Goal: Information Seeking & Learning: Learn about a topic

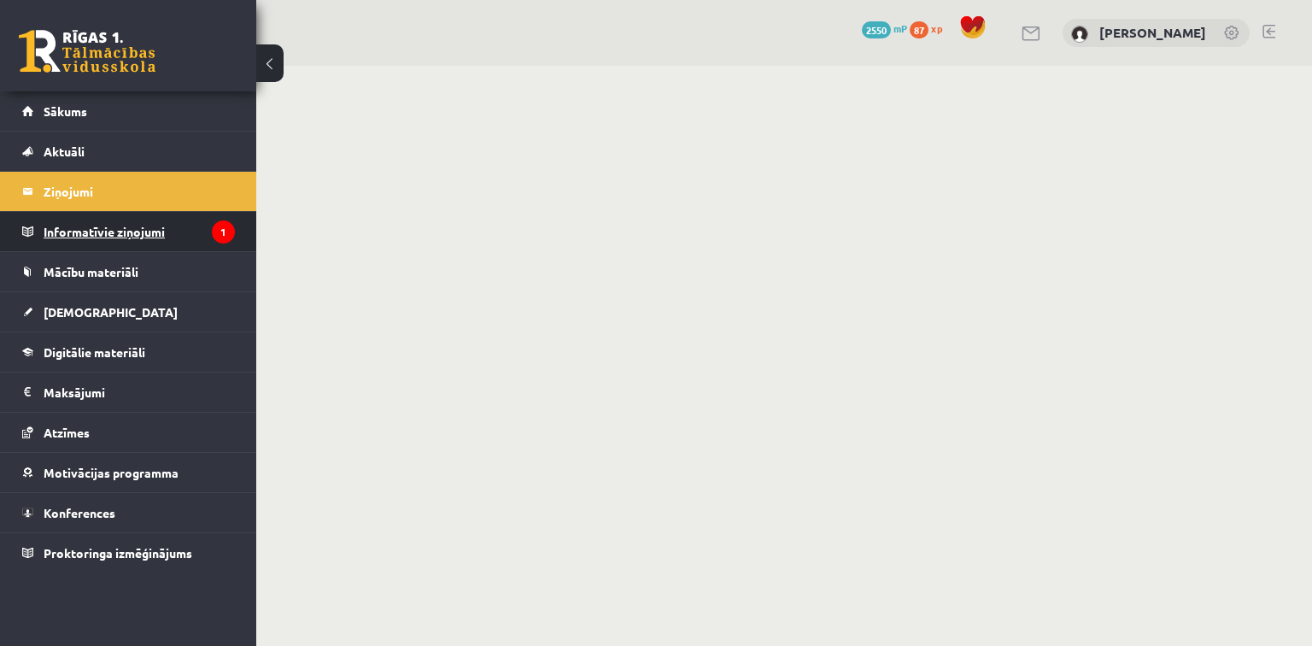
click at [84, 237] on legend "Informatīvie ziņojumi 1" at bounding box center [139, 231] width 191 height 39
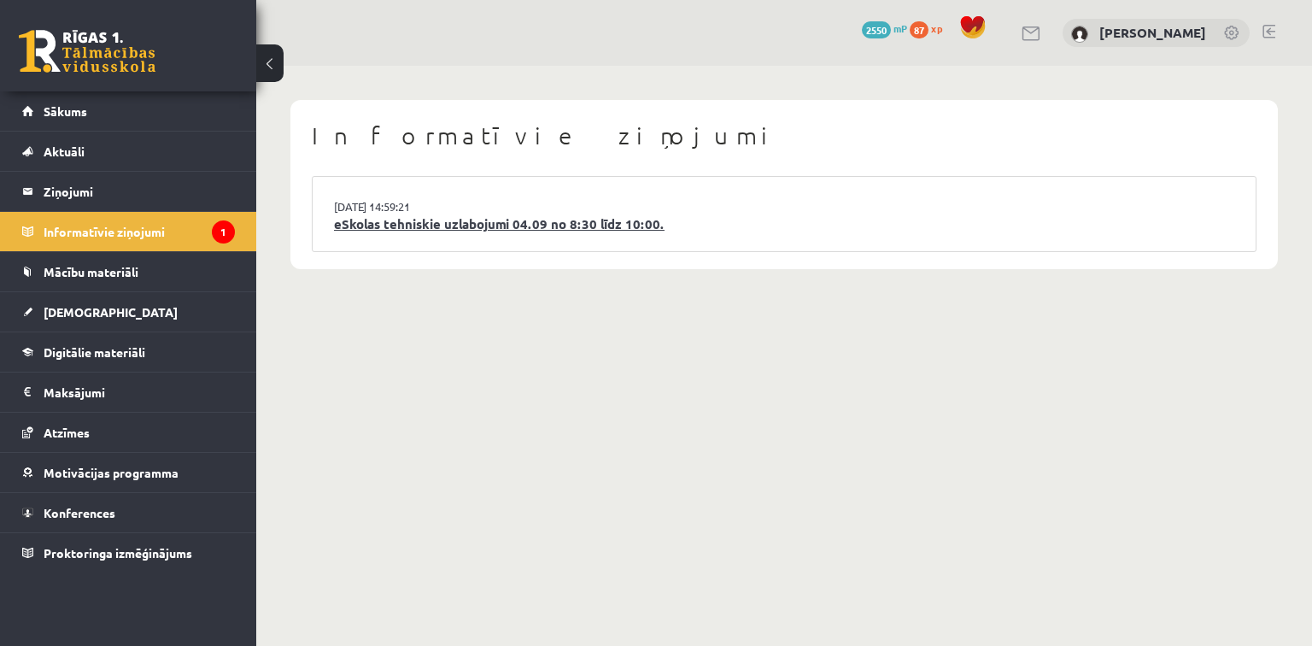
click at [349, 230] on link "eSkolas tehniskie uzlabojumi 04.09 no 8:30 līdz 10:00." at bounding box center [784, 224] width 900 height 20
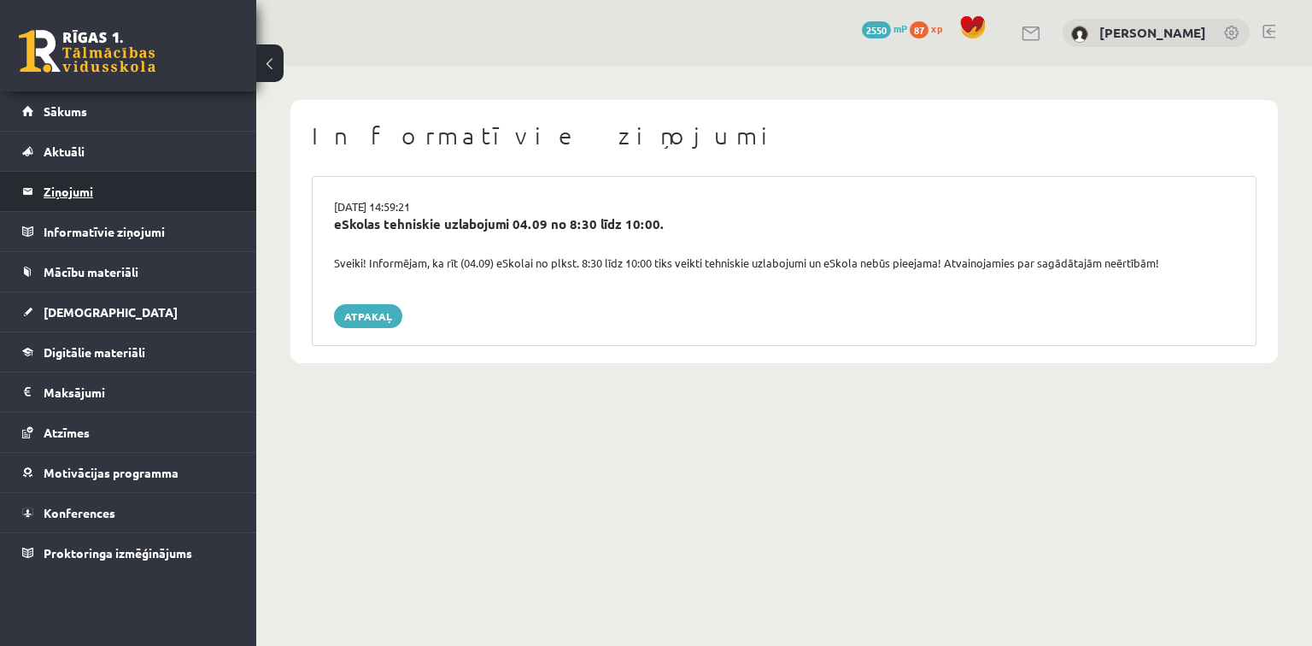
click at [91, 188] on legend "Ziņojumi 0" at bounding box center [139, 191] width 191 height 39
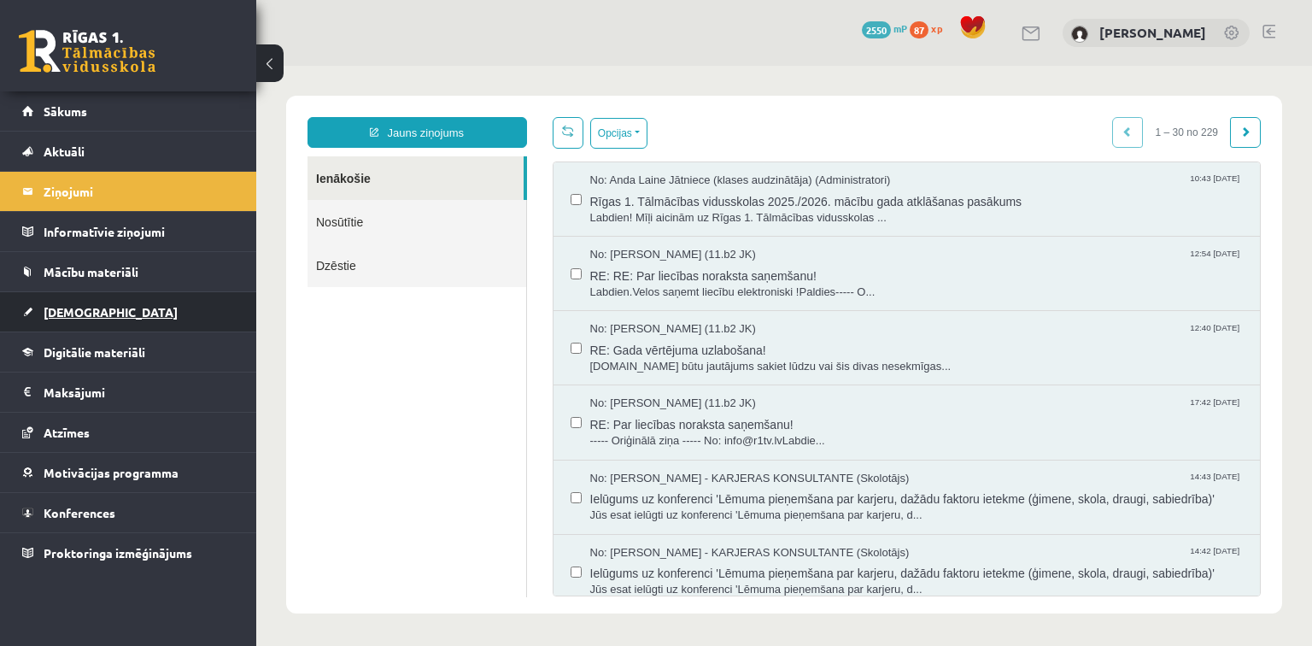
click at [85, 311] on span "[DEMOGRAPHIC_DATA]" at bounding box center [111, 311] width 134 height 15
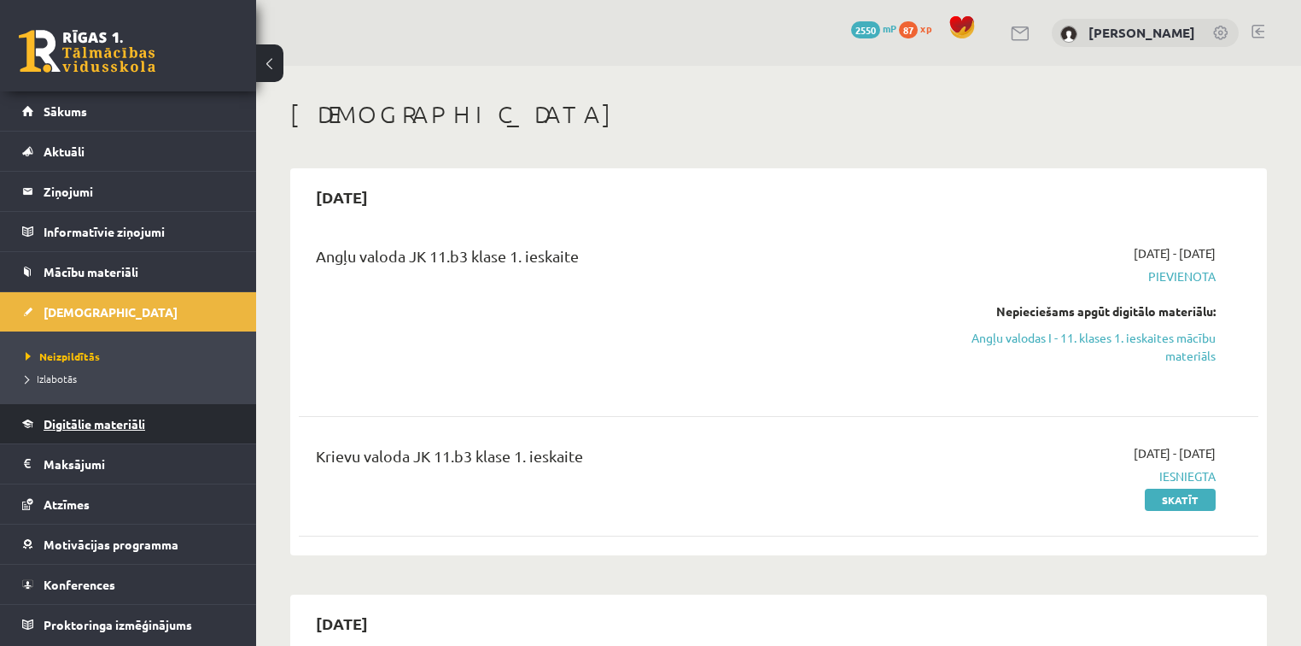
click at [97, 419] on span "Digitālie materiāli" at bounding box center [95, 423] width 102 height 15
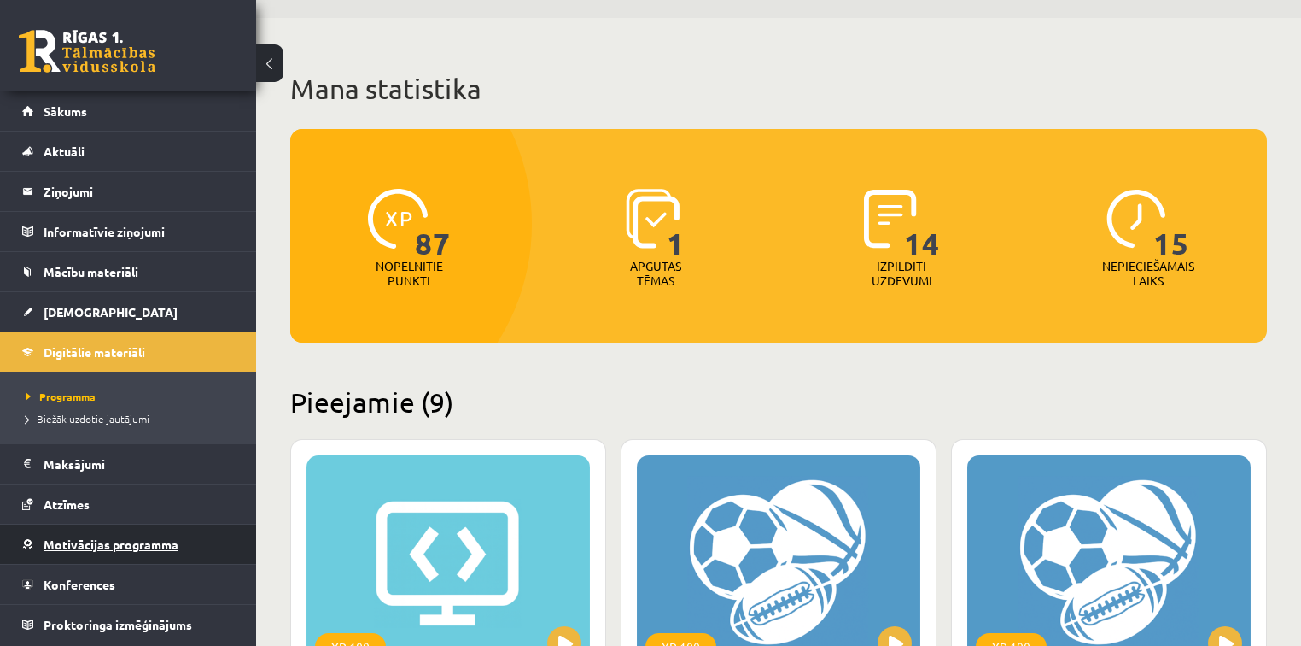
scroll to position [68, 0]
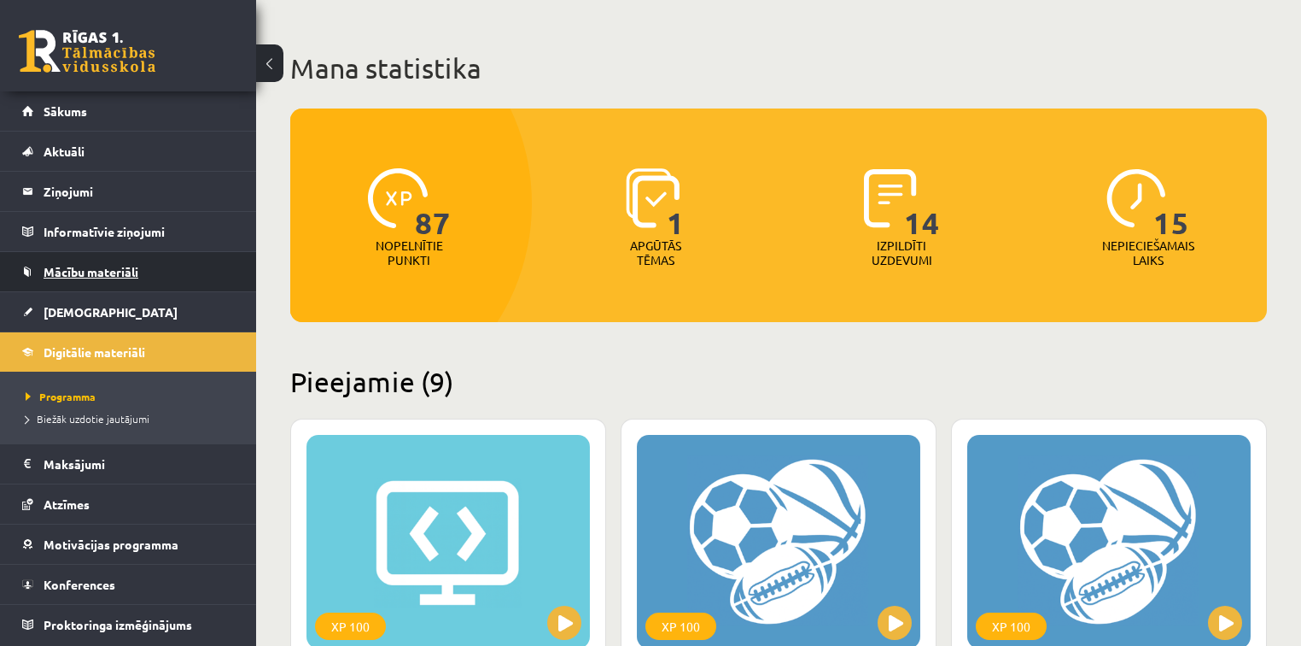
click at [96, 266] on span "Mācību materiāli" at bounding box center [91, 271] width 95 height 15
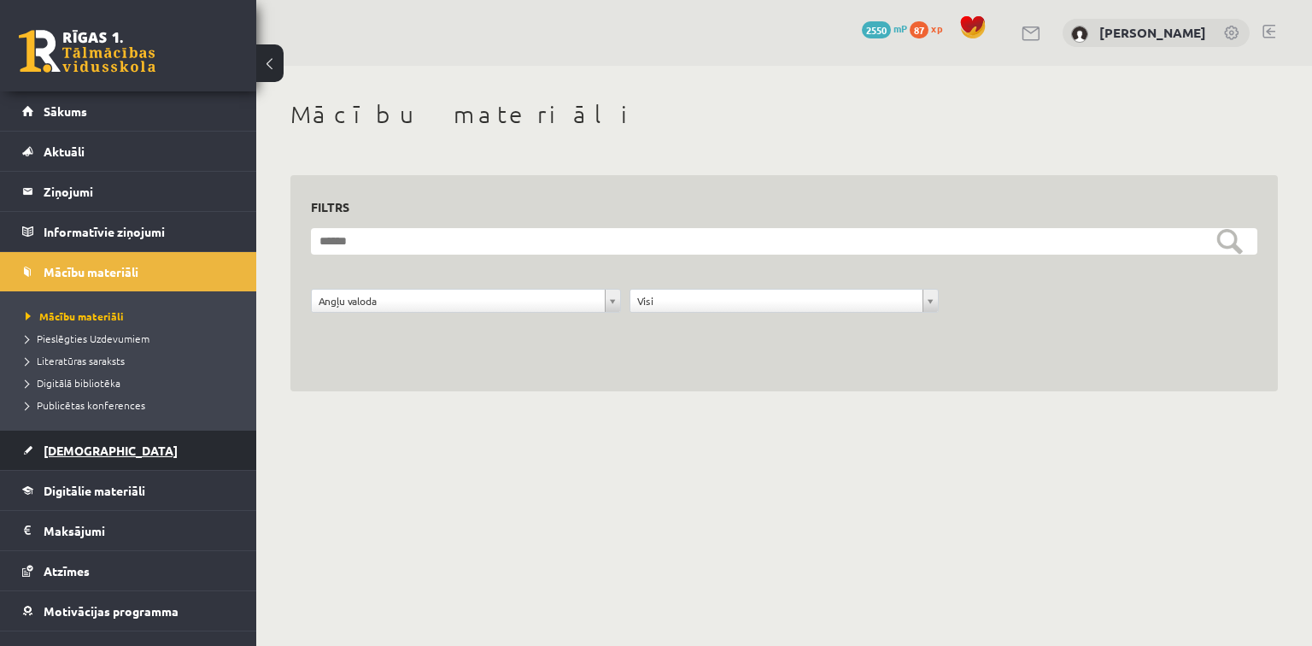
click at [78, 450] on span "[DEMOGRAPHIC_DATA]" at bounding box center [111, 449] width 134 height 15
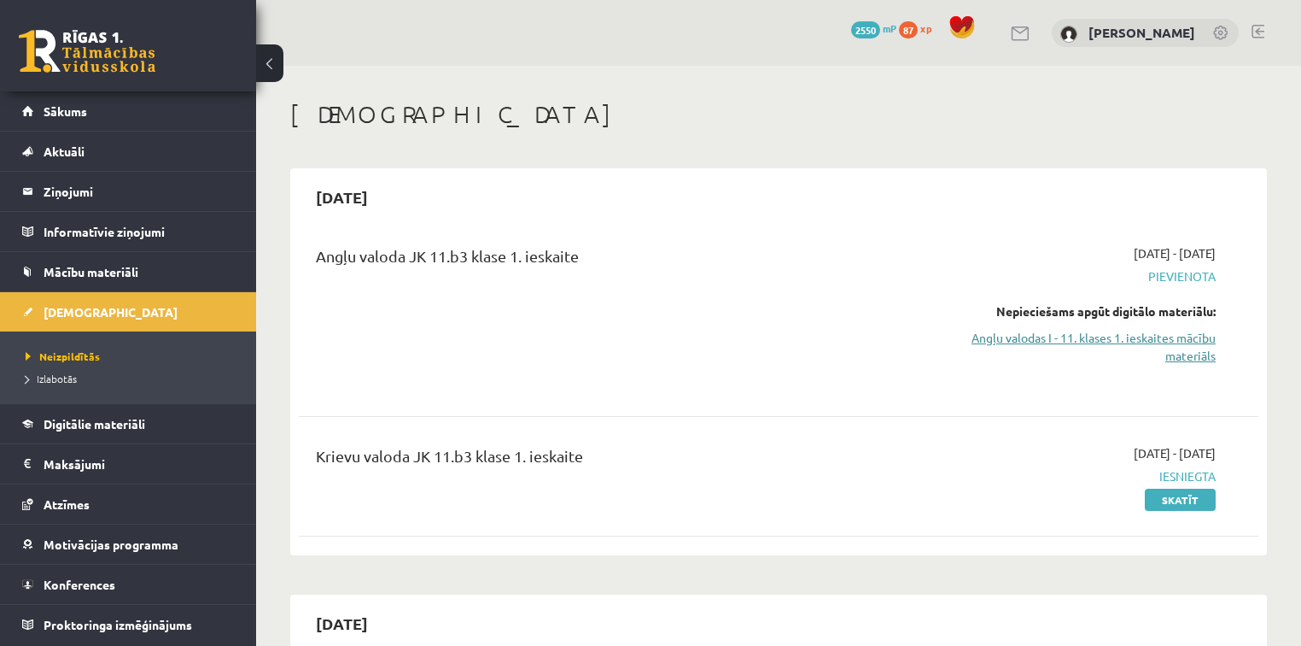
click at [1059, 336] on link "Angļu valodas I - 11. klases 1. ieskaites mācību materiāls" at bounding box center [1074, 347] width 283 height 36
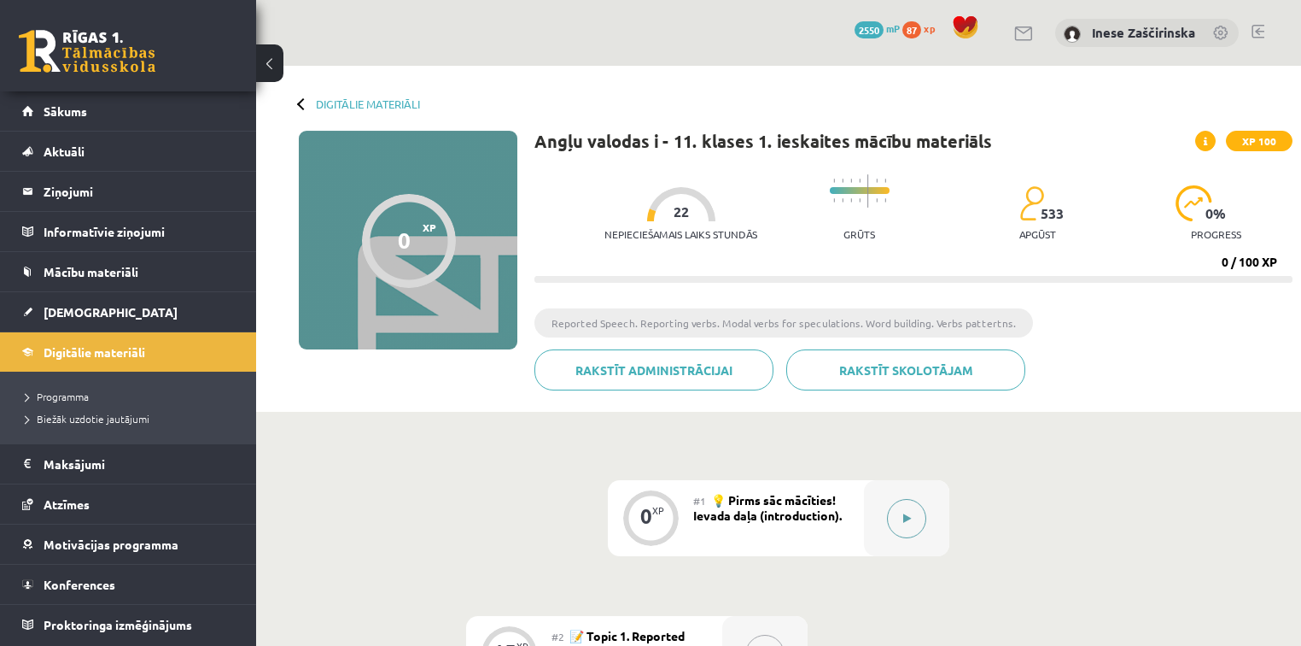
click at [904, 523] on button at bounding box center [906, 518] width 39 height 39
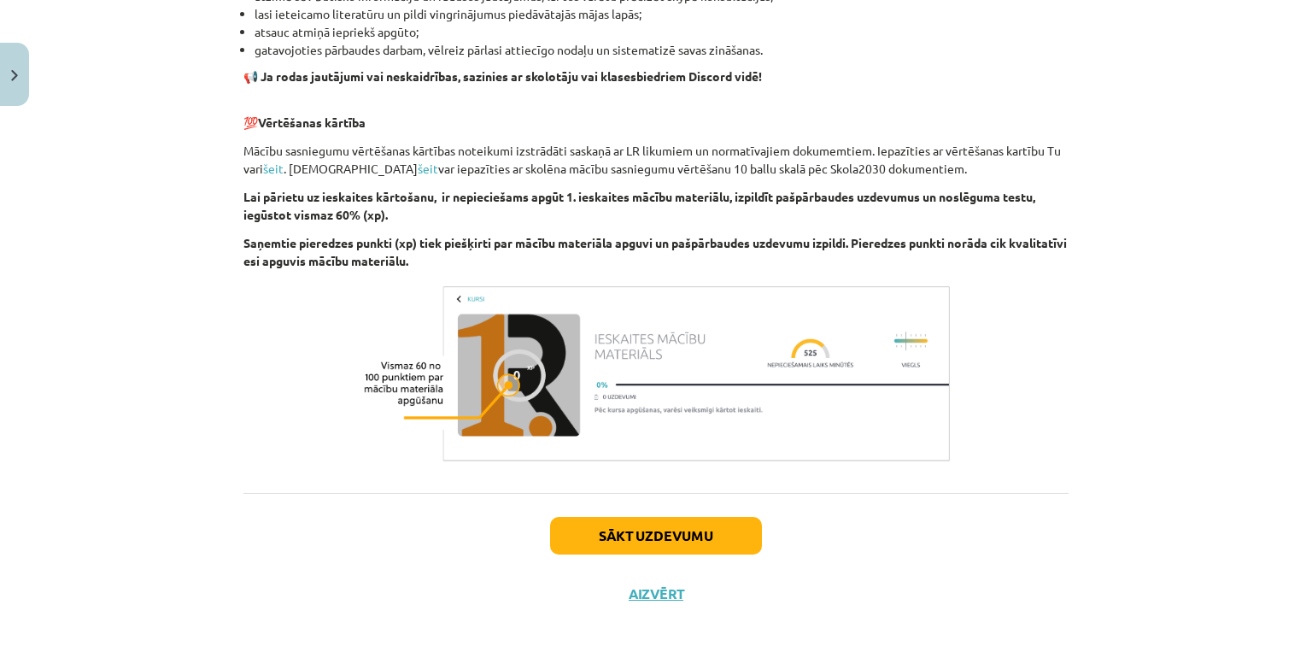
scroll to position [1149, 0]
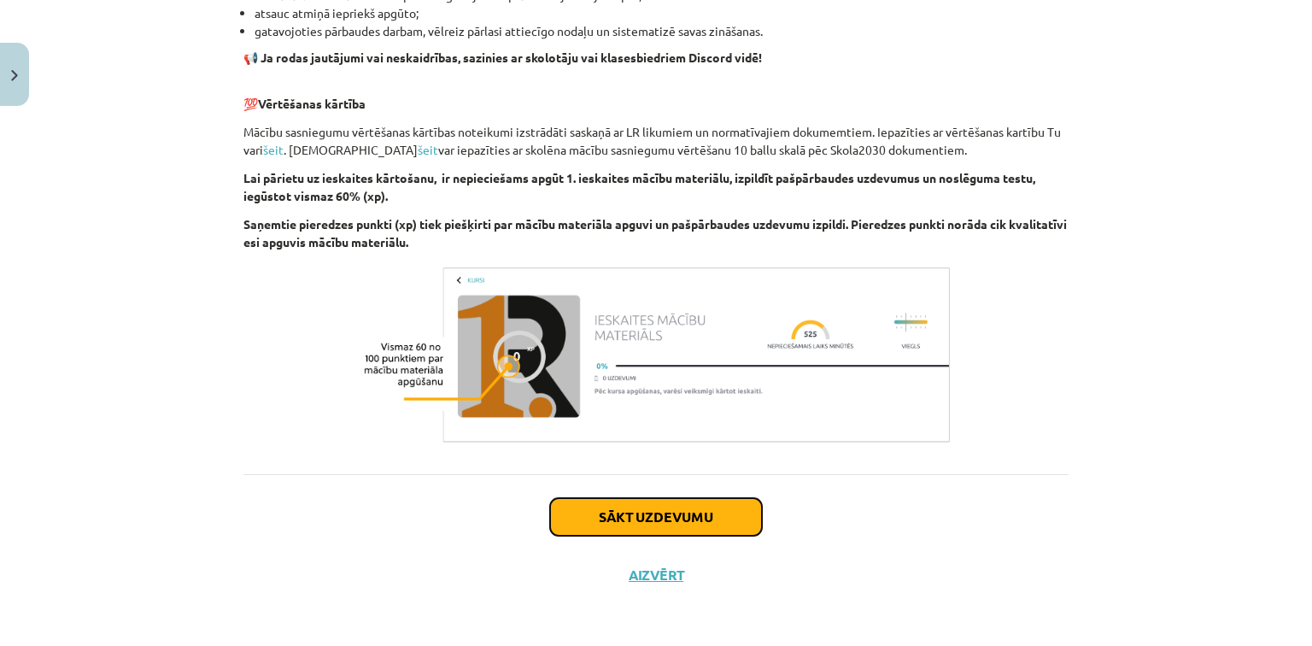
click at [705, 526] on button "Sākt uzdevumu" at bounding box center [656, 517] width 212 height 38
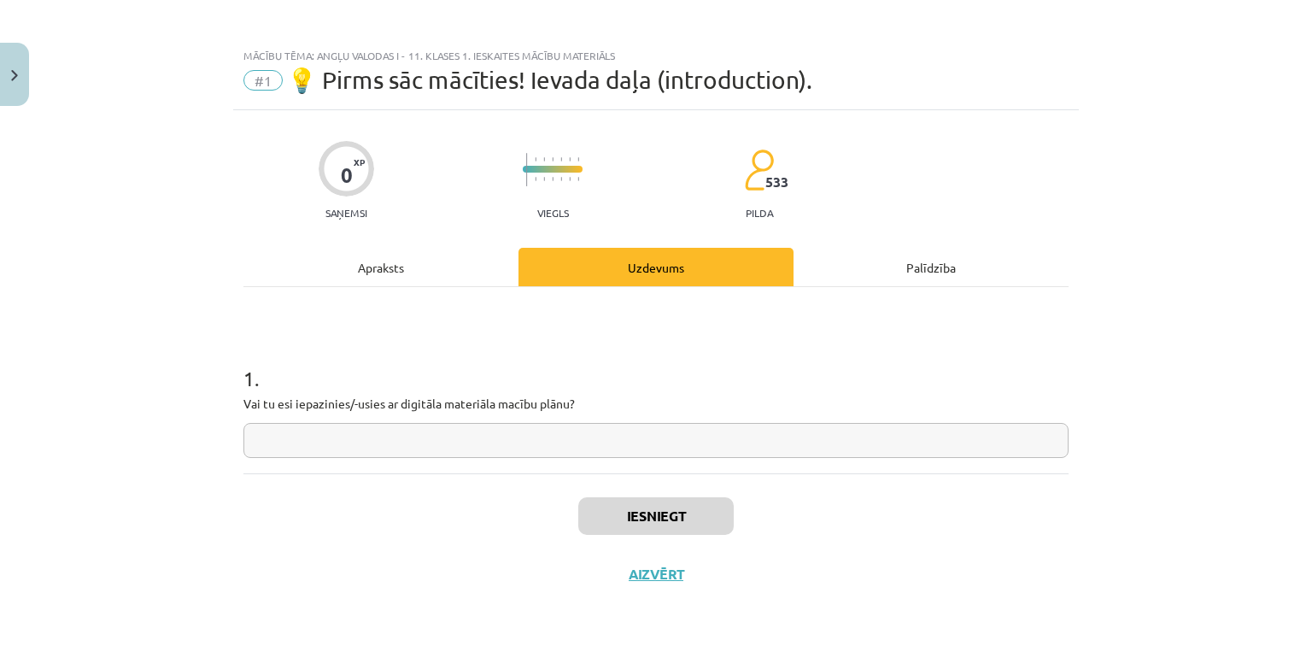
scroll to position [3, 0]
click at [299, 436] on input "text" at bounding box center [655, 441] width 825 height 35
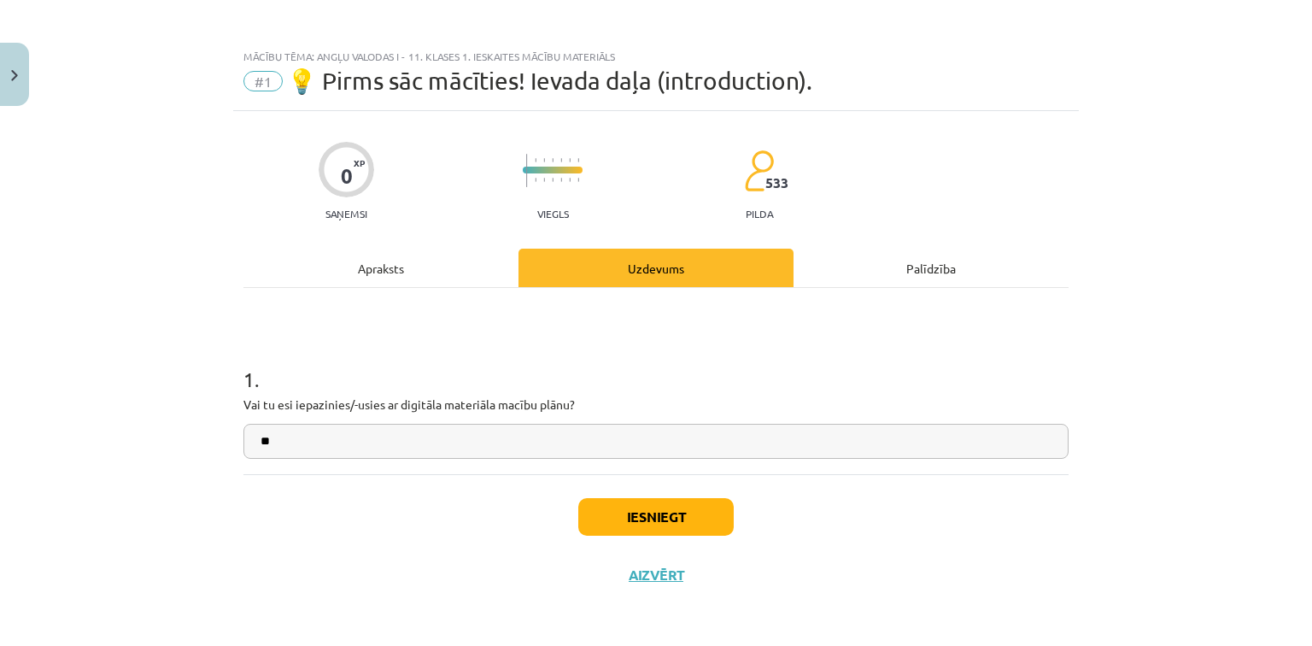
type input "**"
click at [641, 509] on button "Iesniegt" at bounding box center [655, 517] width 155 height 38
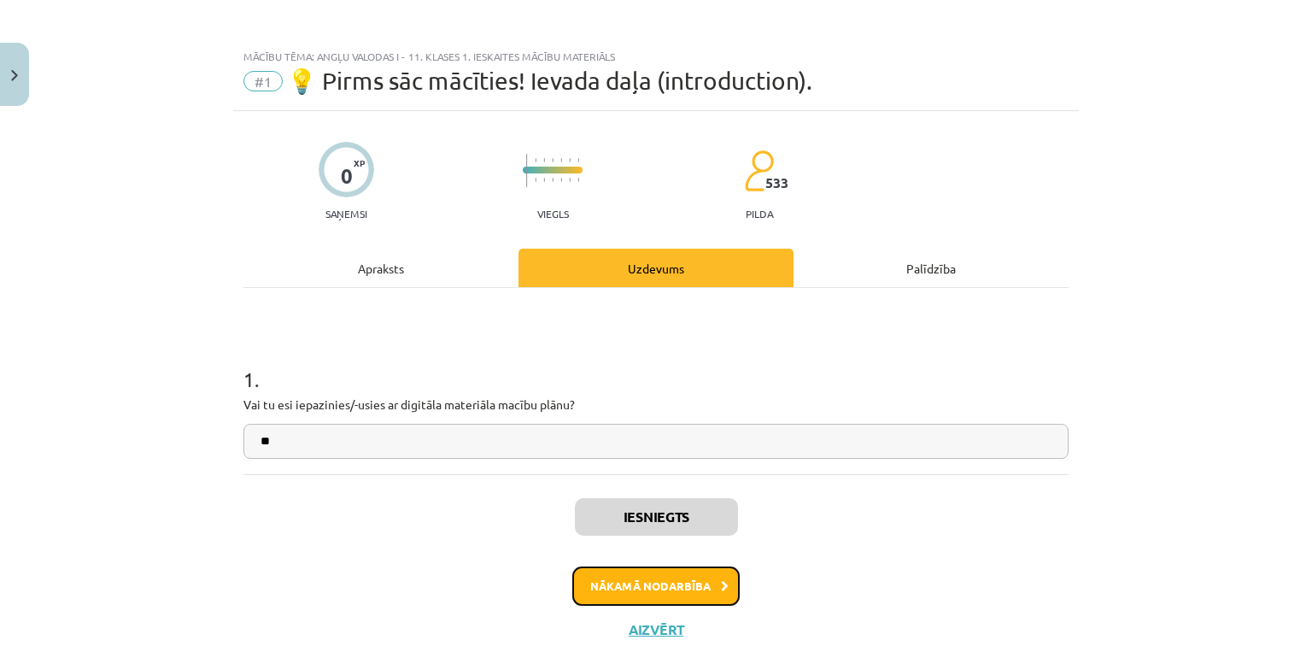
click at [680, 585] on button "Nākamā nodarbība" at bounding box center [655, 585] width 167 height 39
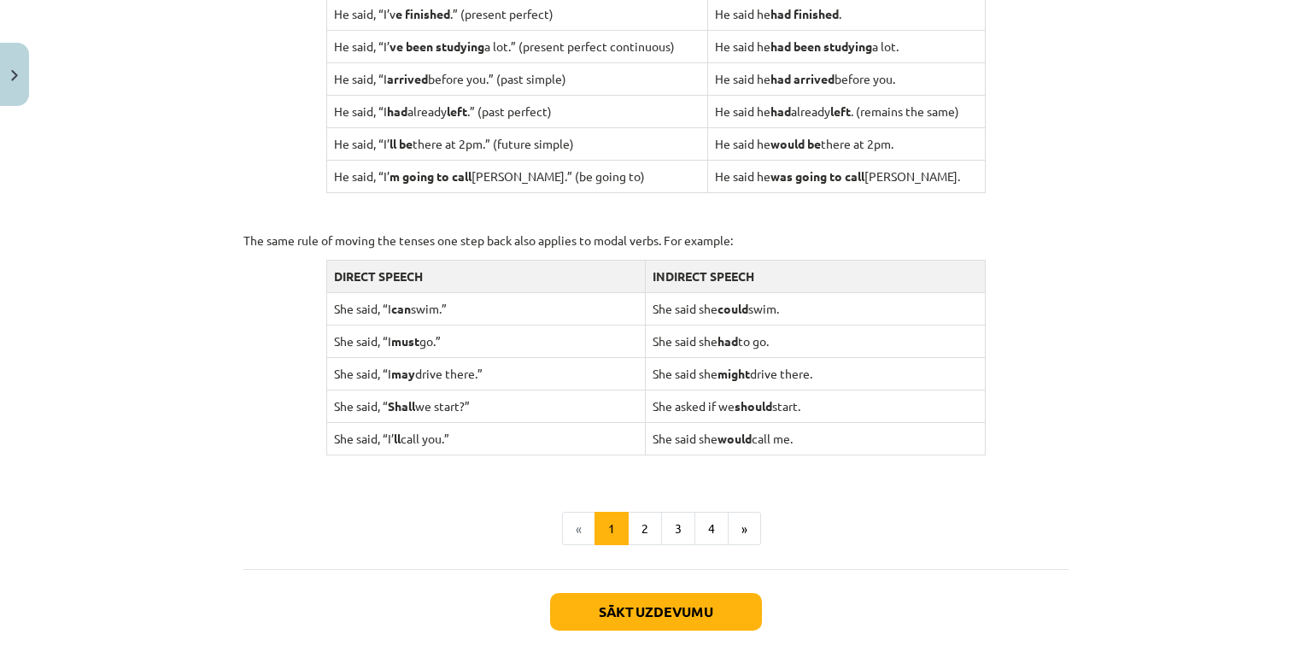
scroll to position [1546, 0]
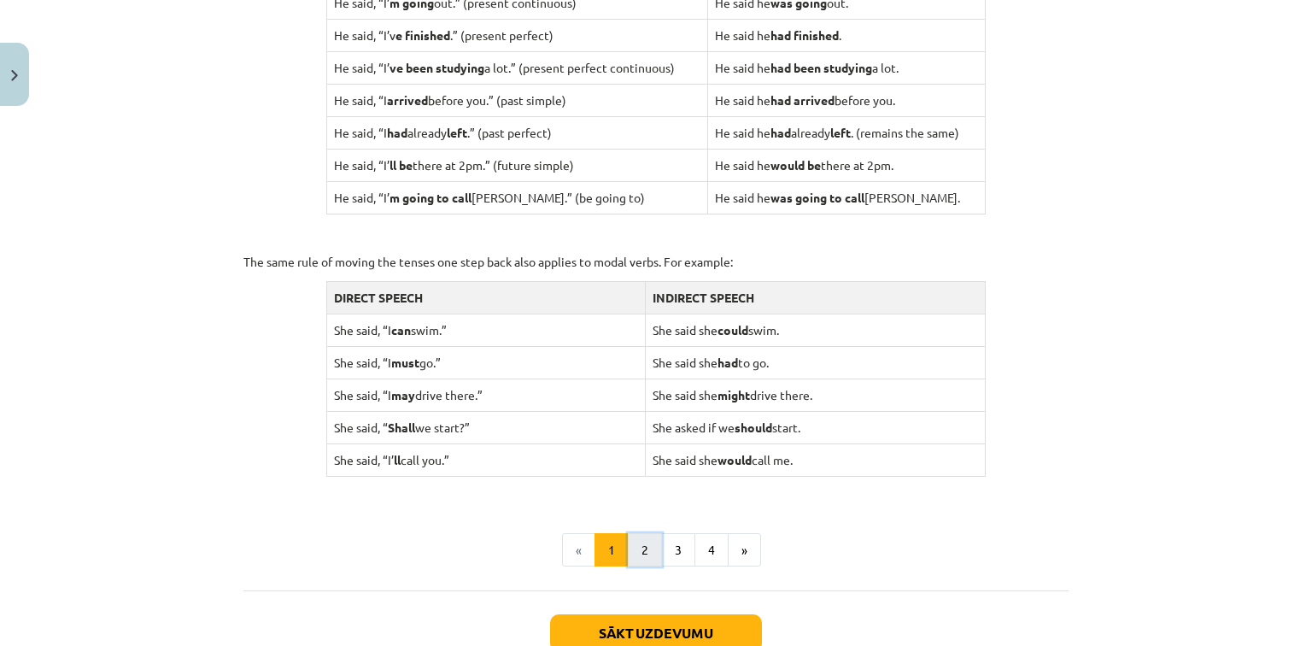
click at [634, 544] on button "2" at bounding box center [645, 550] width 34 height 34
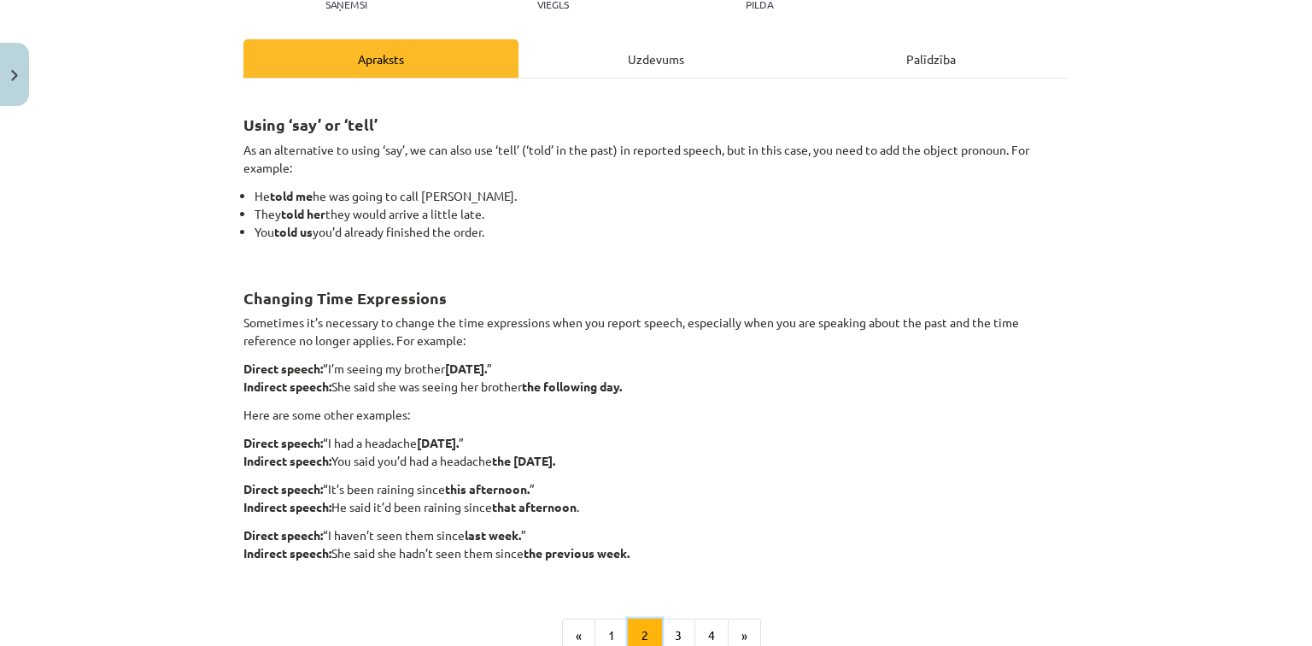
scroll to position [237, 0]
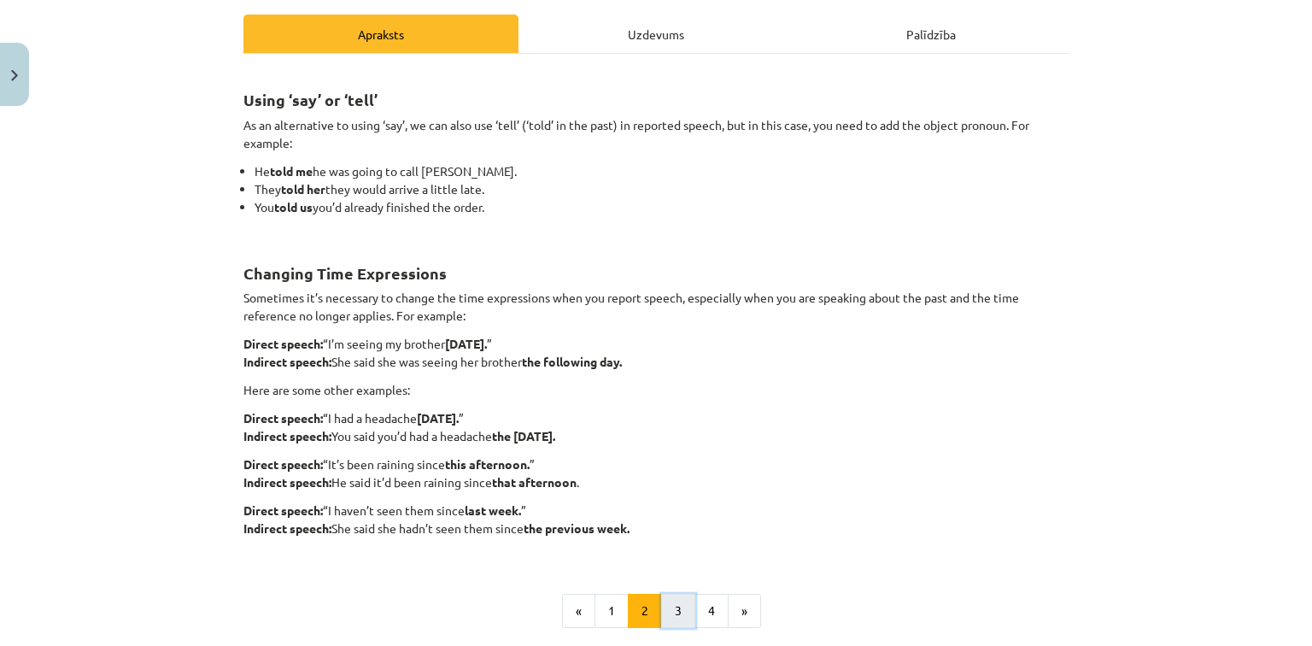
click at [677, 608] on button "3" at bounding box center [678, 610] width 34 height 34
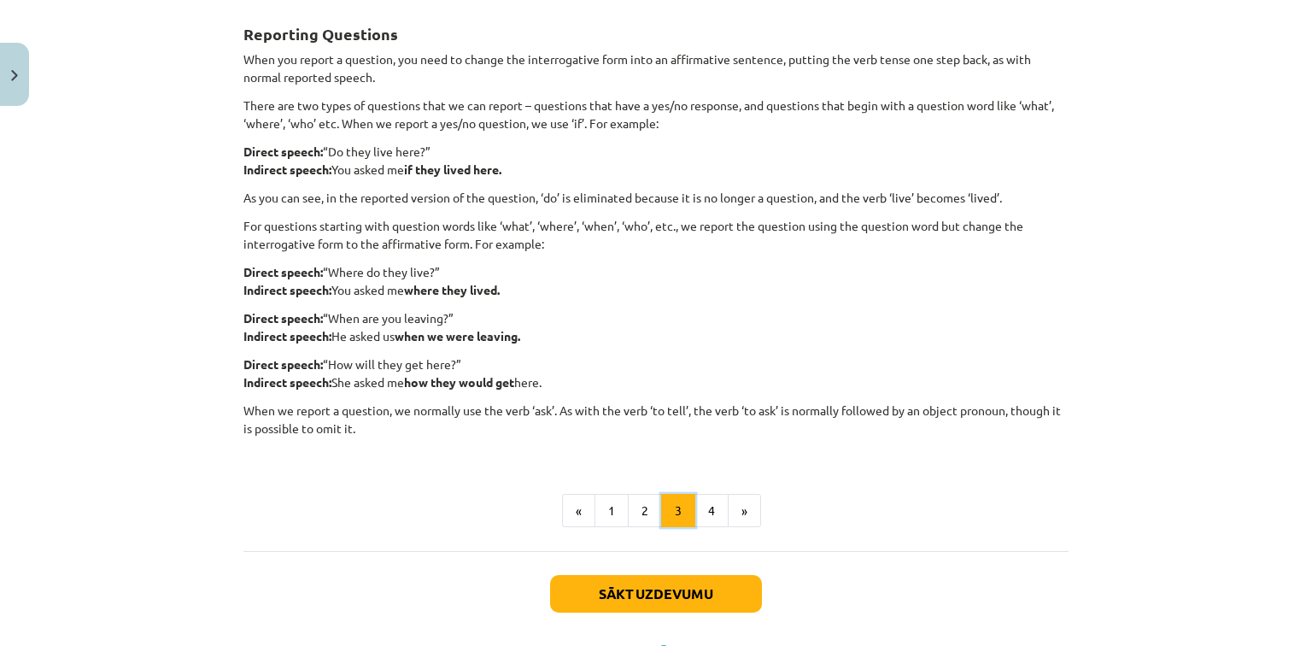
scroll to position [305, 0]
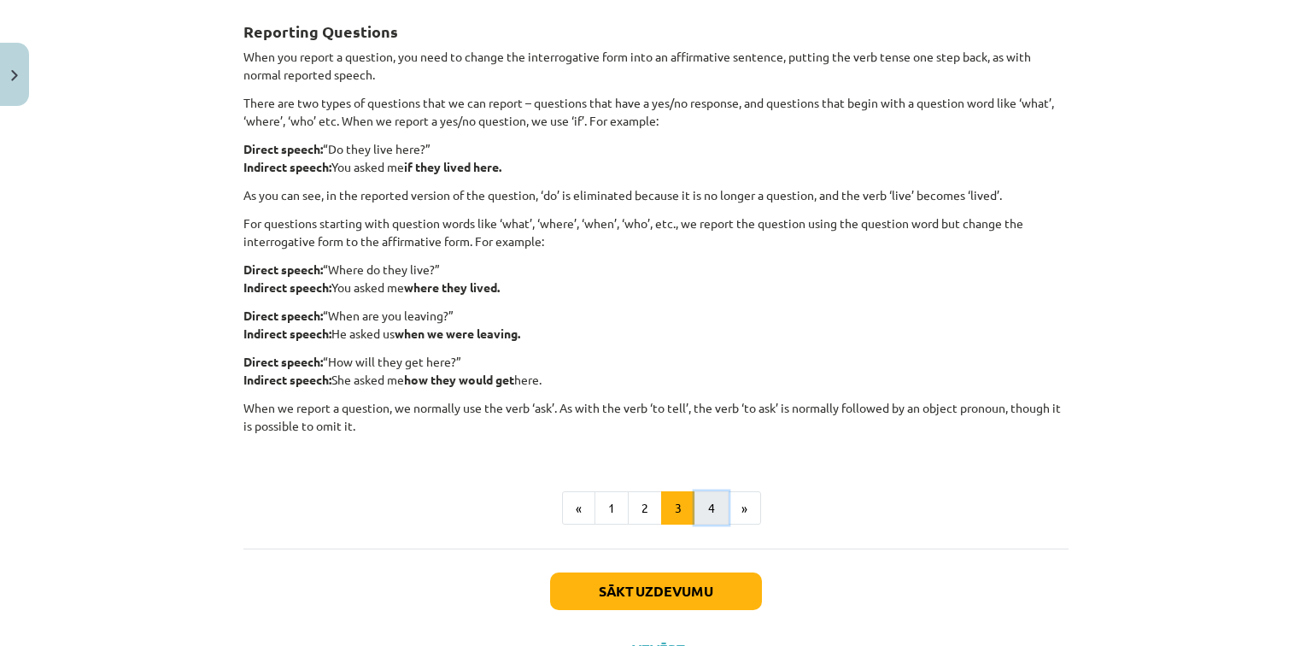
click at [703, 514] on button "4" at bounding box center [711, 508] width 34 height 34
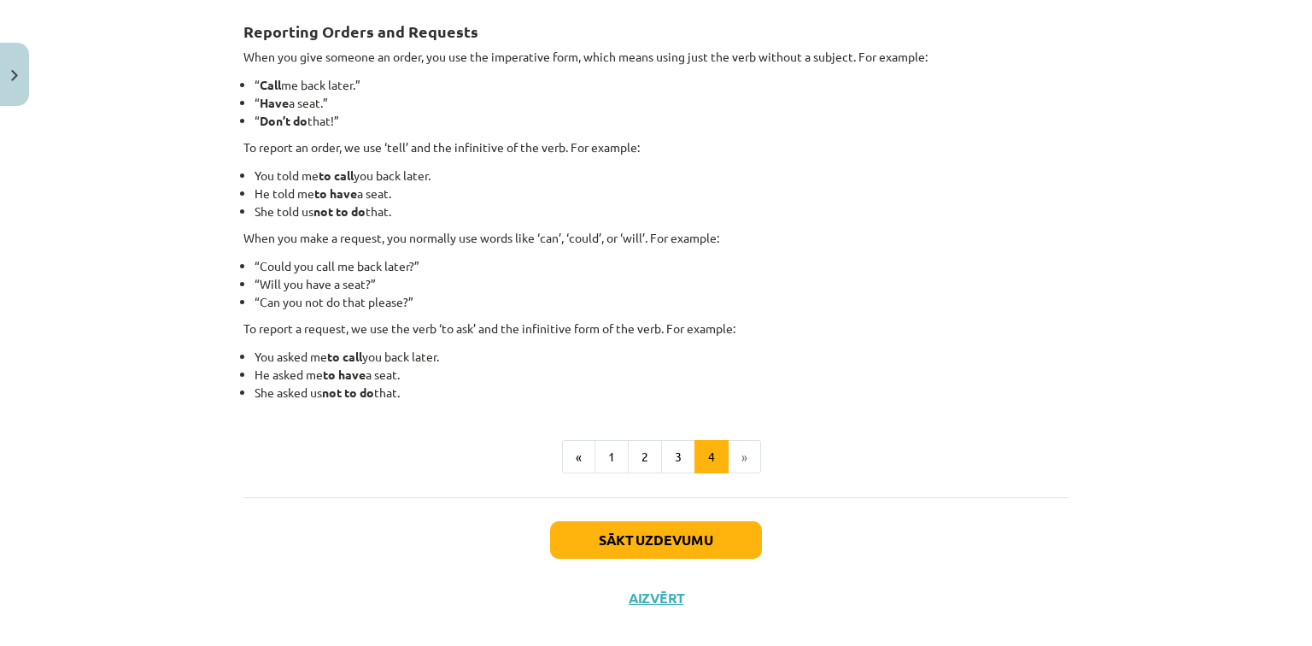
click at [735, 463] on li "»" at bounding box center [744, 457] width 32 height 34
click at [605, 528] on button "Sākt uzdevumu" at bounding box center [656, 540] width 212 height 38
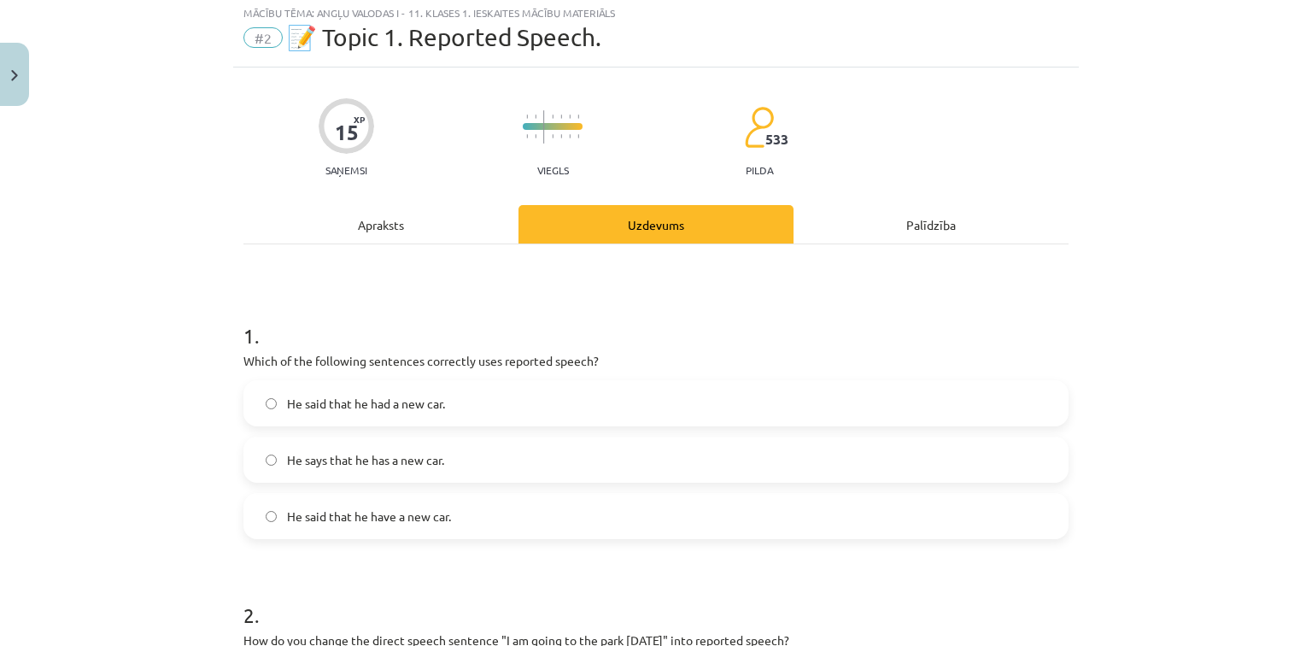
scroll to position [43, 0]
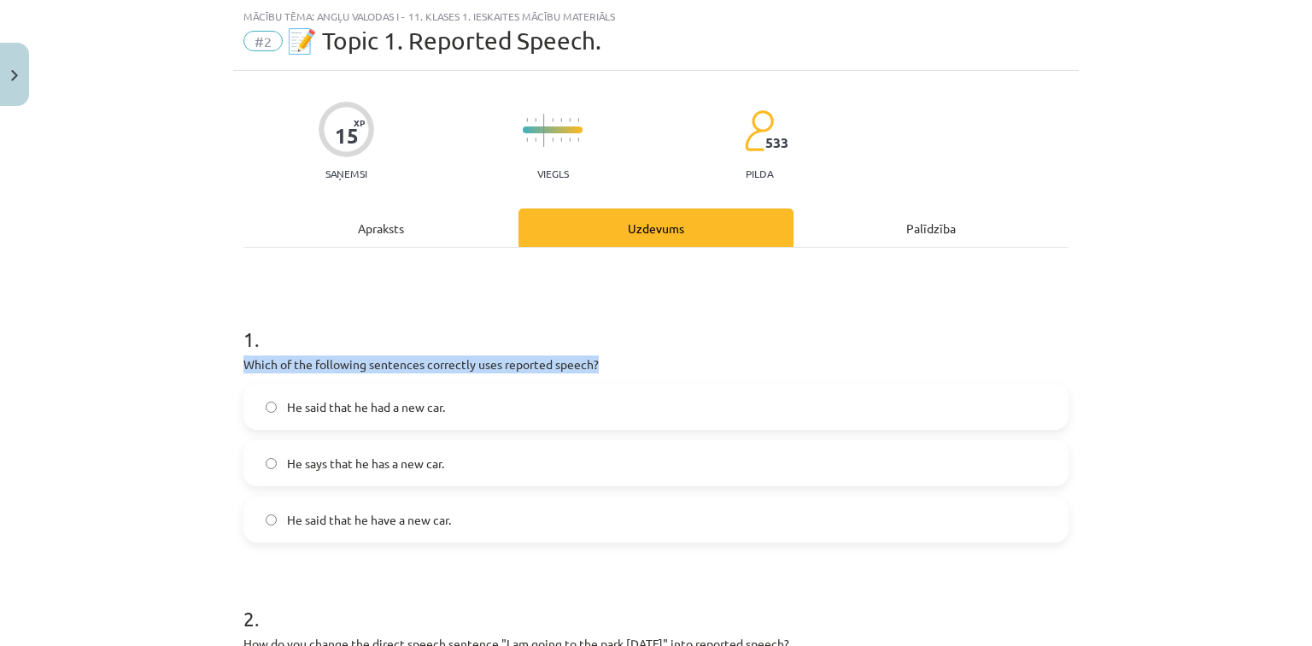
drag, startPoint x: 233, startPoint y: 365, endPoint x: 602, endPoint y: 369, distance: 368.9
copy p "Which of the following sentences correctly uses reported speech?"
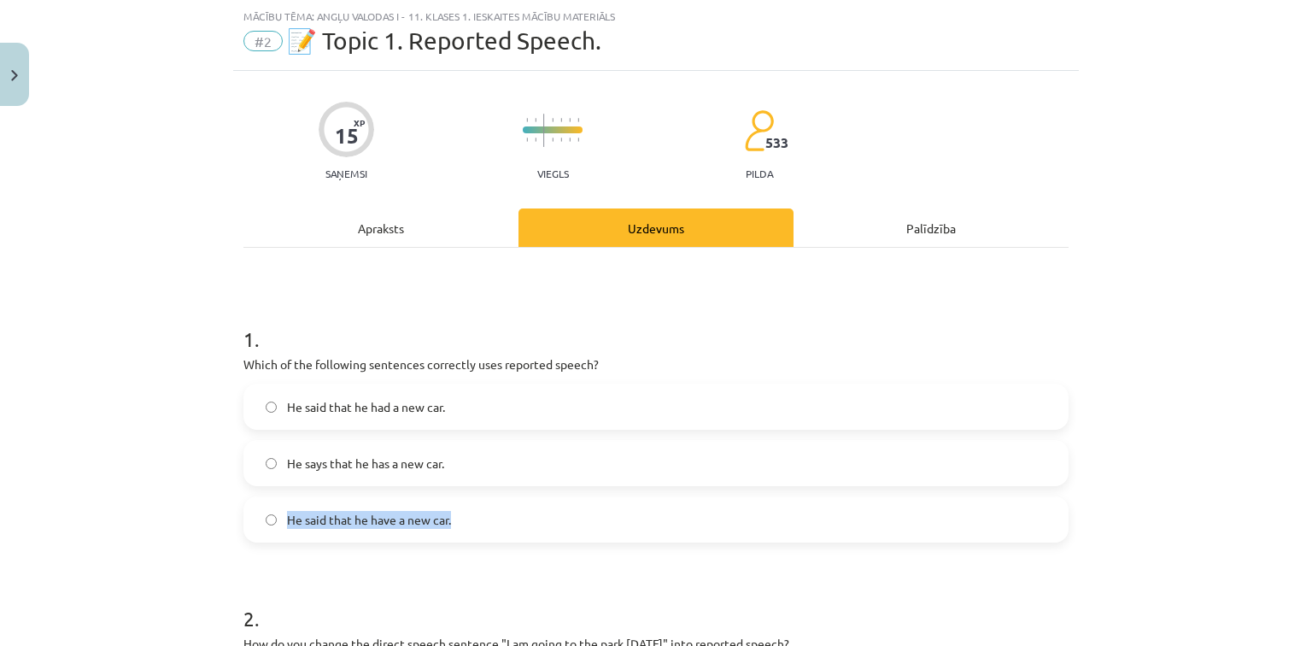
drag, startPoint x: 284, startPoint y: 519, endPoint x: 451, endPoint y: 535, distance: 168.1
click at [451, 535] on label "He said that he have a new car." at bounding box center [655, 519] width 821 height 43
click at [278, 405] on label "He said that he had a new car." at bounding box center [655, 406] width 821 height 43
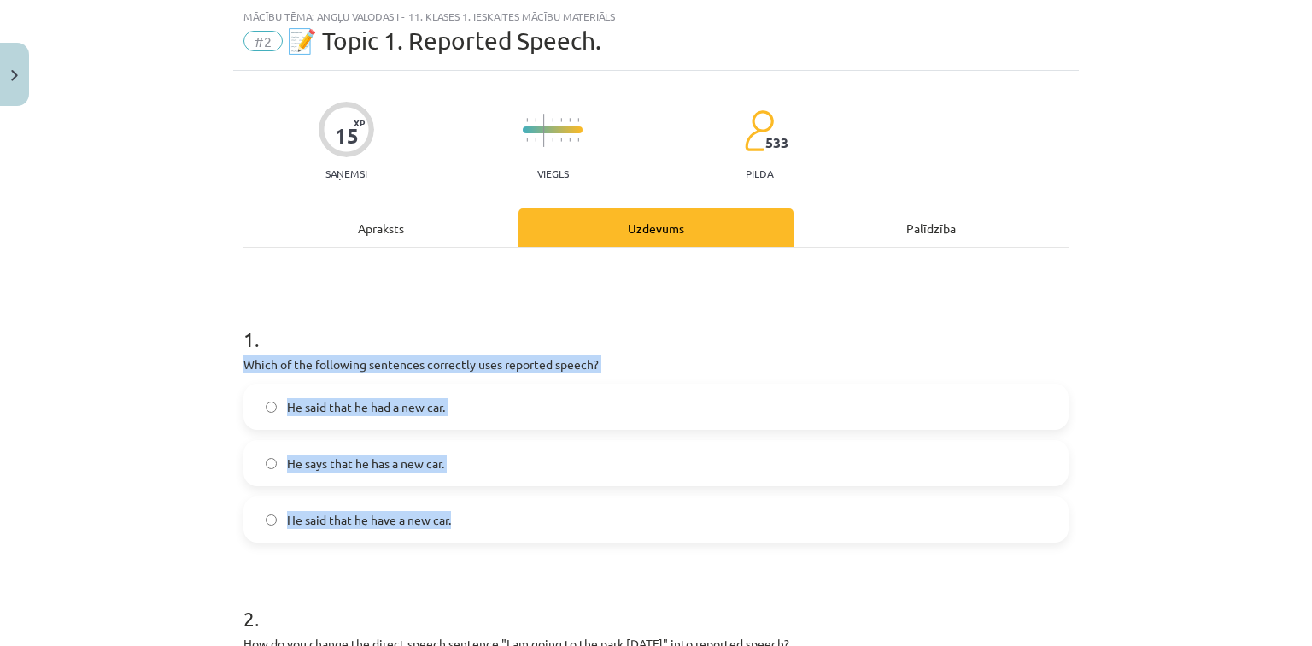
drag, startPoint x: 231, startPoint y: 365, endPoint x: 461, endPoint y: 536, distance: 287.4
copy div "Which of the following sentences correctly uses reported speech? He said that h…"
click at [143, 453] on div "Mācību tēma: Angļu valodas i - 11. klases 1. ieskaites mācību materiāls #2 📝 To…" at bounding box center [656, 323] width 1312 height 646
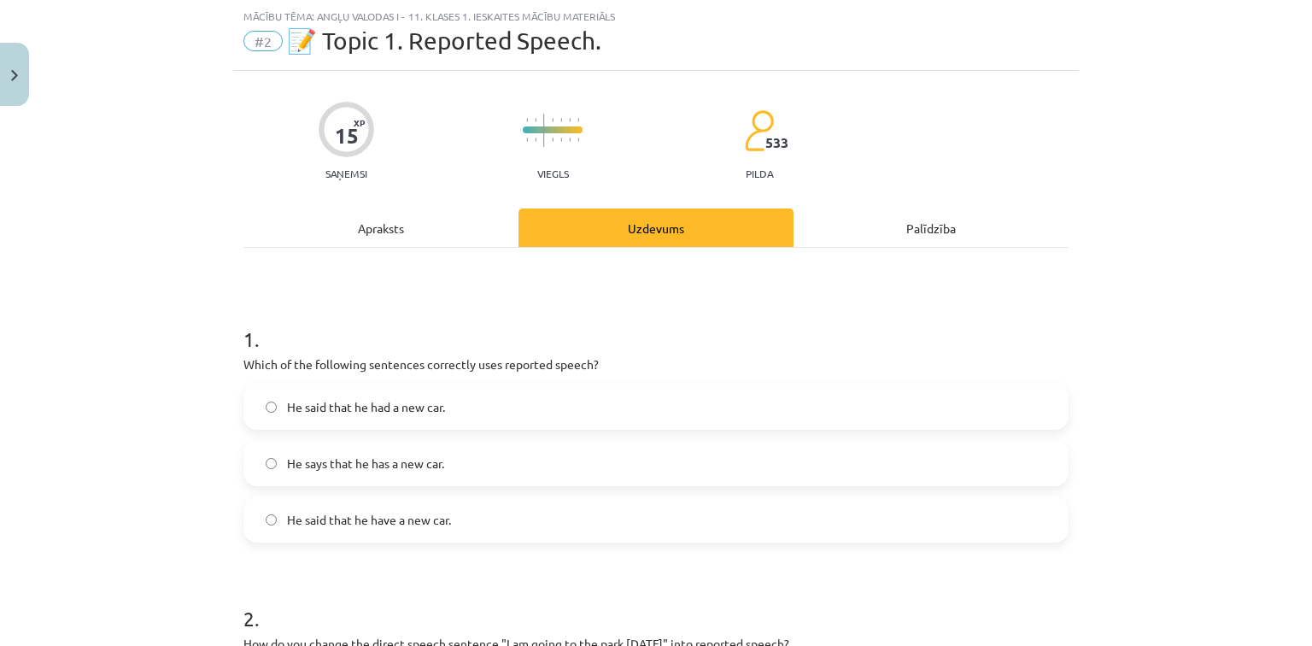
click at [143, 452] on div "Mācību tēma: Angļu valodas i - 11. klases 1. ieskaites mācību materiāls #2 📝 To…" at bounding box center [656, 323] width 1312 height 646
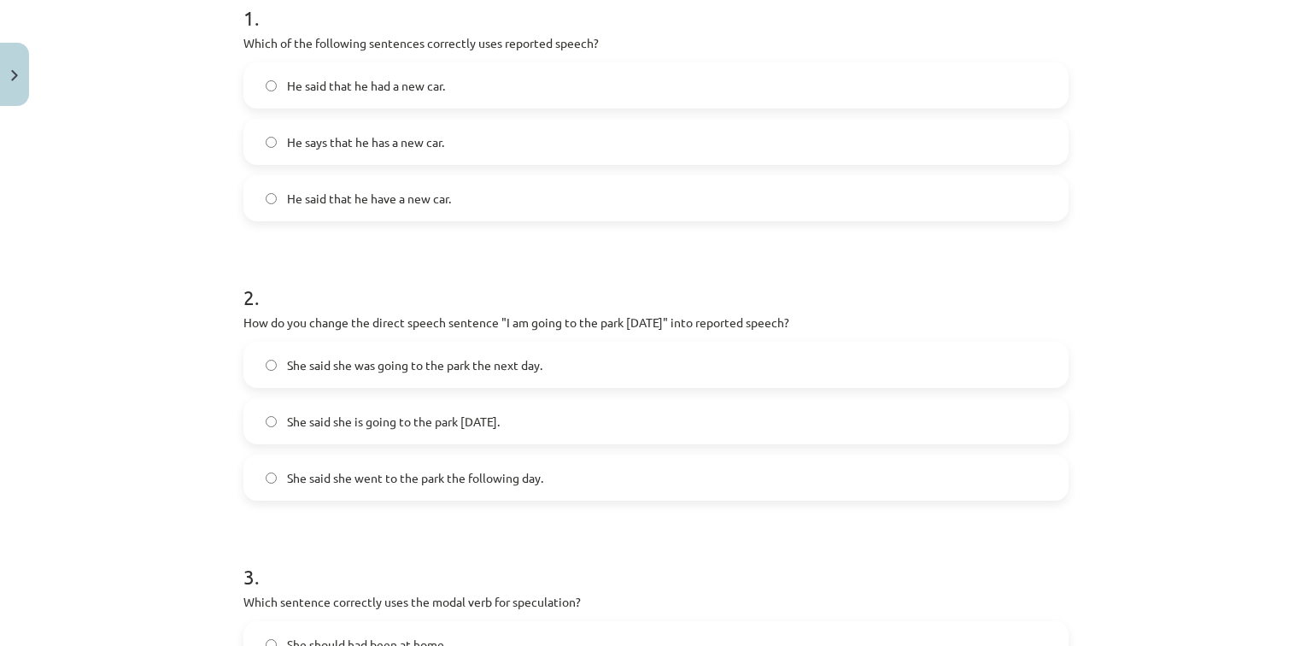
scroll to position [384, 0]
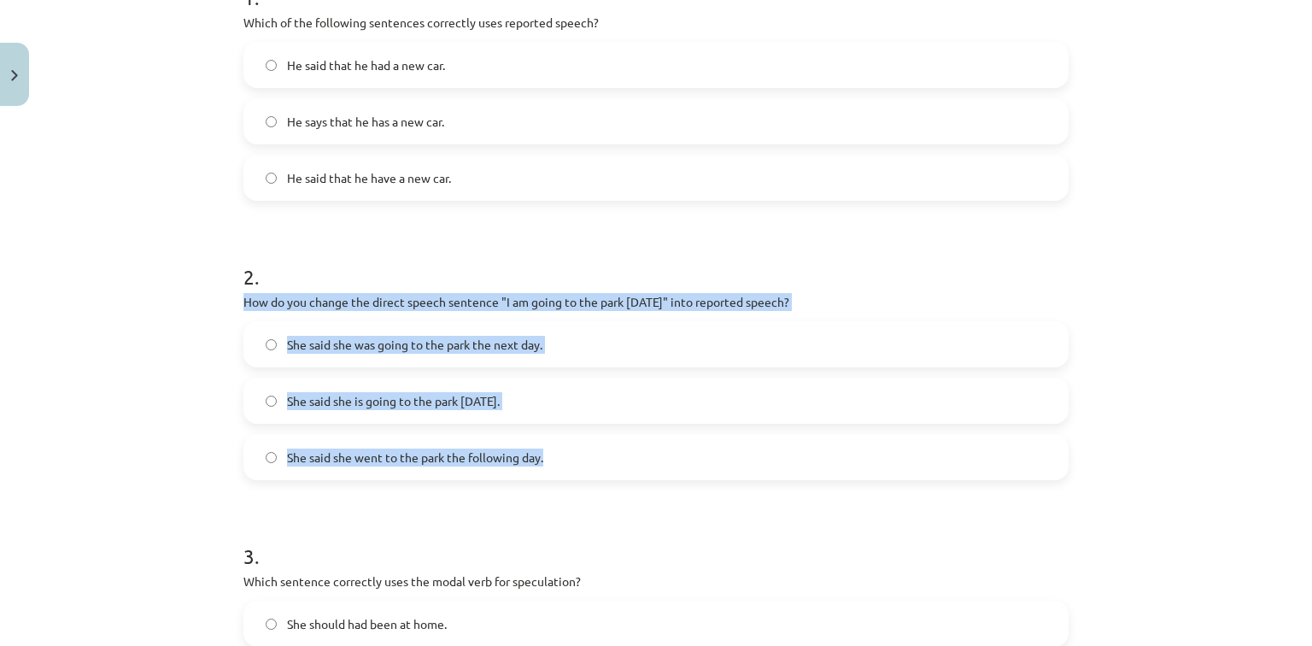
drag, startPoint x: 236, startPoint y: 300, endPoint x: 633, endPoint y: 478, distance: 435.3
click at [633, 478] on div "15 XP Saņemsi Viegls 533 pilda Apraksts Uzdevums Palīdzība 1 . Which of the fol…" at bounding box center [655, 601] width 845 height 1744
copy div "How do you change the direct speech sentence "I am going to the park [DATE]" in…"
click at [124, 448] on div "Mācību tēma: Angļu valodas i - 11. klases 1. ieskaites mācību materiāls #2 📝 To…" at bounding box center [656, 323] width 1312 height 646
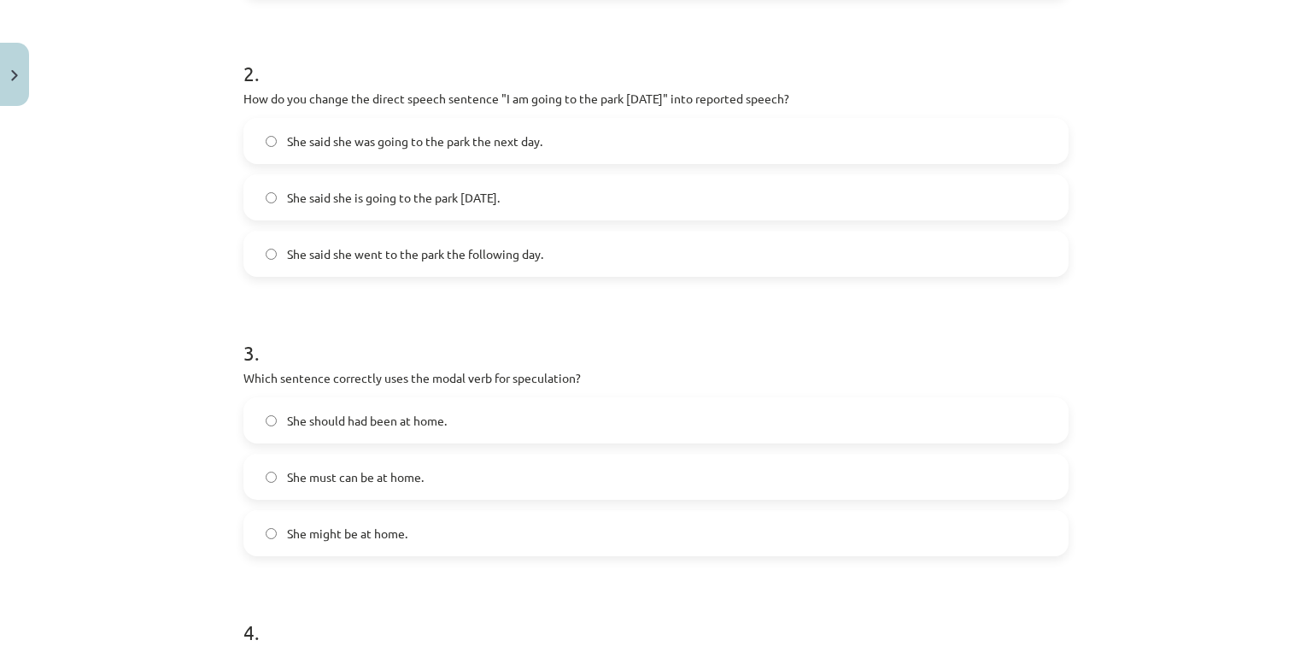
scroll to position [589, 0]
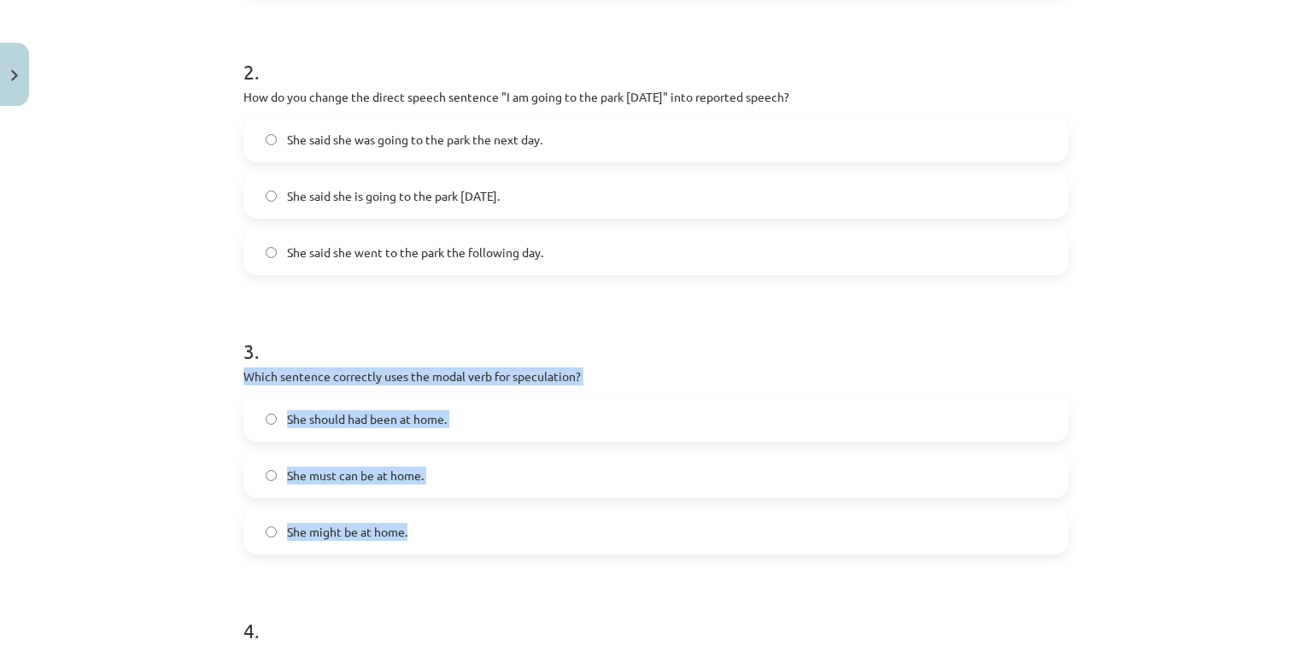
drag, startPoint x: 229, startPoint y: 378, endPoint x: 447, endPoint y: 481, distance: 240.7
click at [438, 539] on div "15 XP Saņemsi Viegls 533 pilda Apraksts Uzdevums Palīdzība 1 . Which of the fol…" at bounding box center [655, 396] width 845 height 1744
copy div "Which sentence correctly uses the modal verb for speculation? She should had be…"
click at [116, 513] on div "Mācību tēma: Angļu valodas i - 11. klases 1. ieskaites mācību materiāls #2 📝 To…" at bounding box center [656, 323] width 1312 height 646
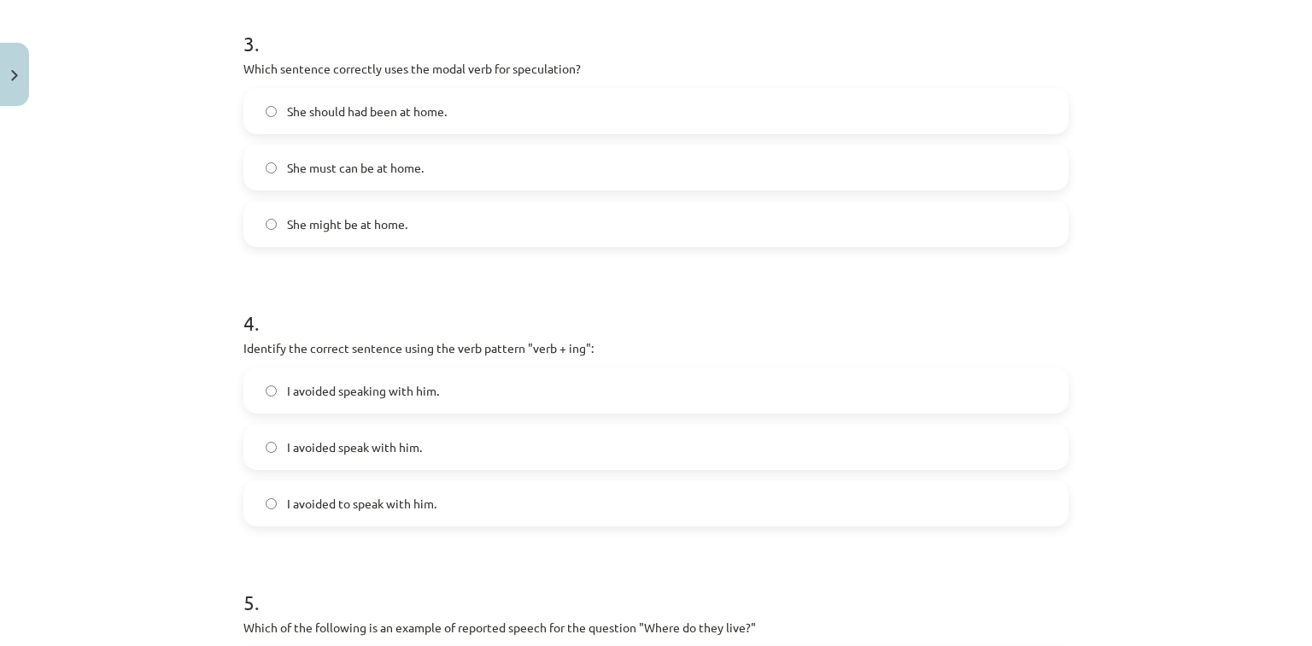
scroll to position [931, 0]
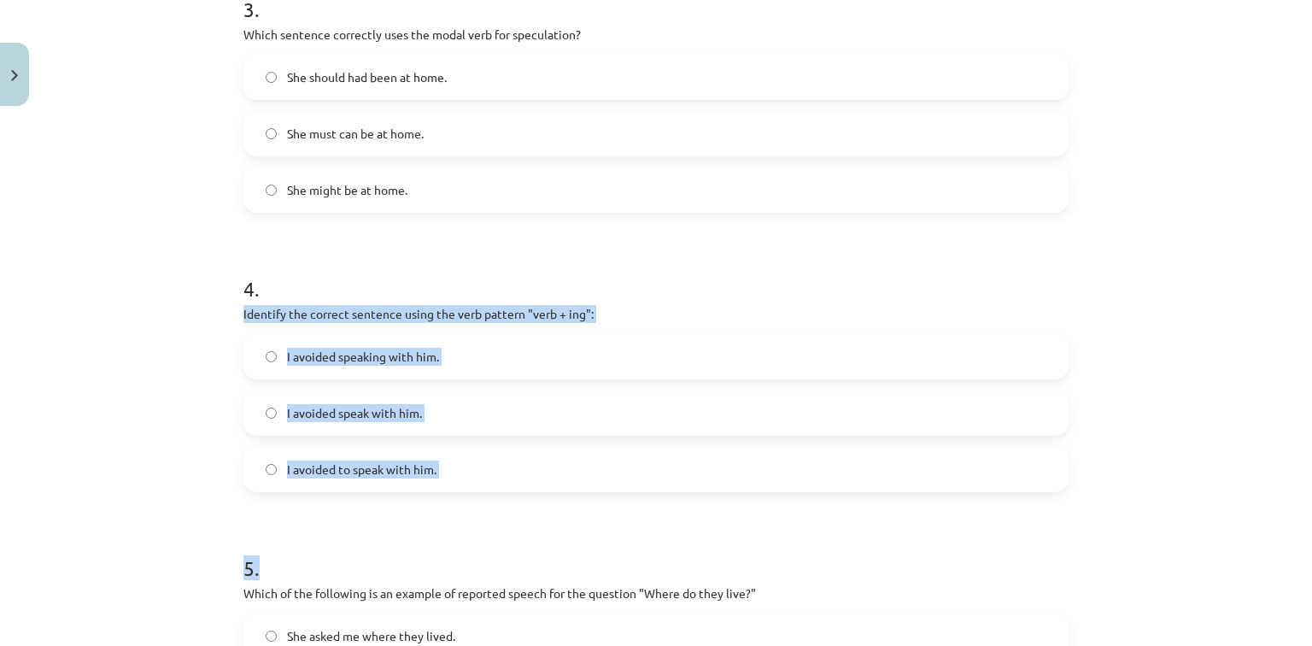
drag, startPoint x: 238, startPoint y: 313, endPoint x: 500, endPoint y: 499, distance: 320.8
click at [500, 499] on form "1 . Which of the following sentences correctly uses reported speech? He said th…" at bounding box center [655, 90] width 825 height 1362
copy form "Identify the correct sentence using the verb pattern "verb + ing": I avoided sp…"
click at [154, 435] on div "Mācību tēma: Angļu valodas i - 11. klases 1. ieskaites mācību materiāls #2 📝 To…" at bounding box center [656, 323] width 1312 height 646
click at [191, 419] on div "Mācību tēma: Angļu valodas i - 11. klases 1. ieskaites mācību materiāls #2 📝 To…" at bounding box center [656, 323] width 1312 height 646
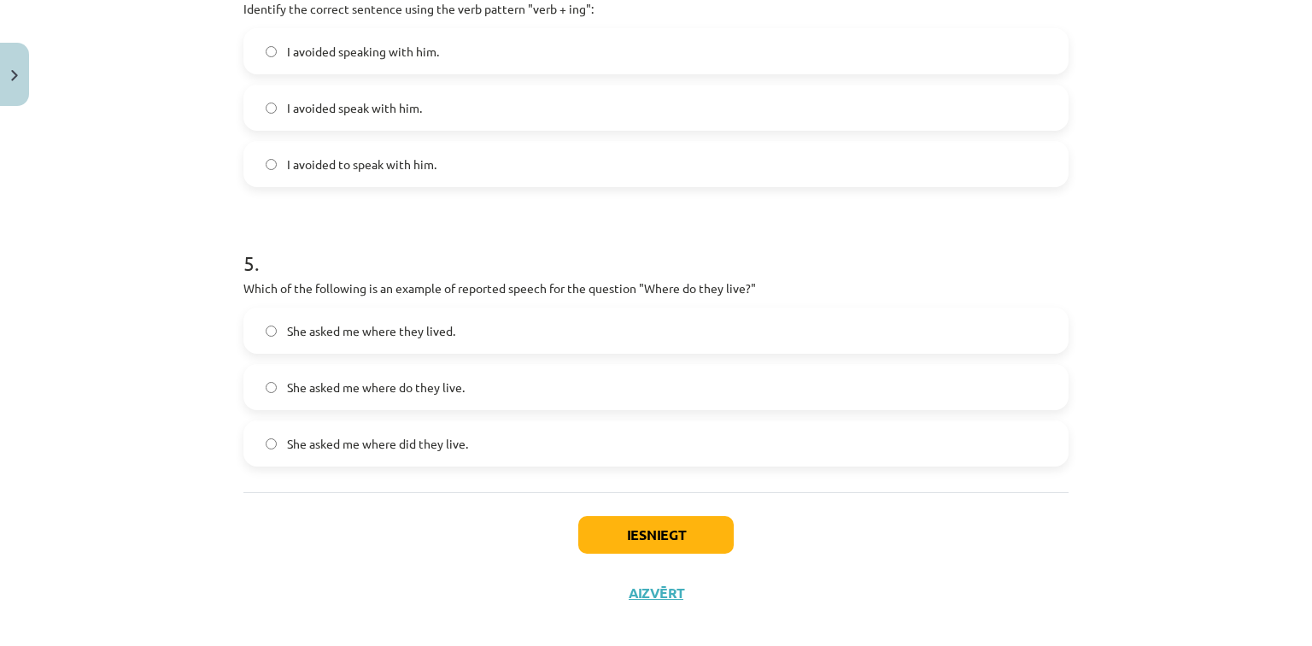
scroll to position [1254, 0]
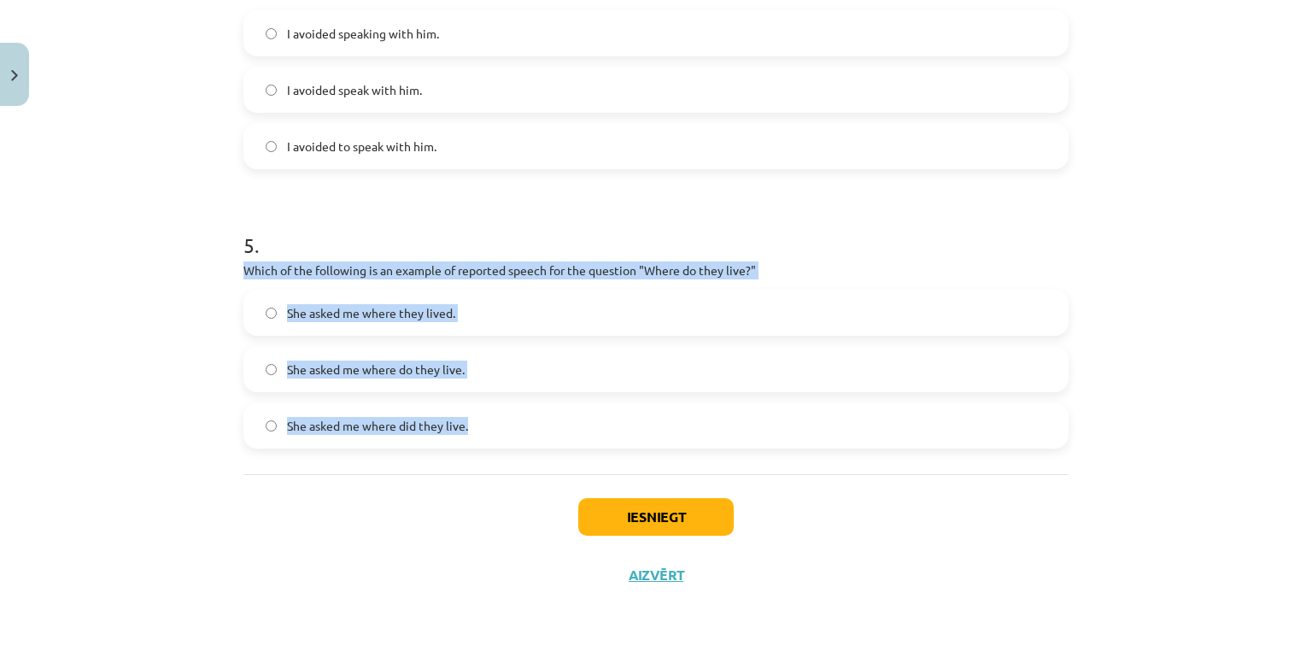
drag, startPoint x: 231, startPoint y: 267, endPoint x: 540, endPoint y: 420, distance: 344.9
copy div "Which of the following is an example of reported speech for the question "Where…"
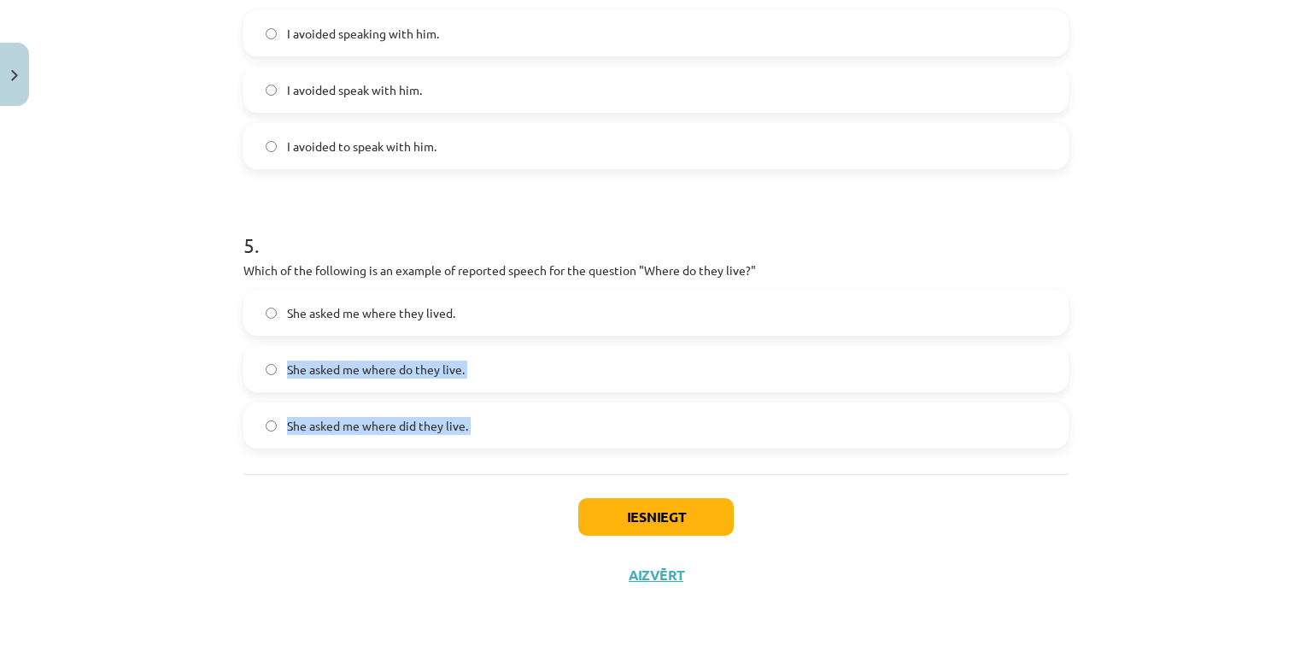
drag, startPoint x: 6, startPoint y: 264, endPoint x: 167, endPoint y: 389, distance: 203.8
click at [167, 389] on div "Mācību tēma: Angļu valodas i - 11. klases 1. ieskaites mācību materiāls #2 📝 To…" at bounding box center [656, 323] width 1312 height 646
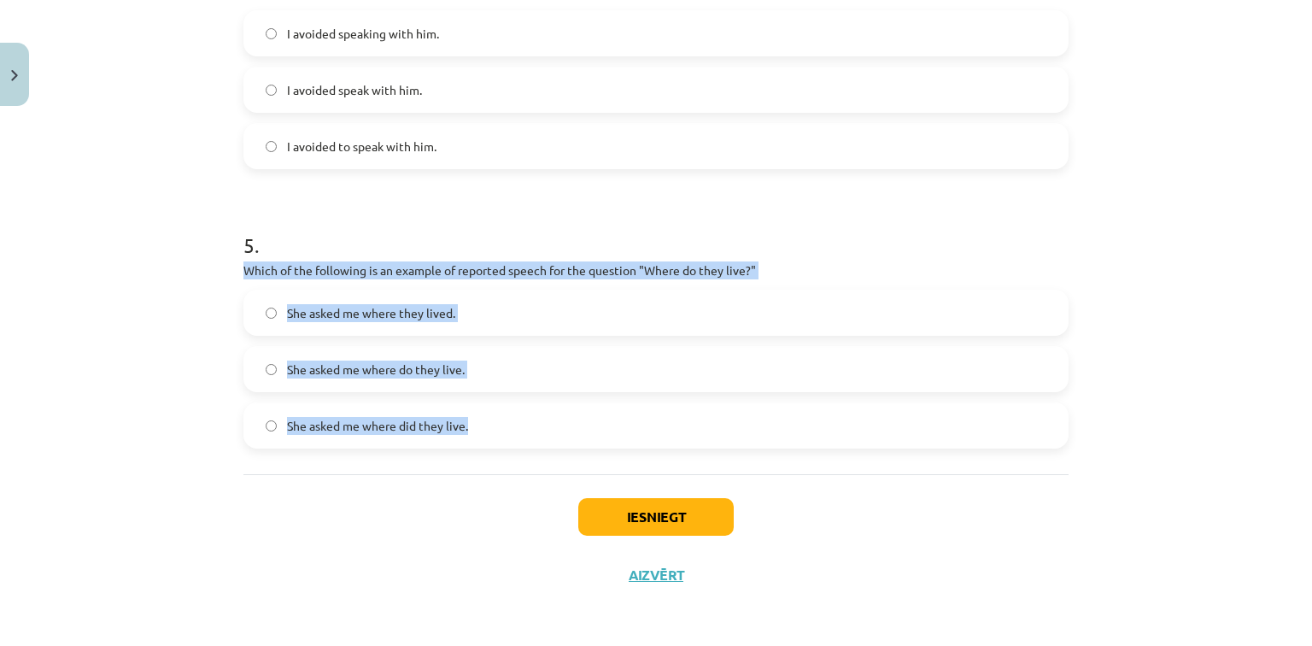
drag, startPoint x: 238, startPoint y: 267, endPoint x: 480, endPoint y: 442, distance: 298.4
click at [480, 443] on div "5 . Which of the following is an example of reported speech for the question "W…" at bounding box center [655, 325] width 825 height 245
copy div "Which of the following is an example of reported speech for the question "Where…"
click at [130, 373] on div "Mācību tēma: Angļu valodas i - 11. klases 1. ieskaites mācību materiāls #2 📝 To…" at bounding box center [656, 323] width 1312 height 646
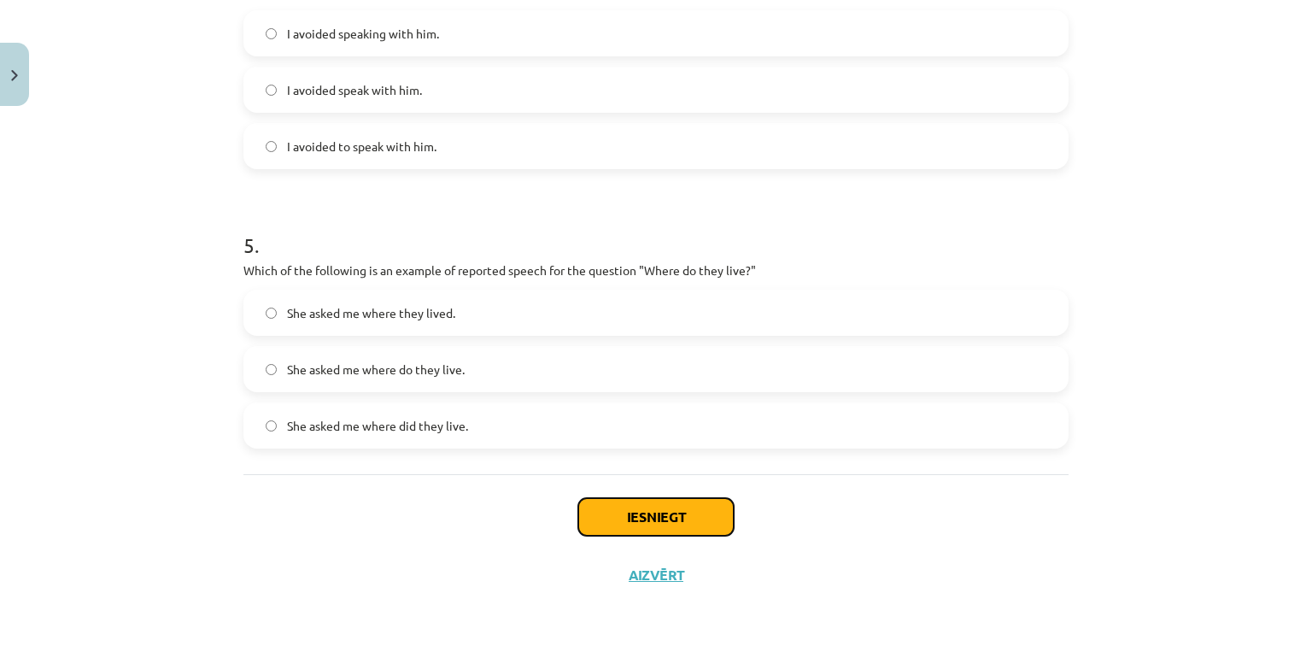
click at [638, 512] on button "Iesniegt" at bounding box center [655, 517] width 155 height 38
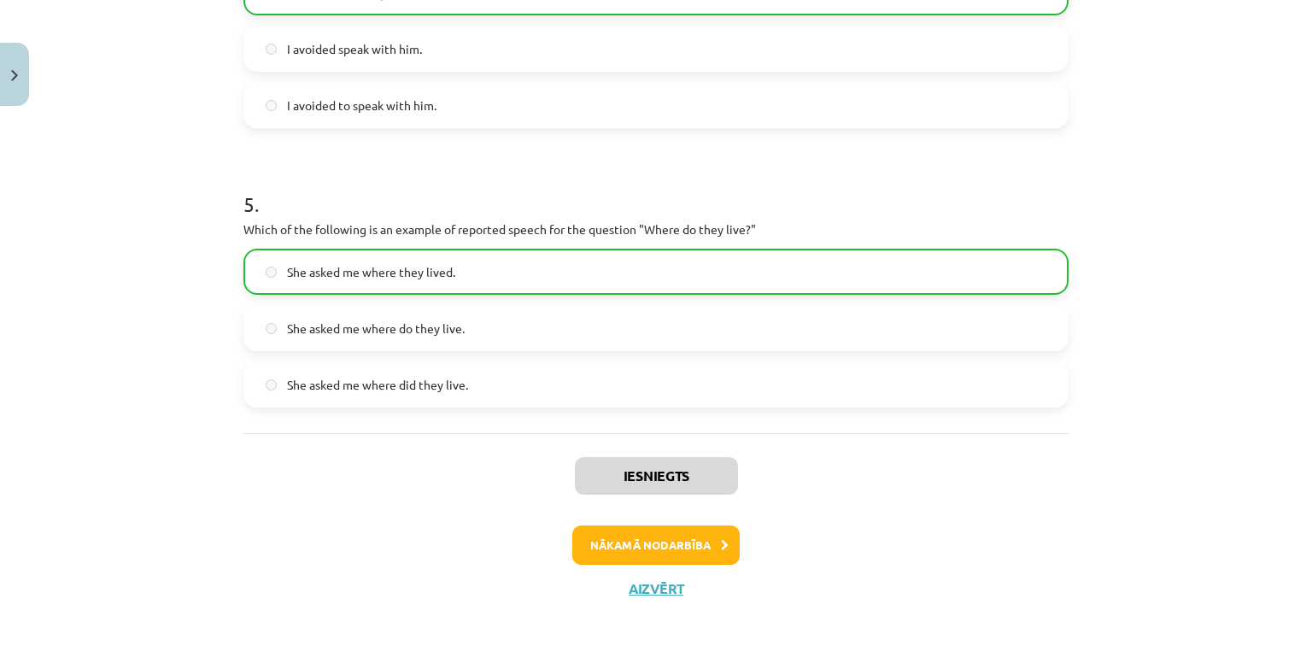
scroll to position [1307, 0]
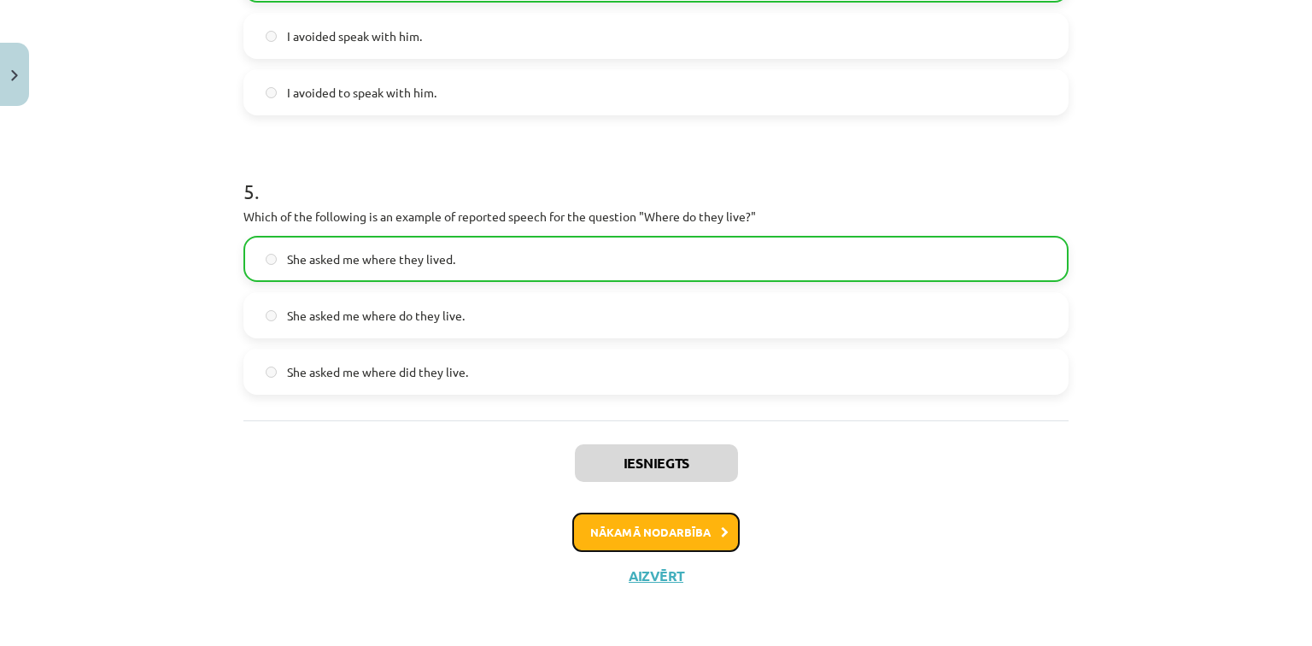
click at [607, 525] on button "Nākamā nodarbība" at bounding box center [655, 531] width 167 height 39
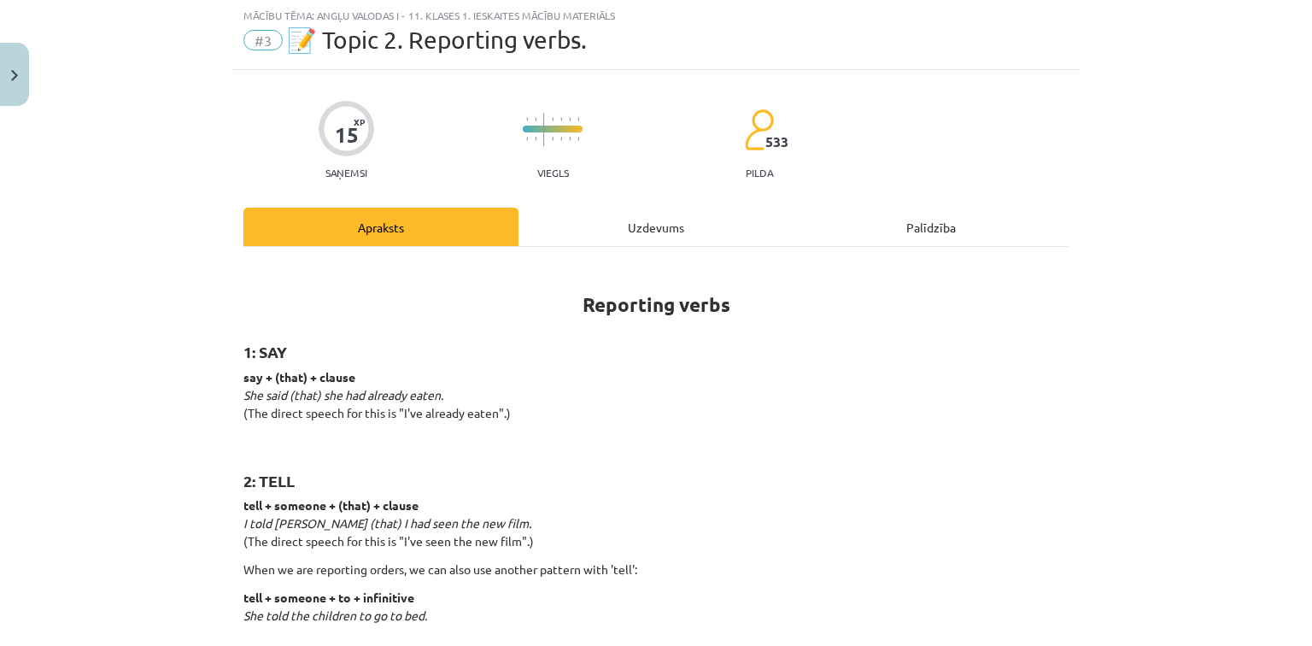
scroll to position [43, 0]
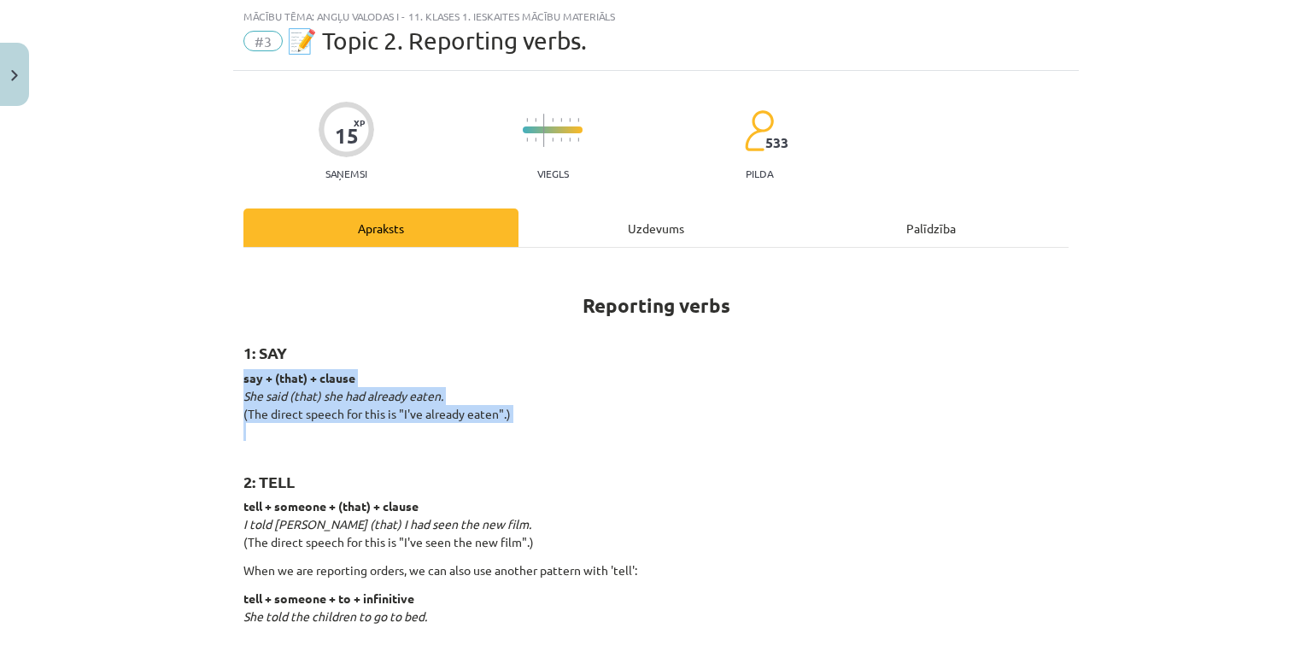
drag, startPoint x: 236, startPoint y: 371, endPoint x: 467, endPoint y: 417, distance: 236.0
copy p "say + (that) + clause She said (that) she had already eaten. (The direct speech…"
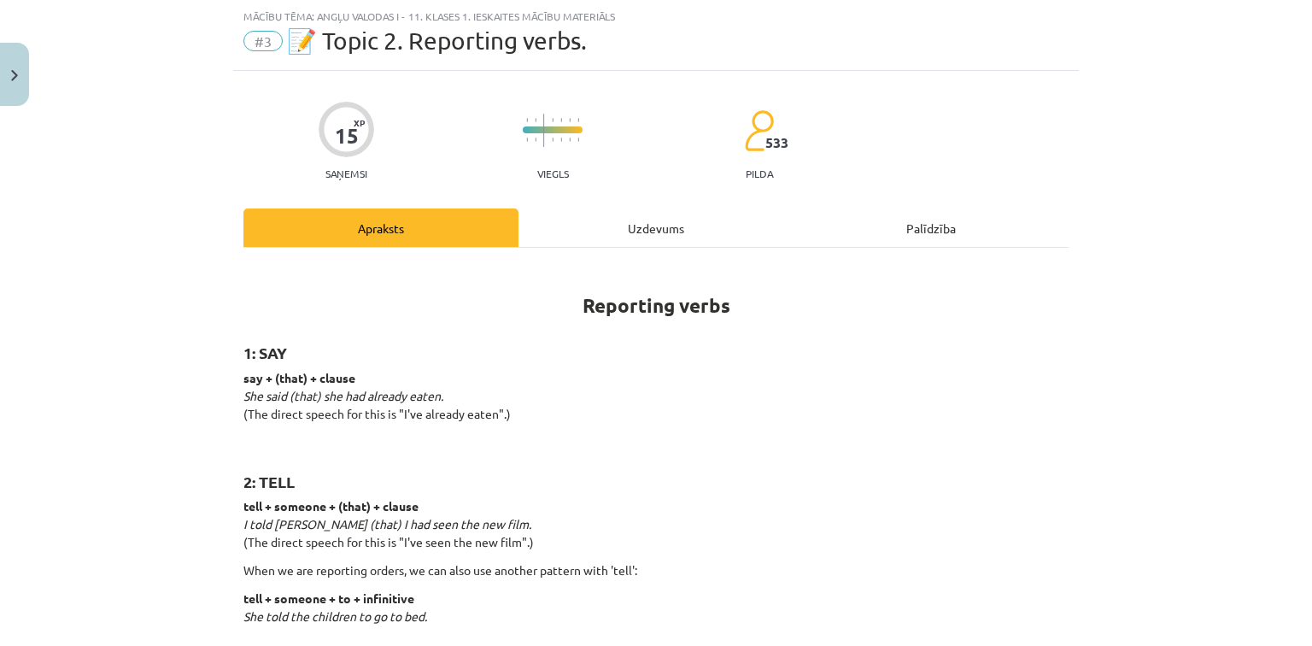
click at [550, 452] on h2 "2: TELL" at bounding box center [655, 472] width 825 height 42
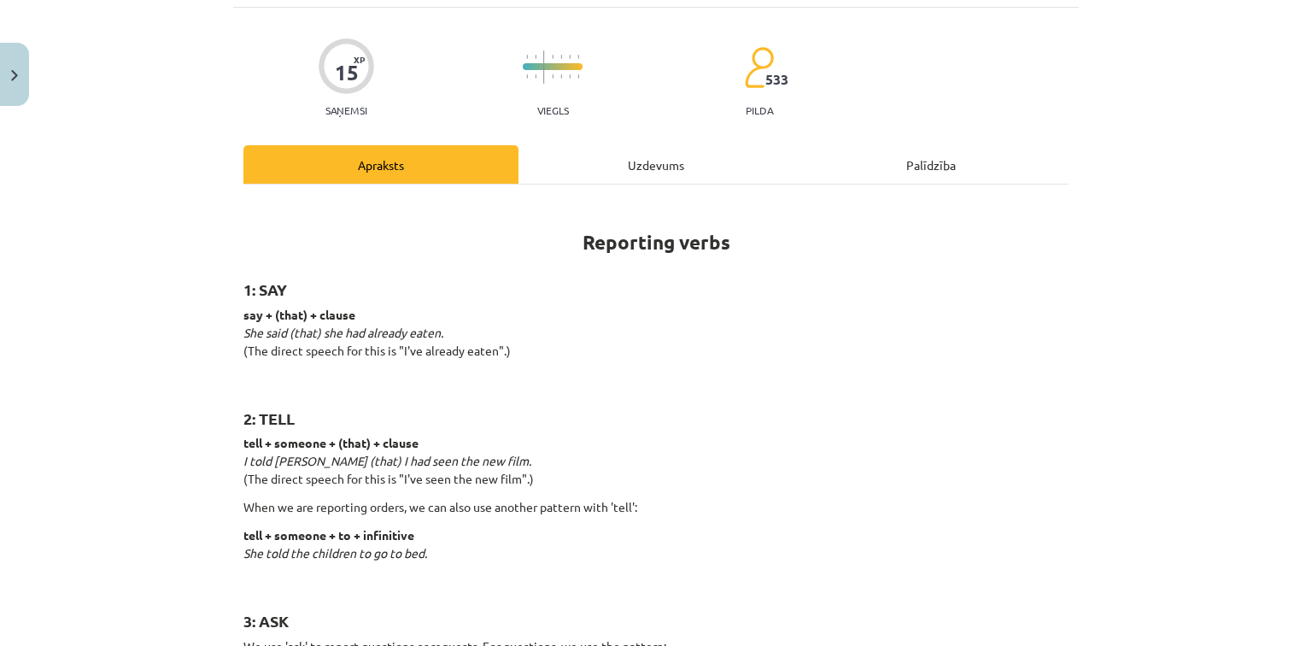
scroll to position [0, 0]
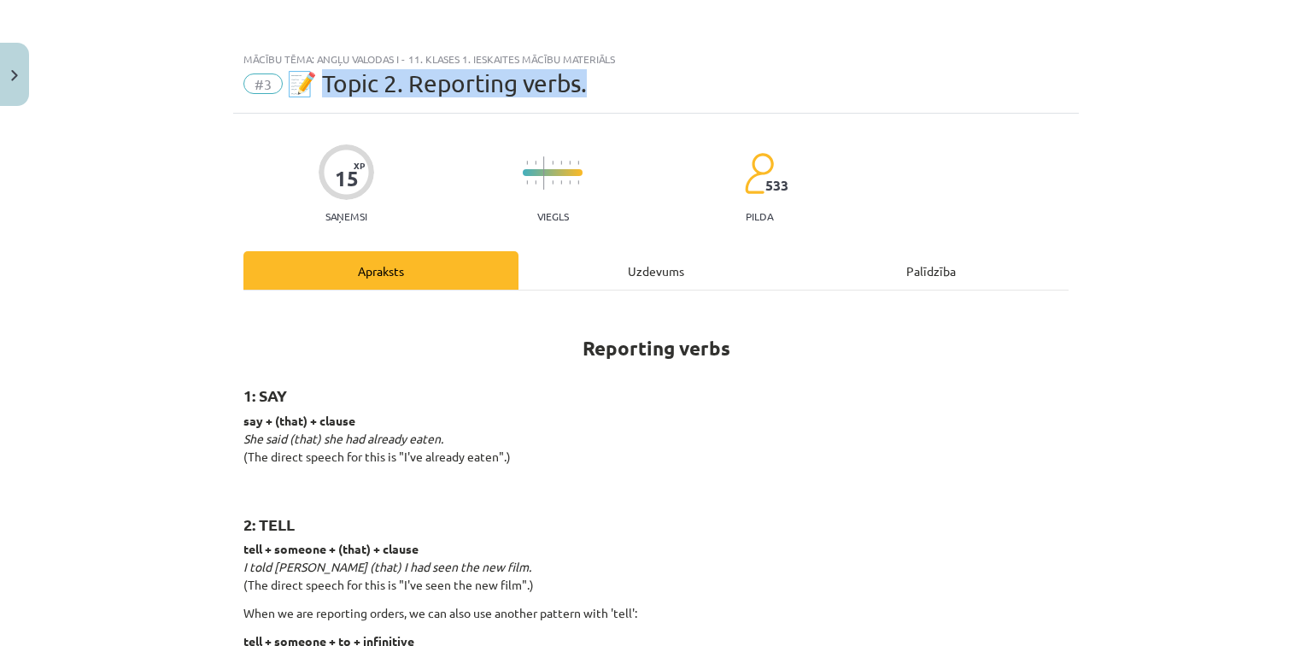
drag, startPoint x: 324, startPoint y: 81, endPoint x: 572, endPoint y: 91, distance: 247.9
click at [595, 95] on div "#3 📝 Topic 2. Reporting verbs." at bounding box center [655, 83] width 825 height 27
copy span "opic 2. Reporting verbs."
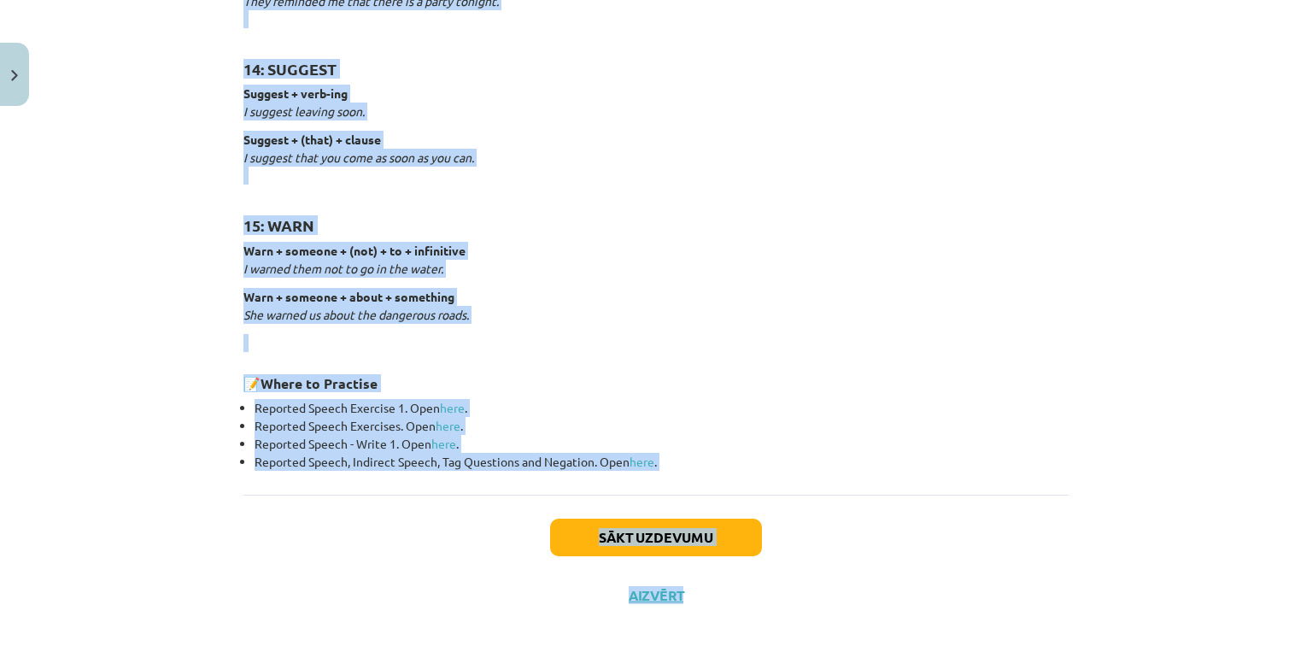
scroll to position [2650, 0]
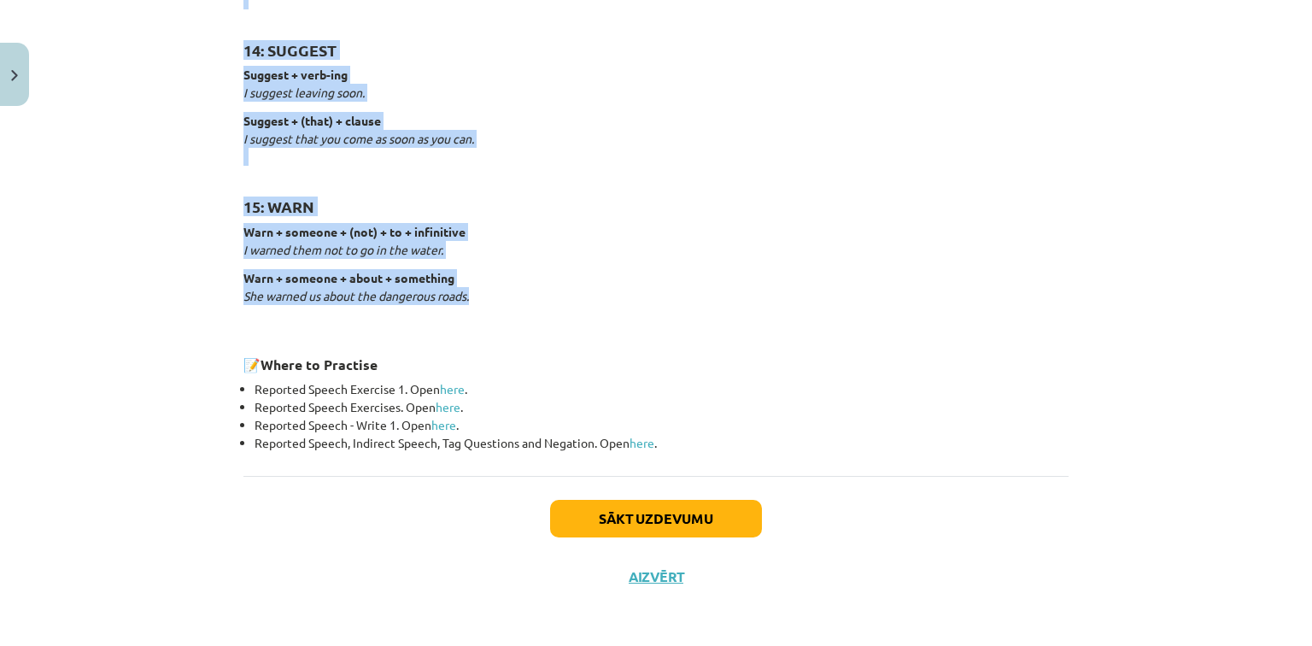
drag, startPoint x: 239, startPoint y: 397, endPoint x: 658, endPoint y: 293, distance: 432.0
copy div "1: SAY say + (that) + clause She said (that) she had already eaten. (The direct…"
click at [628, 519] on button "Sākt uzdevumu" at bounding box center [656, 519] width 212 height 38
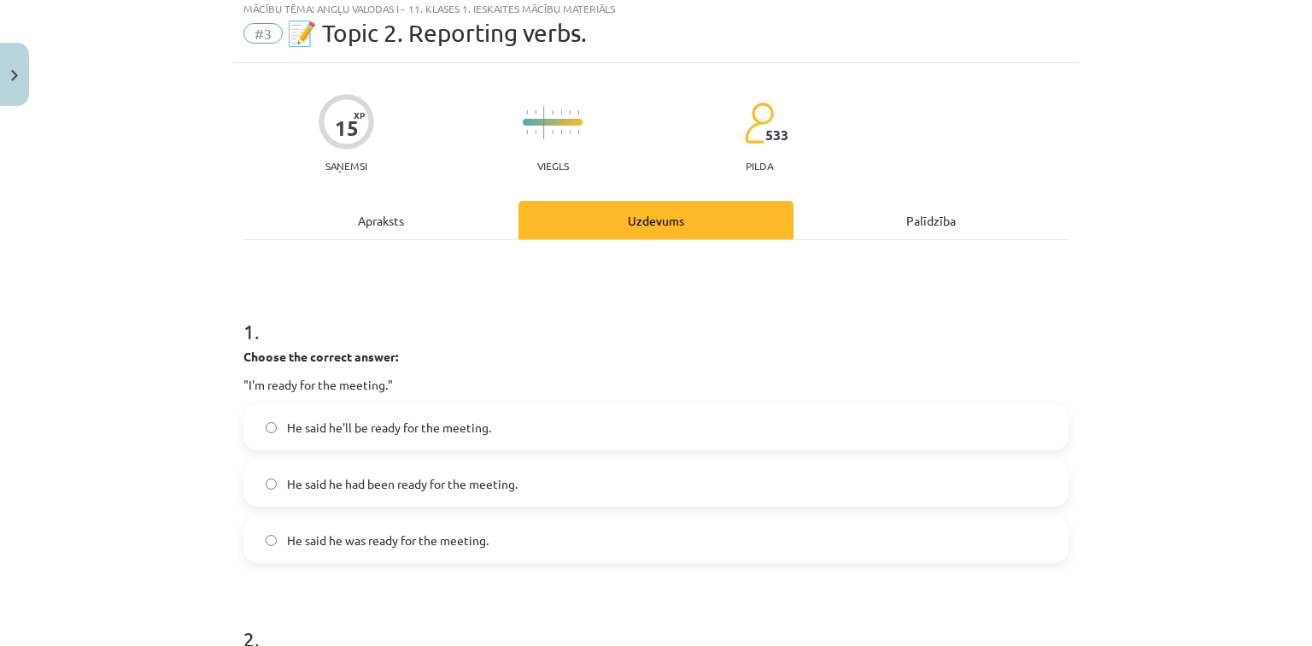
scroll to position [43, 0]
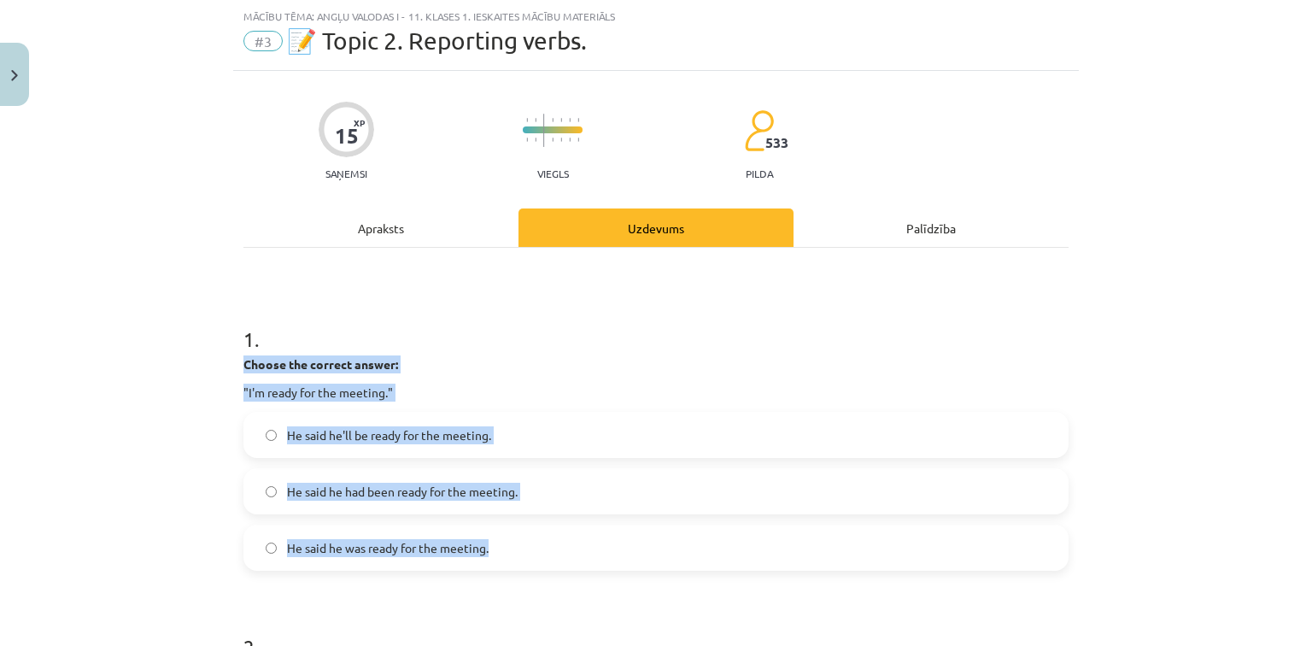
drag, startPoint x: 239, startPoint y: 365, endPoint x: 614, endPoint y: 555, distance: 420.5
click at [613, 556] on div "1 . Choose the correct answer: "I'm ready for the meeting." He said he'll be re…" at bounding box center [655, 433] width 825 height 273
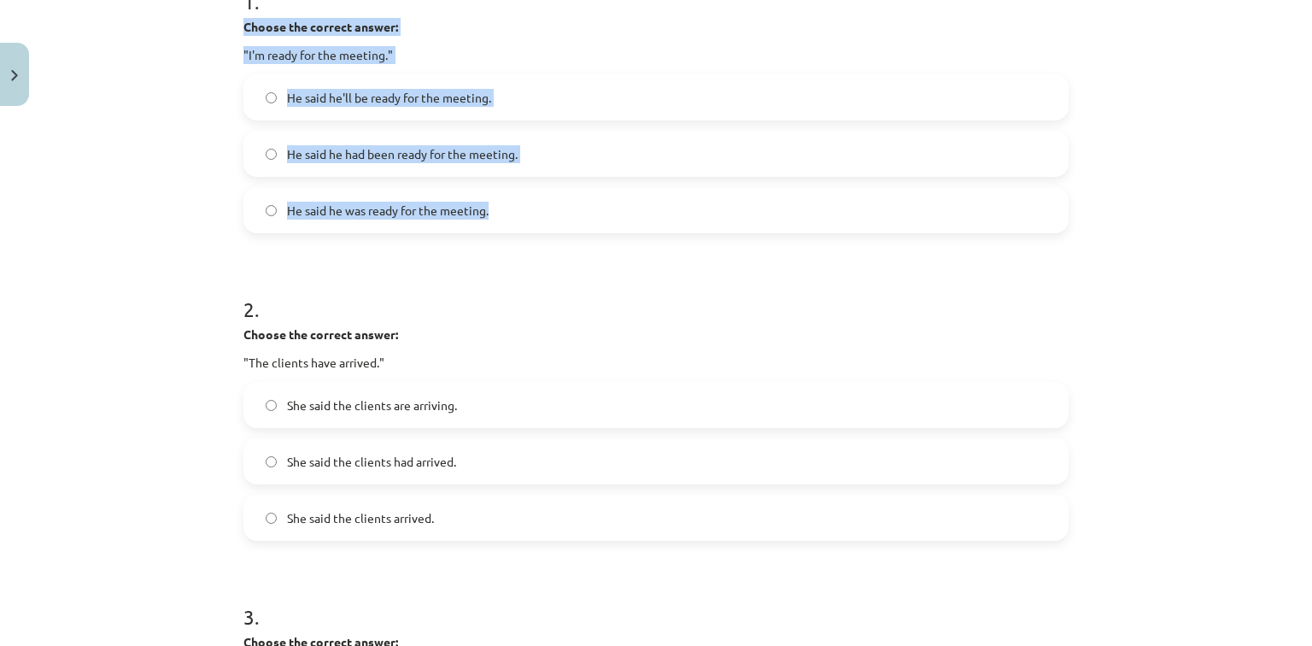
scroll to position [384, 0]
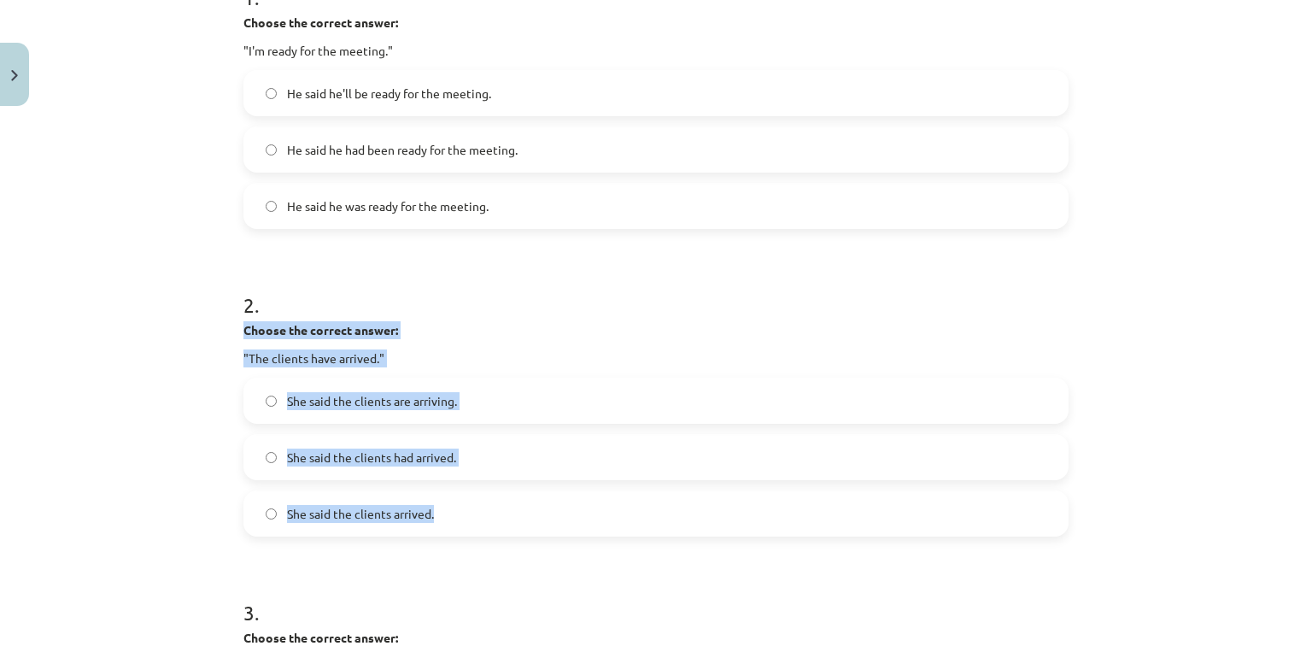
drag, startPoint x: 236, startPoint y: 328, endPoint x: 535, endPoint y: 522, distance: 357.0
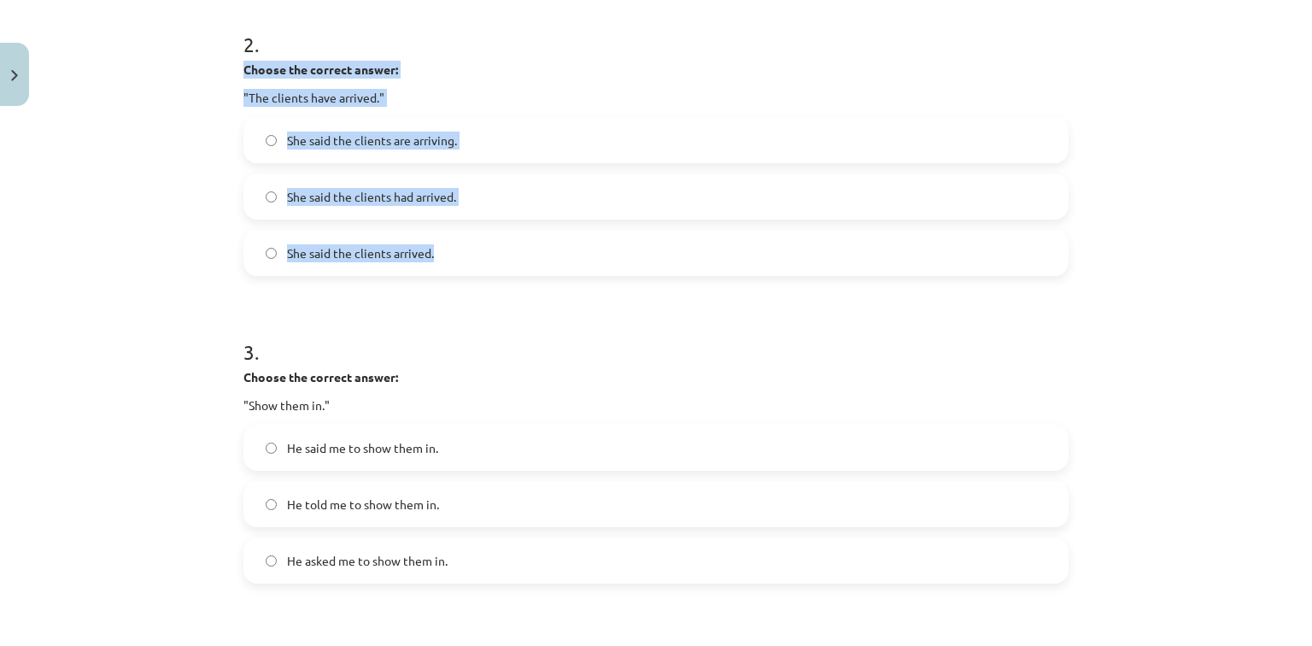
scroll to position [658, 0]
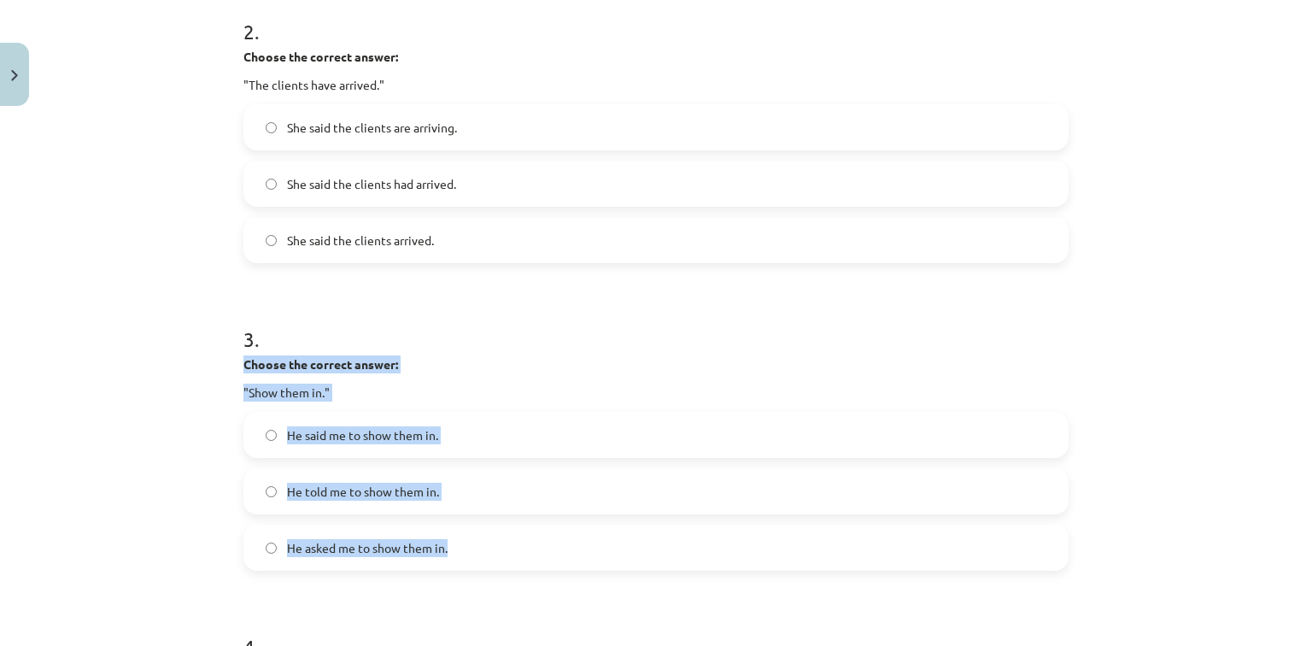
drag, startPoint x: 234, startPoint y: 363, endPoint x: 489, endPoint y: 560, distance: 322.7
click at [489, 560] on div "15 XP Saņemsi Viegls 533 pilda Apraksts Uzdevums Palīdzība 1 . Choose the corre…" at bounding box center [655, 398] width 845 height 1885
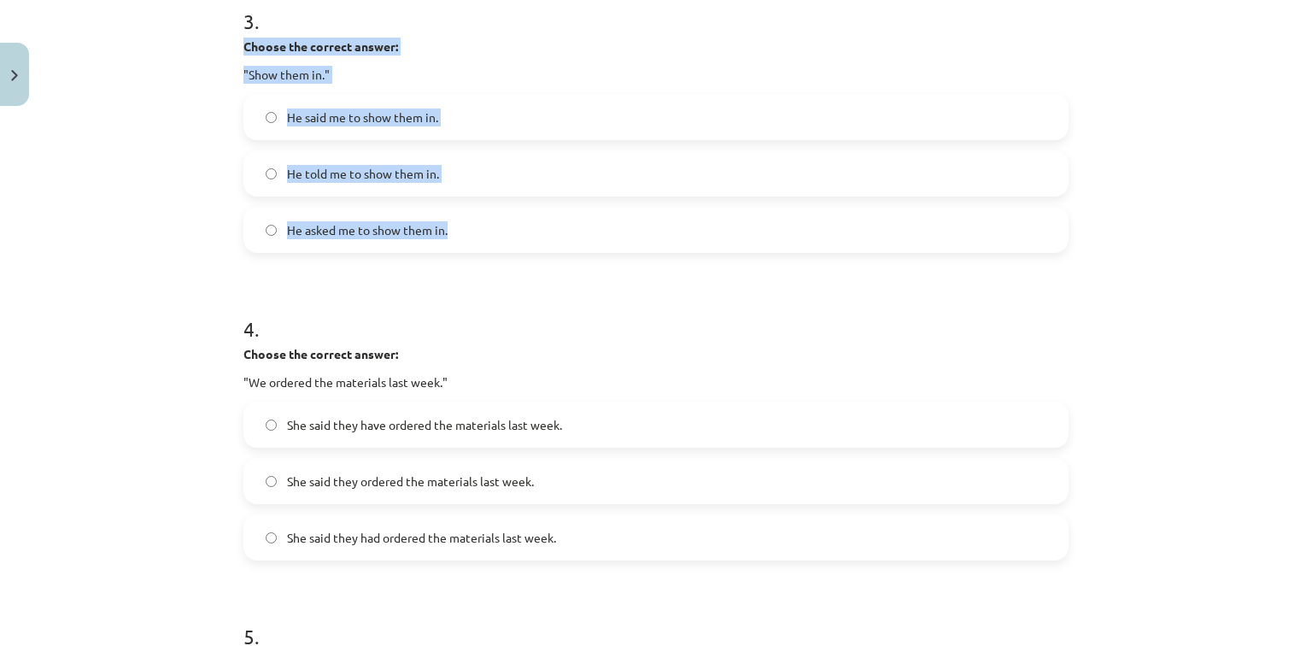
scroll to position [999, 0]
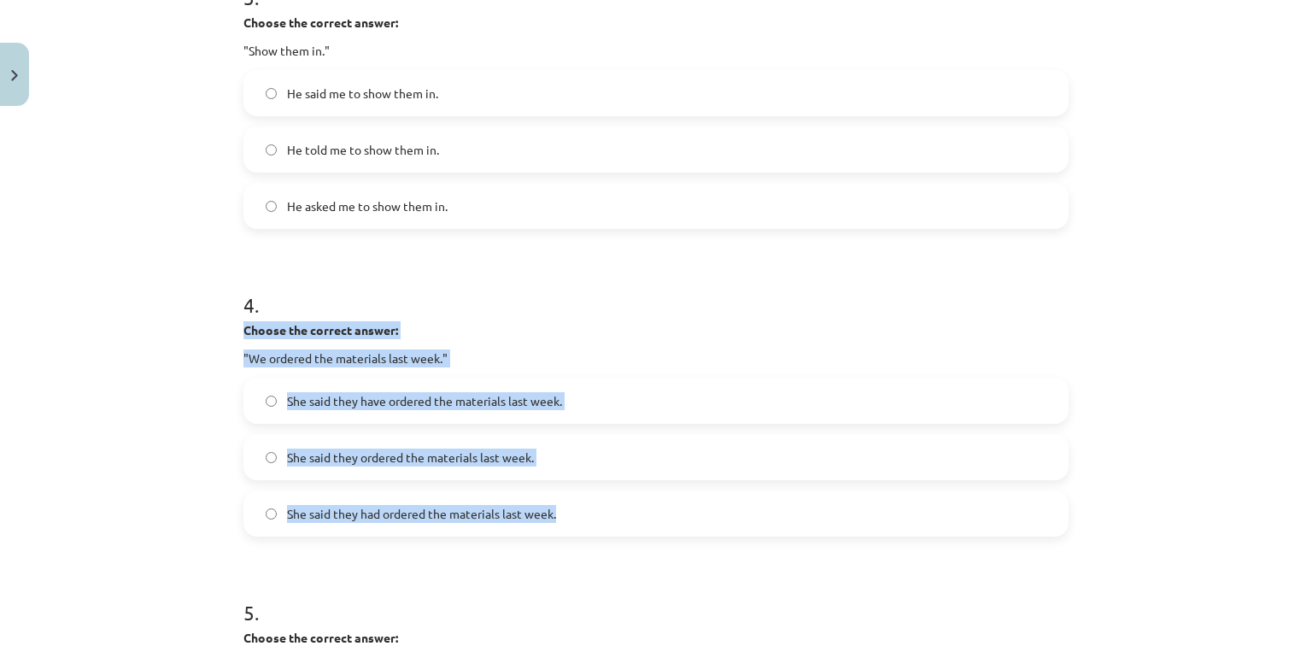
drag, startPoint x: 238, startPoint y: 330, endPoint x: 594, endPoint y: 533, distance: 410.0
click at [594, 533] on div "4 . Choose the correct answer: "We ordered the materials last week." She said t…" at bounding box center [655, 399] width 825 height 273
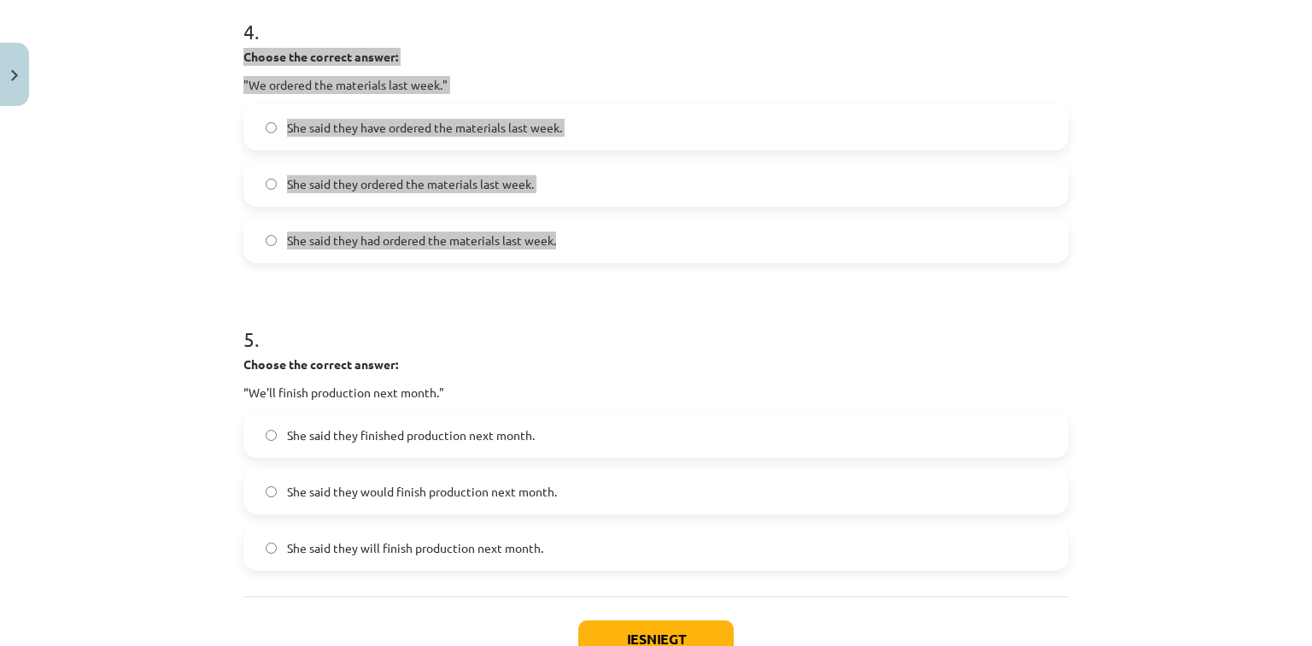
scroll to position [1394, 0]
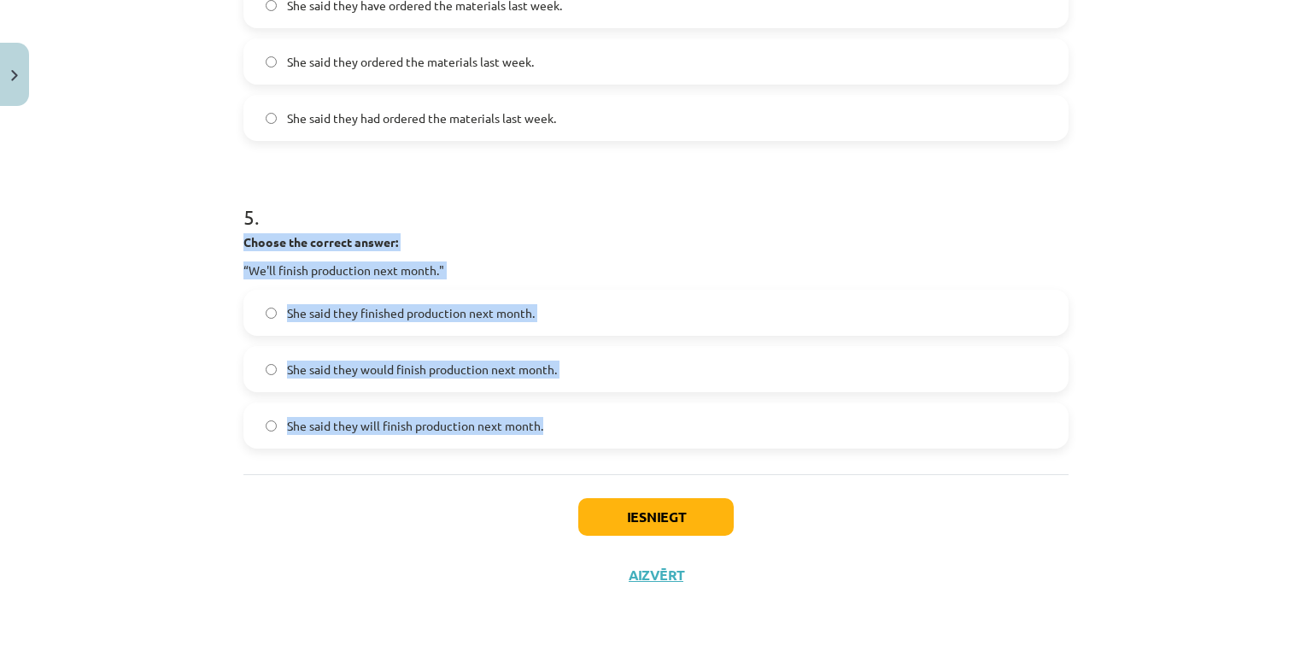
drag, startPoint x: 236, startPoint y: 242, endPoint x: 551, endPoint y: 433, distance: 368.6
click at [642, 516] on button "Iesniegt" at bounding box center [655, 517] width 155 height 38
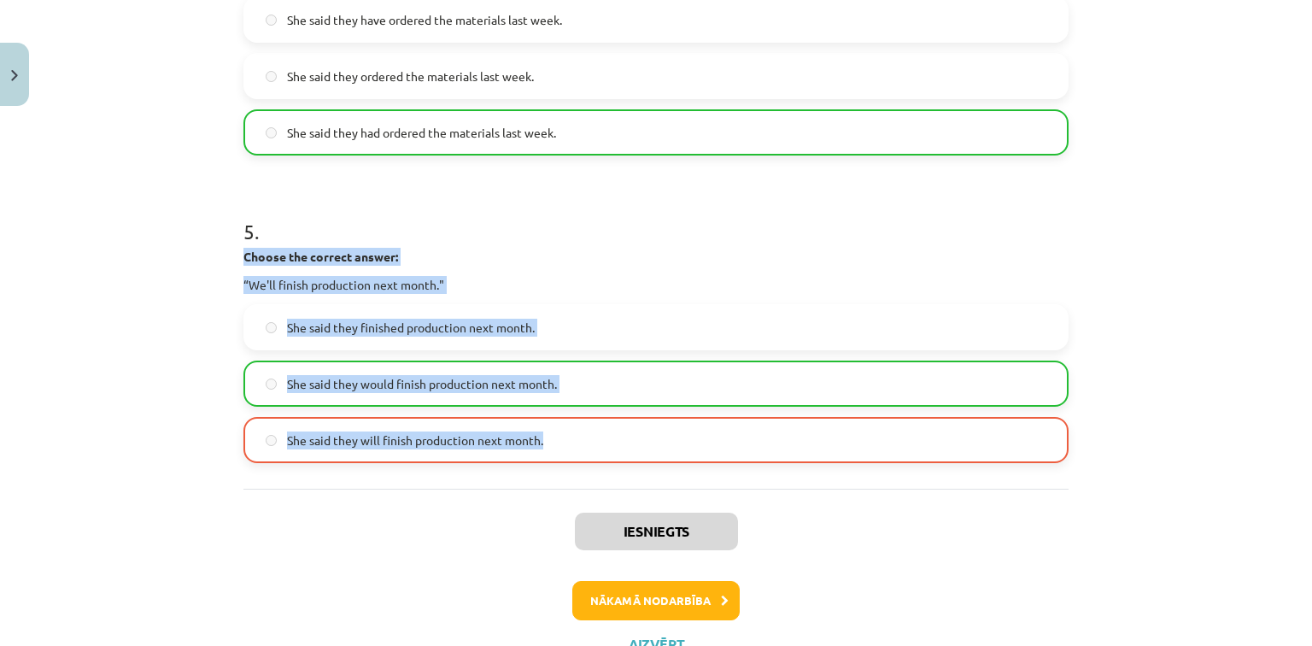
scroll to position [1448, 0]
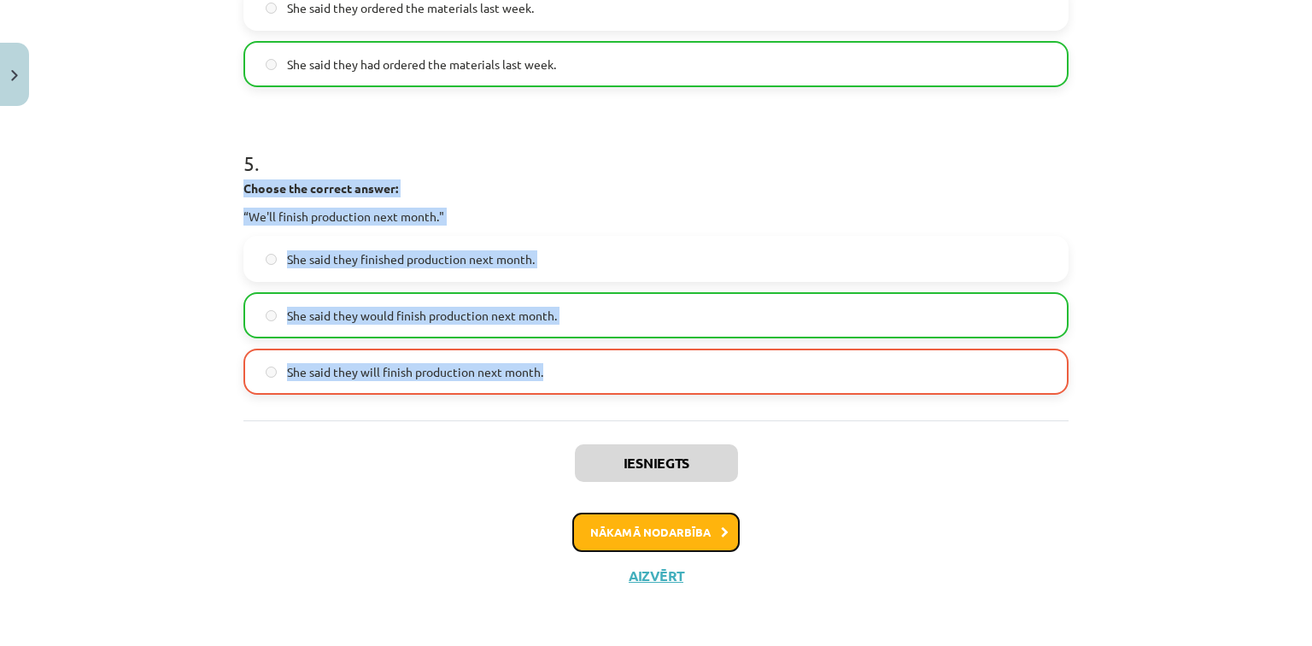
click at [634, 530] on button "Nākamā nodarbība" at bounding box center [655, 531] width 167 height 39
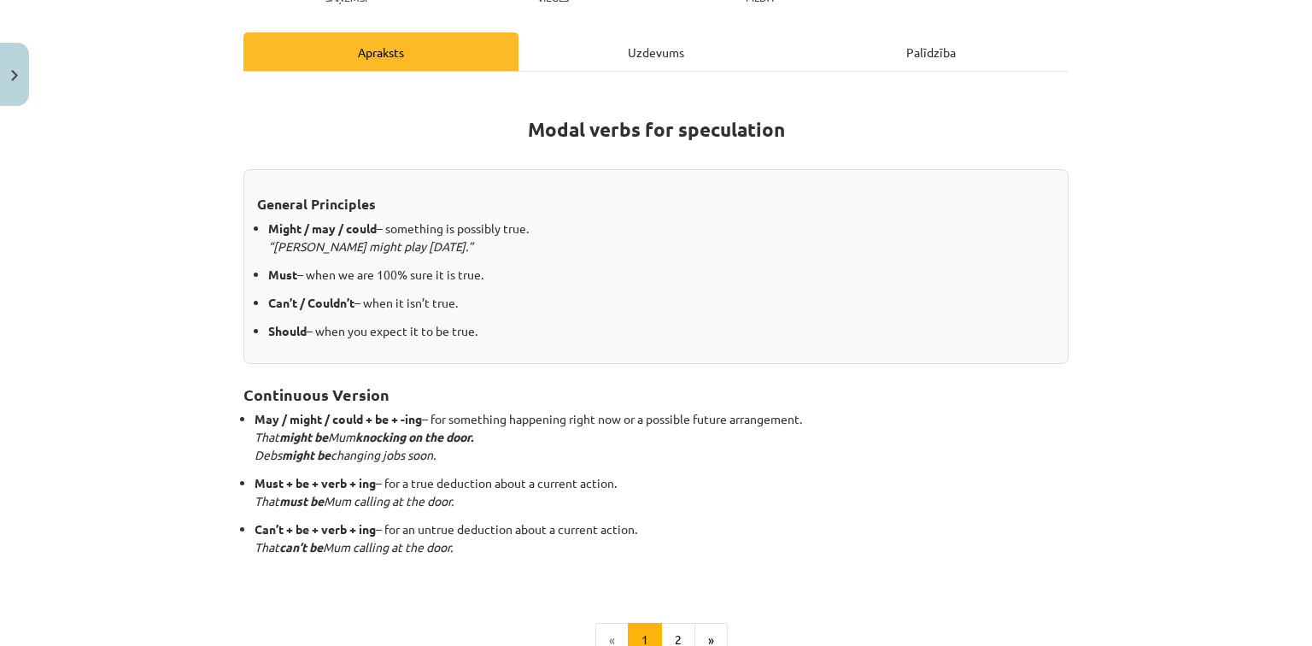
scroll to position [424, 0]
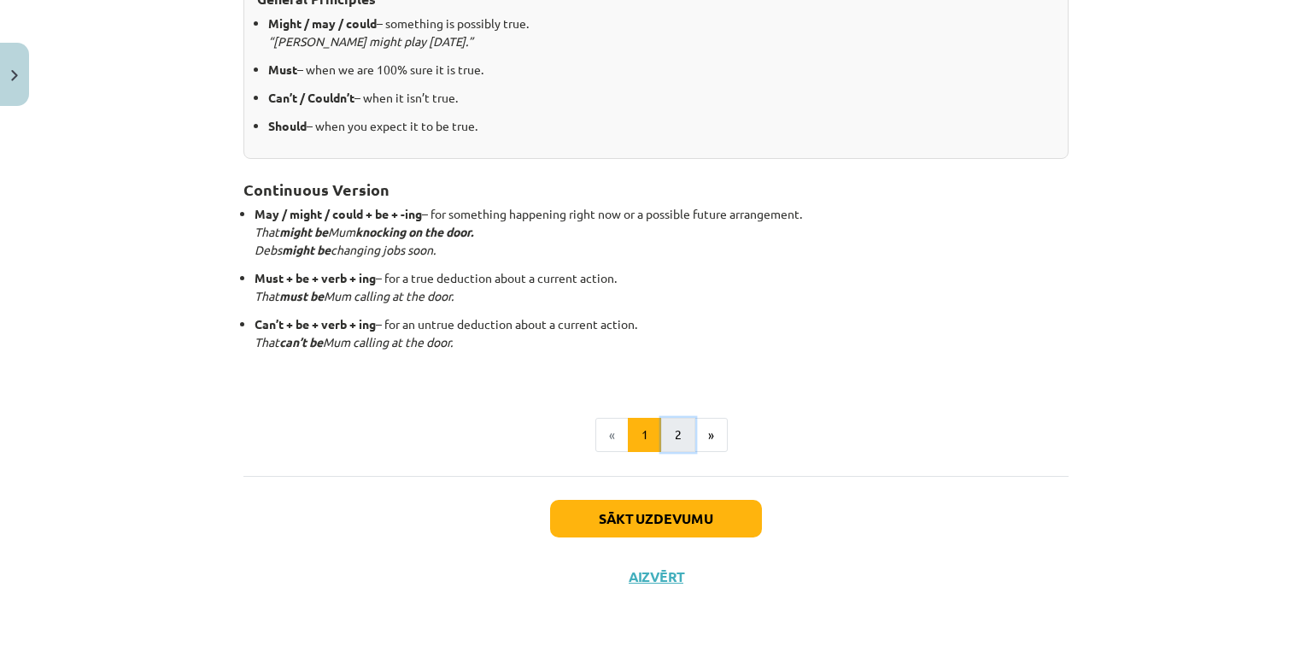
click at [672, 439] on button "2" at bounding box center [678, 435] width 34 height 34
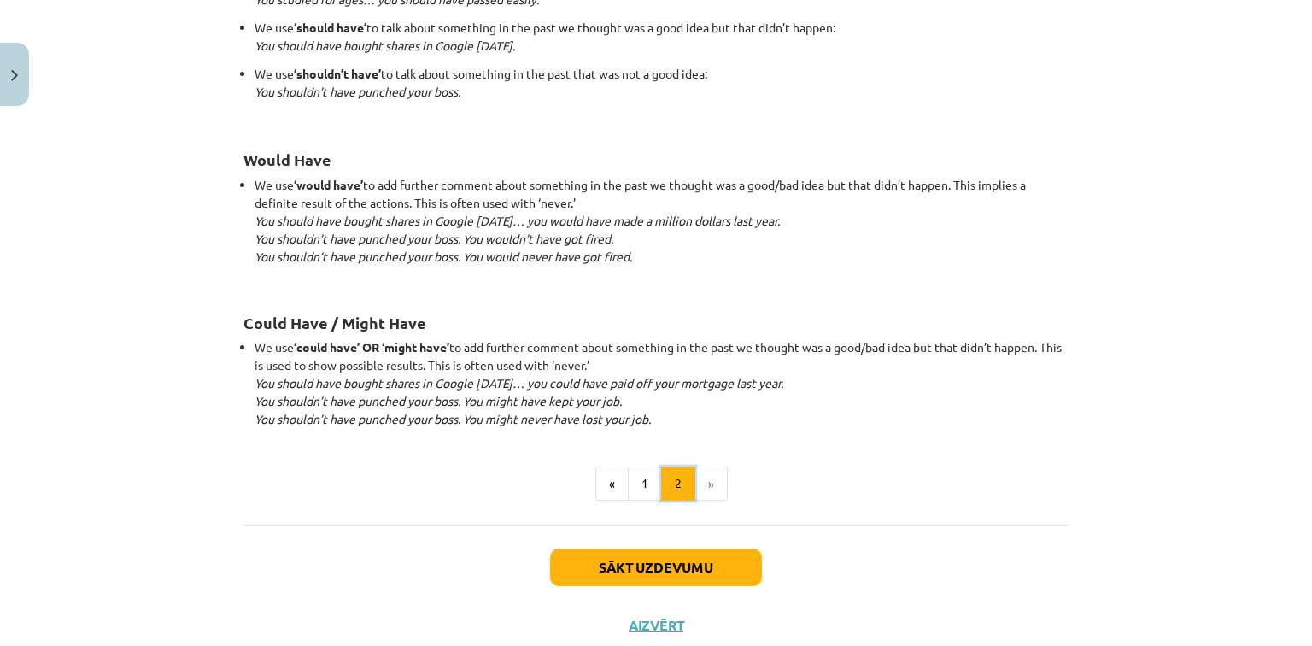
scroll to position [1649, 0]
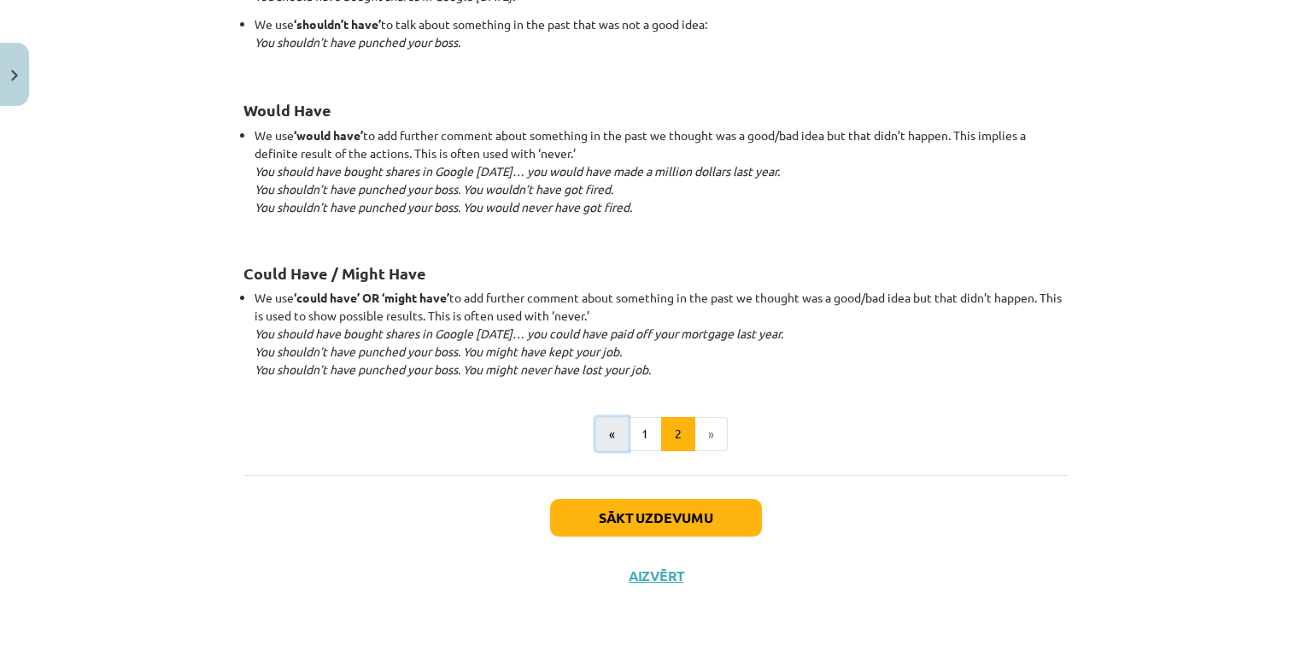
click at [615, 434] on button "«" at bounding box center [611, 434] width 33 height 34
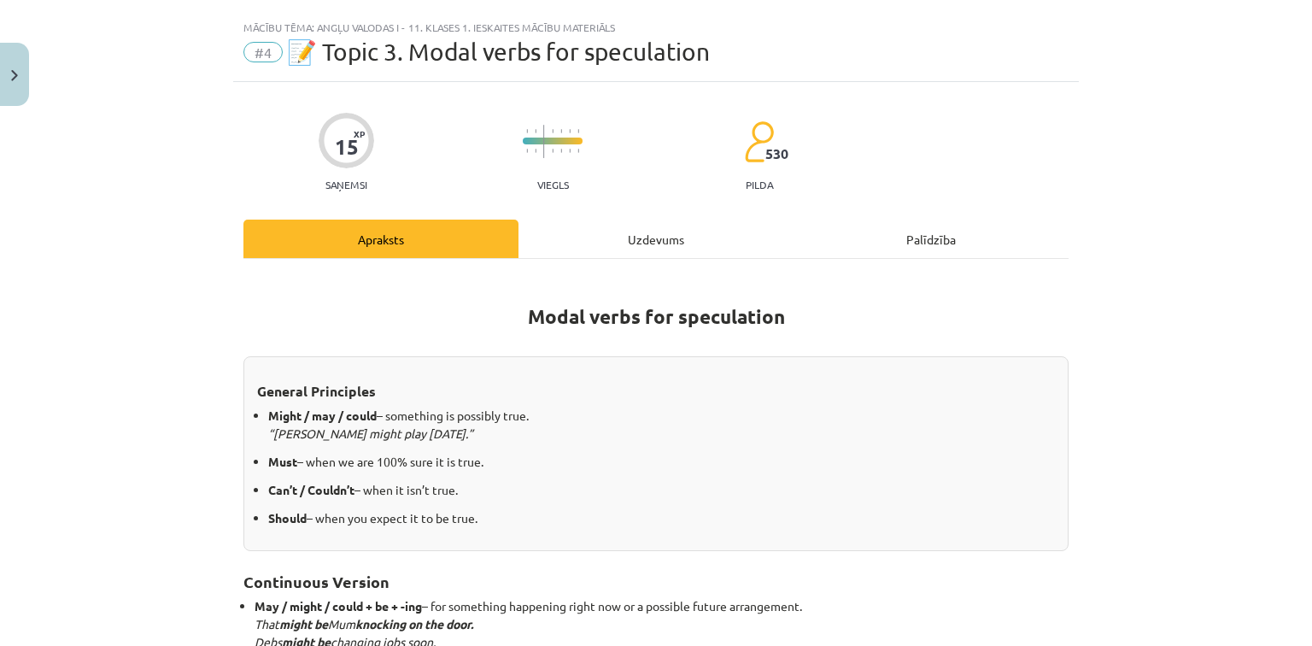
scroll to position [0, 0]
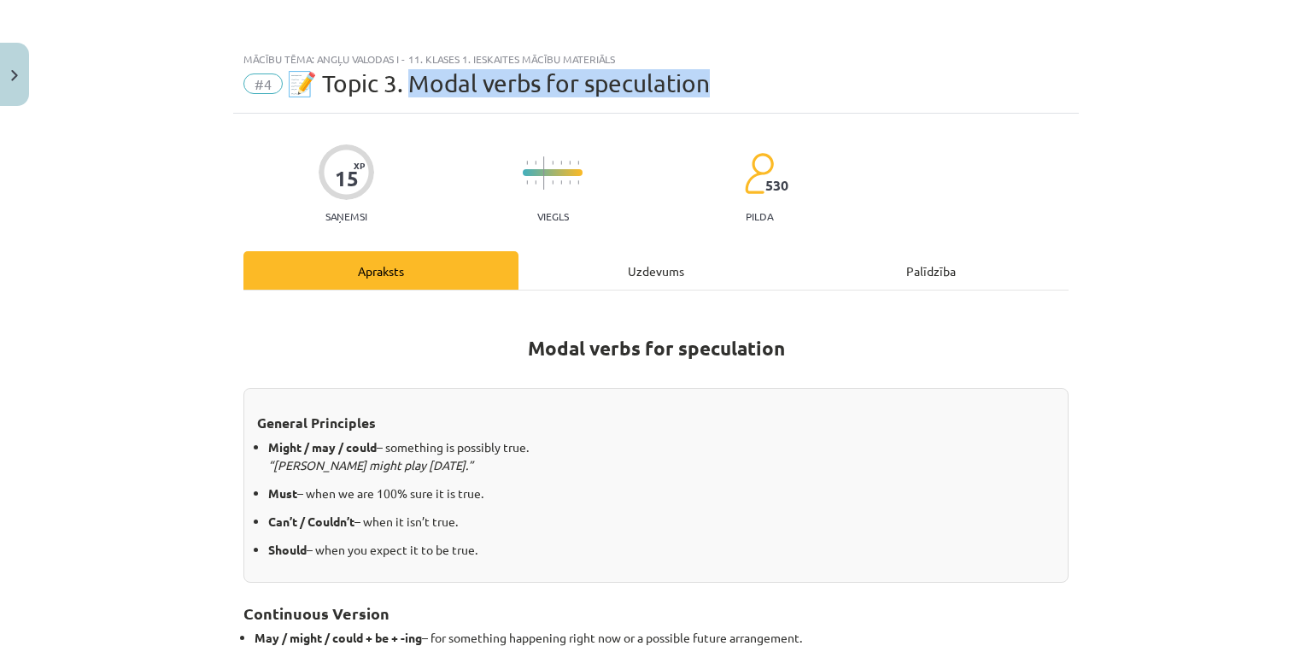
drag, startPoint x: 407, startPoint y: 85, endPoint x: 739, endPoint y: 72, distance: 331.6
click at [739, 72] on div "#4 📝 Topic 3. Modal verbs for speculation" at bounding box center [655, 83] width 825 height 27
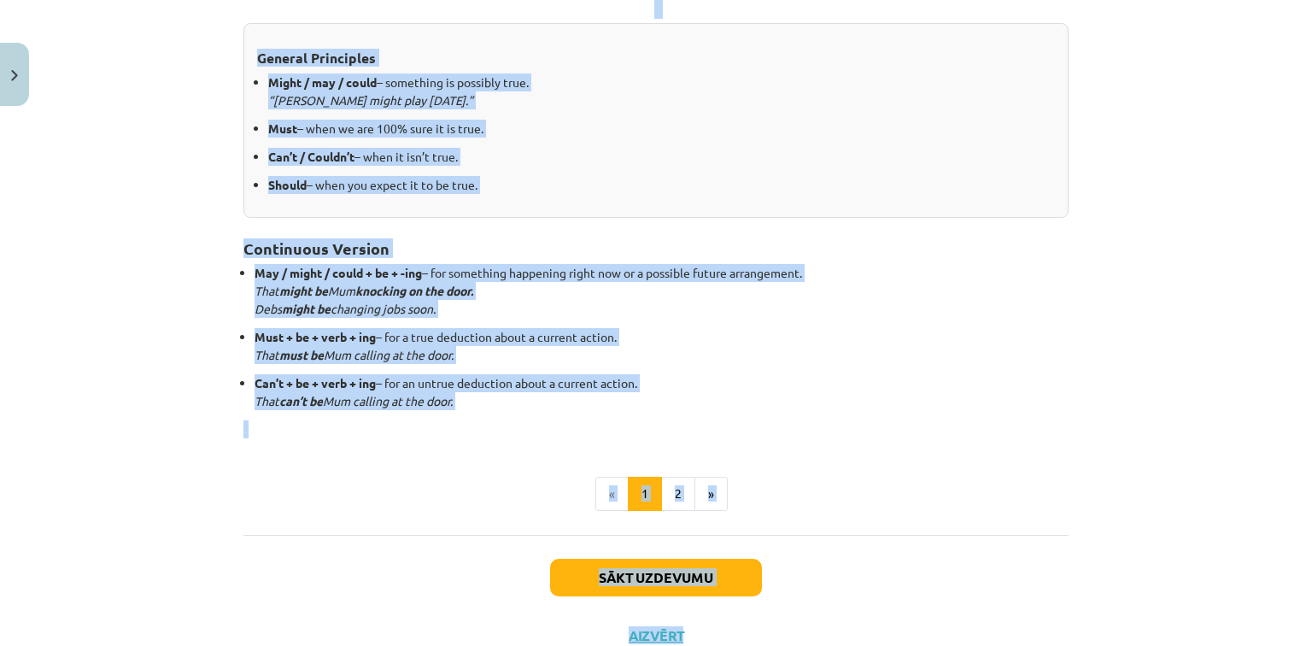
scroll to position [388, 0]
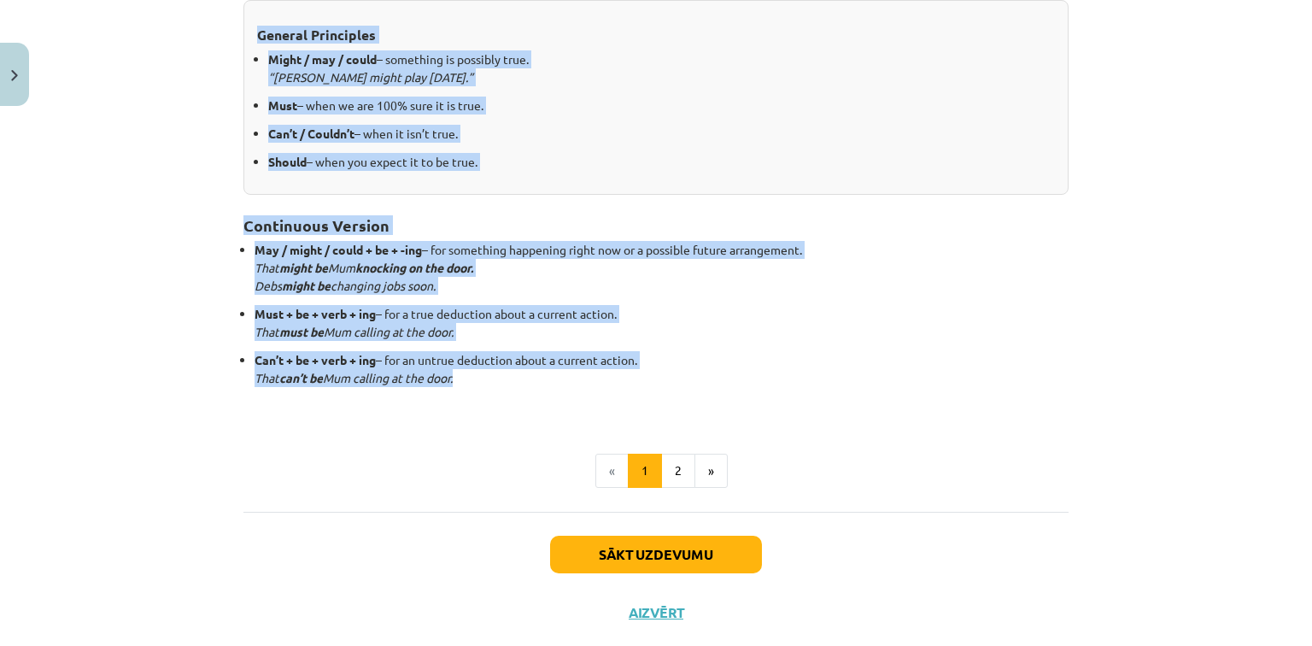
drag, startPoint x: 523, startPoint y: 342, endPoint x: 823, endPoint y: 378, distance: 302.8
click at [823, 378] on div "Modal verbs for speculation General Principles Might / may / could – something …" at bounding box center [655, 166] width 825 height 497
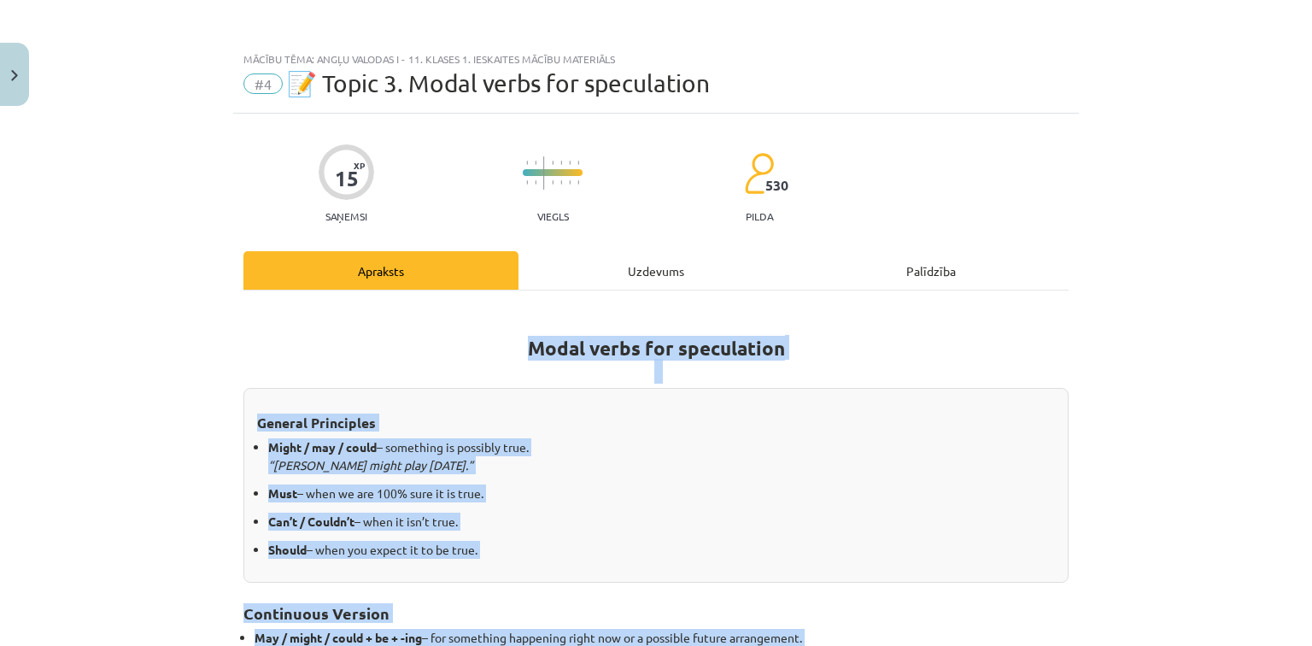
scroll to position [0, 0]
click at [871, 330] on h1 "Modal verbs for speculation" at bounding box center [655, 344] width 825 height 77
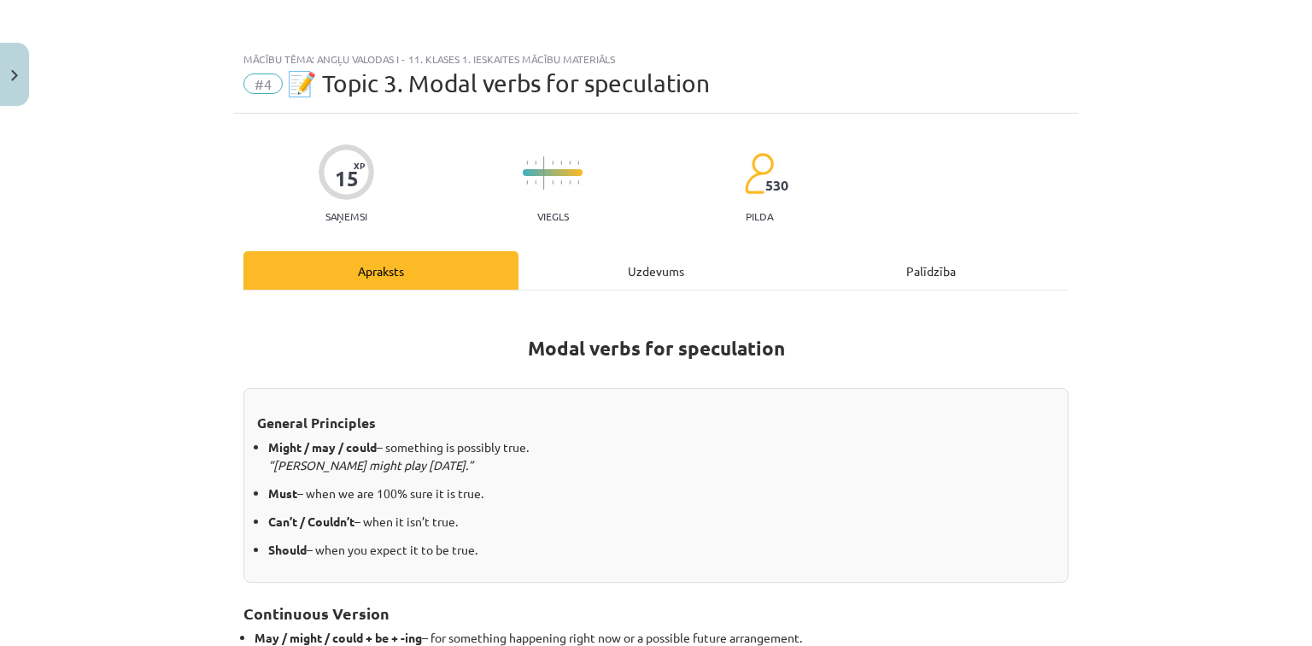
drag, startPoint x: 522, startPoint y: 349, endPoint x: 810, endPoint y: 355, distance: 287.8
click at [810, 355] on h1 "Modal verbs for speculation" at bounding box center [655, 344] width 825 height 77
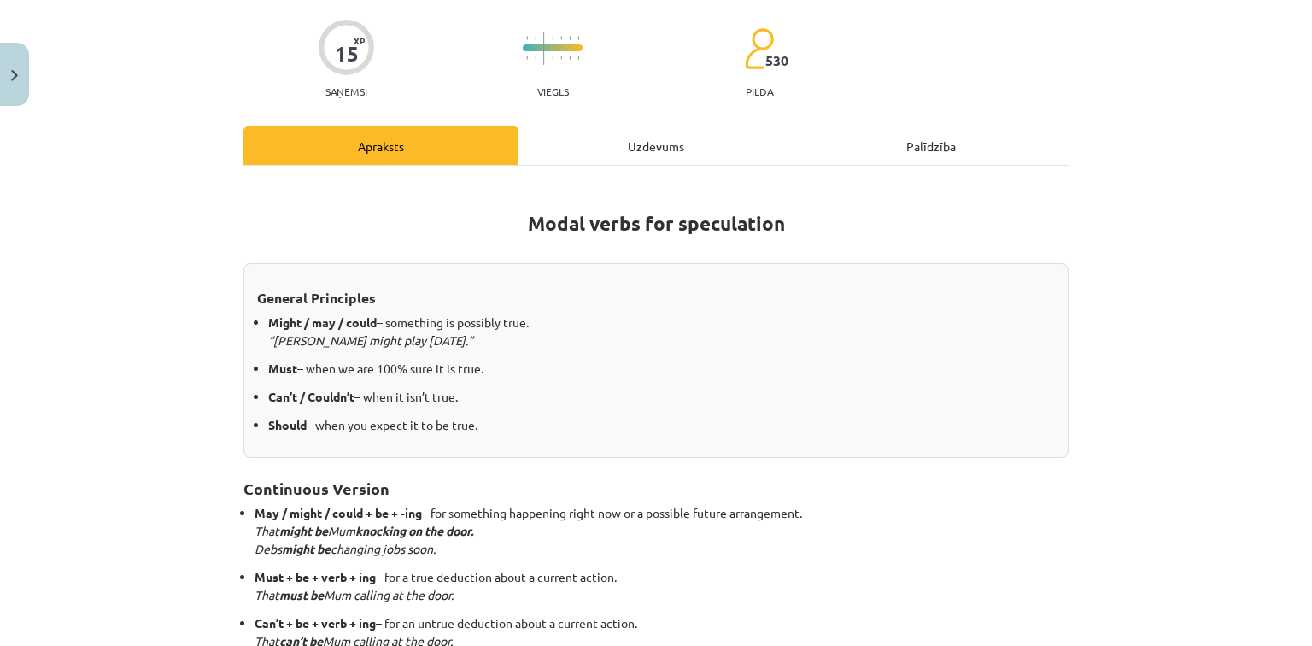
scroll to position [137, 0]
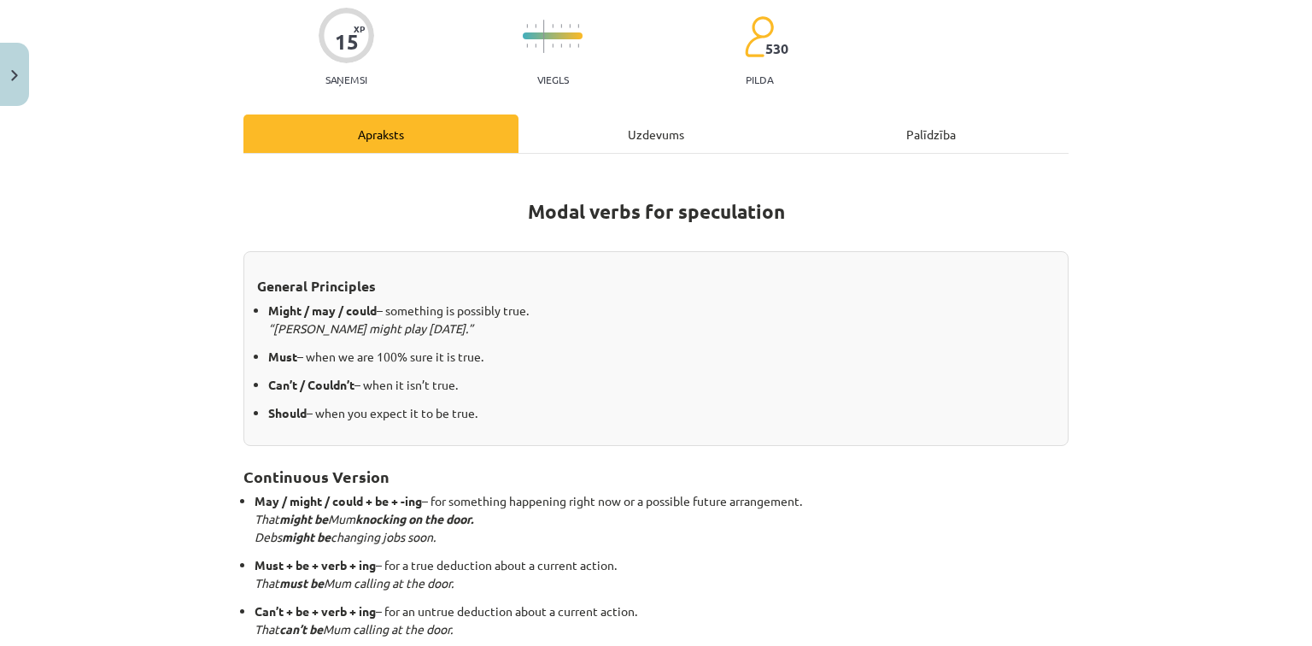
drag, startPoint x: 253, startPoint y: 284, endPoint x: 495, endPoint y: 429, distance: 282.6
click at [495, 429] on div "General Principles Might / may / could – something is possibly true. “[PERSON_N…" at bounding box center [655, 348] width 825 height 195
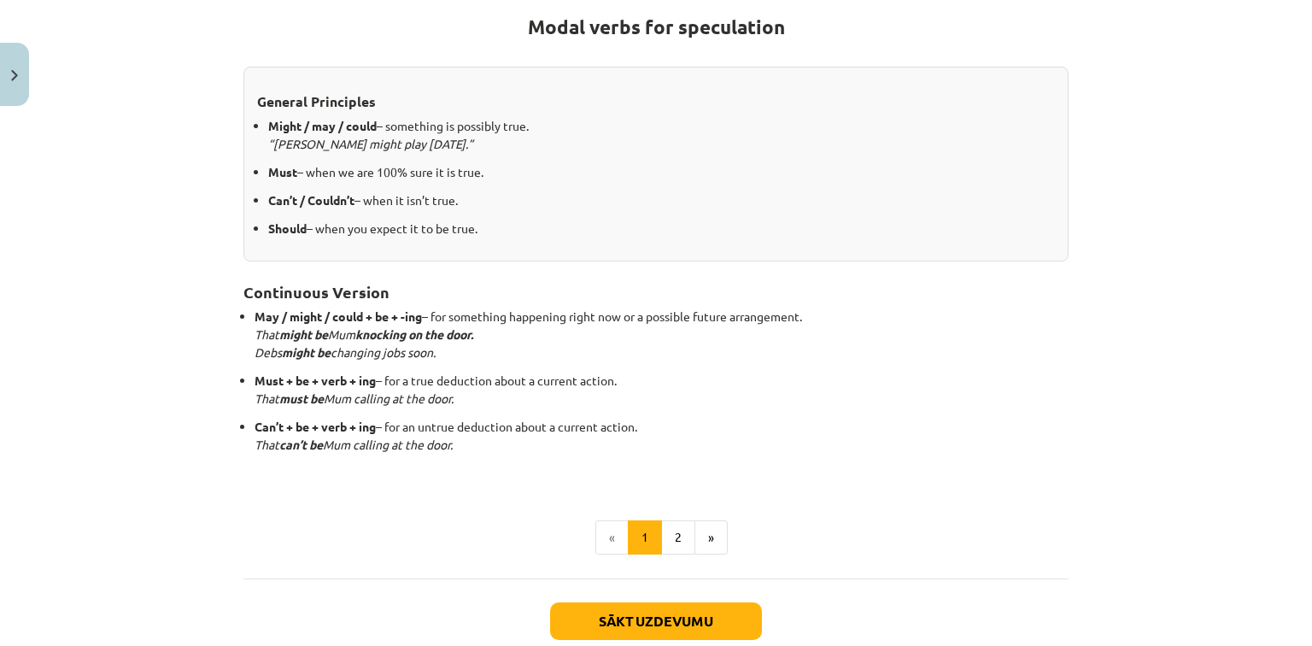
scroll to position [342, 0]
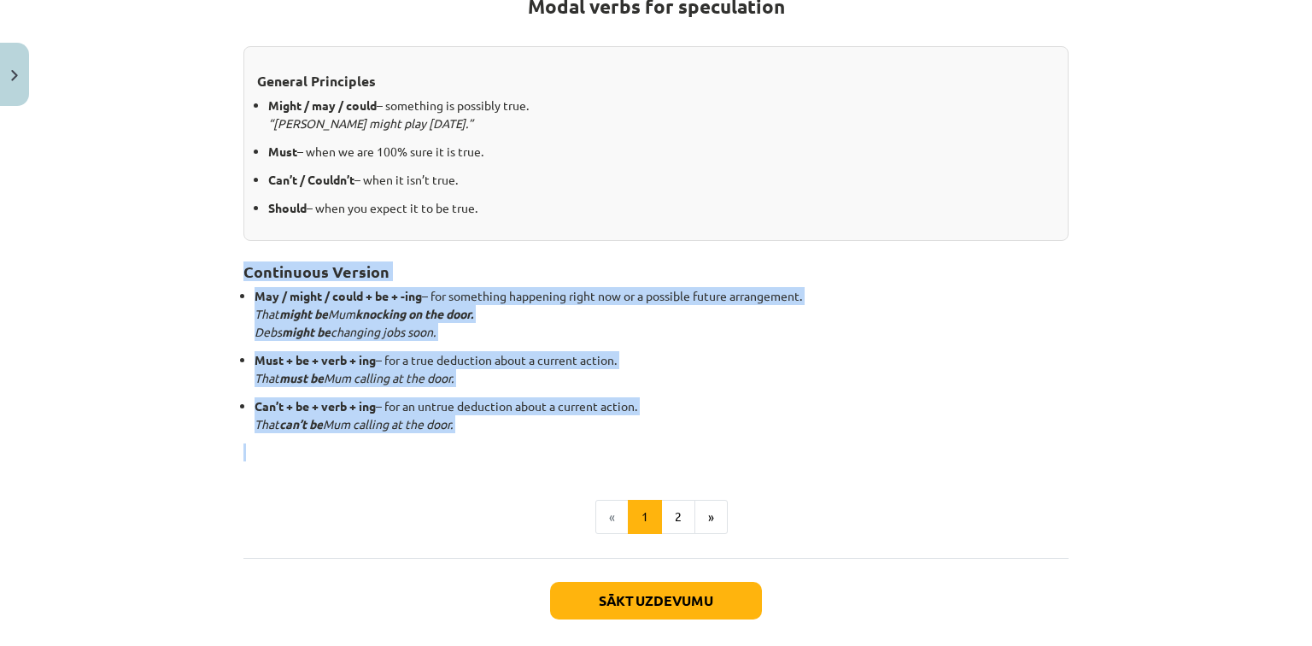
drag, startPoint x: 231, startPoint y: 264, endPoint x: 495, endPoint y: 454, distance: 326.1
click at [495, 454] on div "15 XP Saņemsi Viegls 530 pilda Apraksts Uzdevums Palīdzība Modal verbs for spec…" at bounding box center [655, 229] width 845 height 915
click at [665, 521] on button "2" at bounding box center [678, 517] width 34 height 34
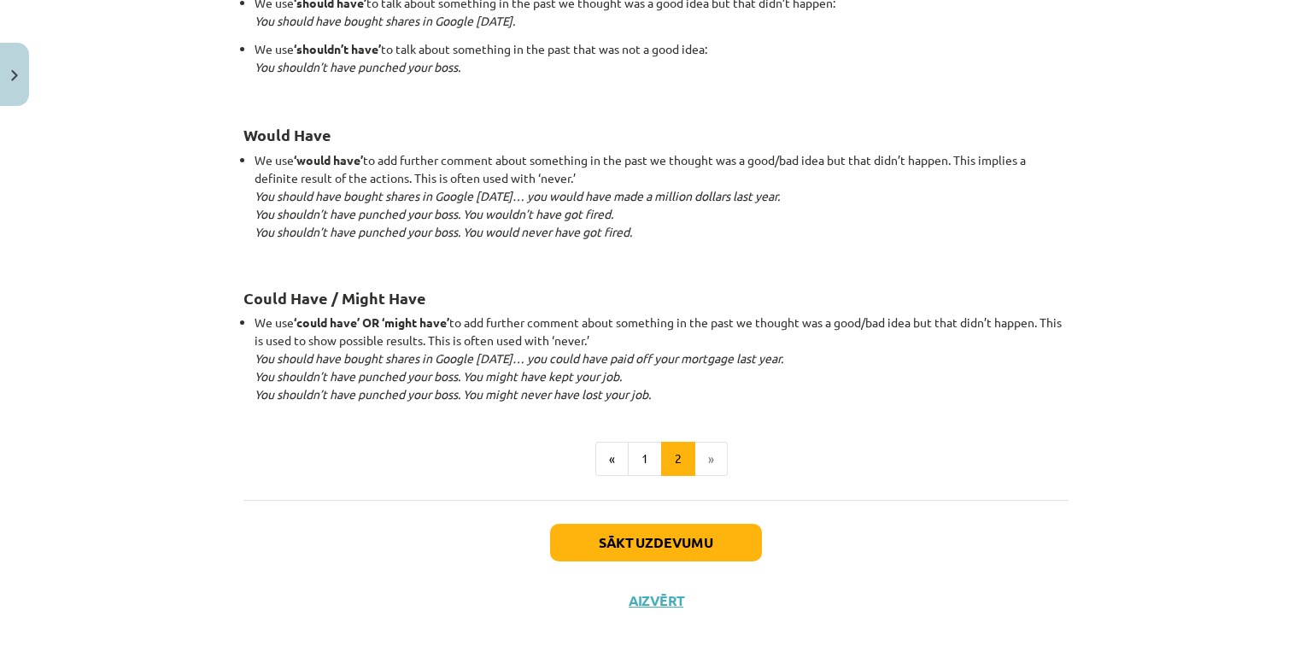
scroll to position [1649, 0]
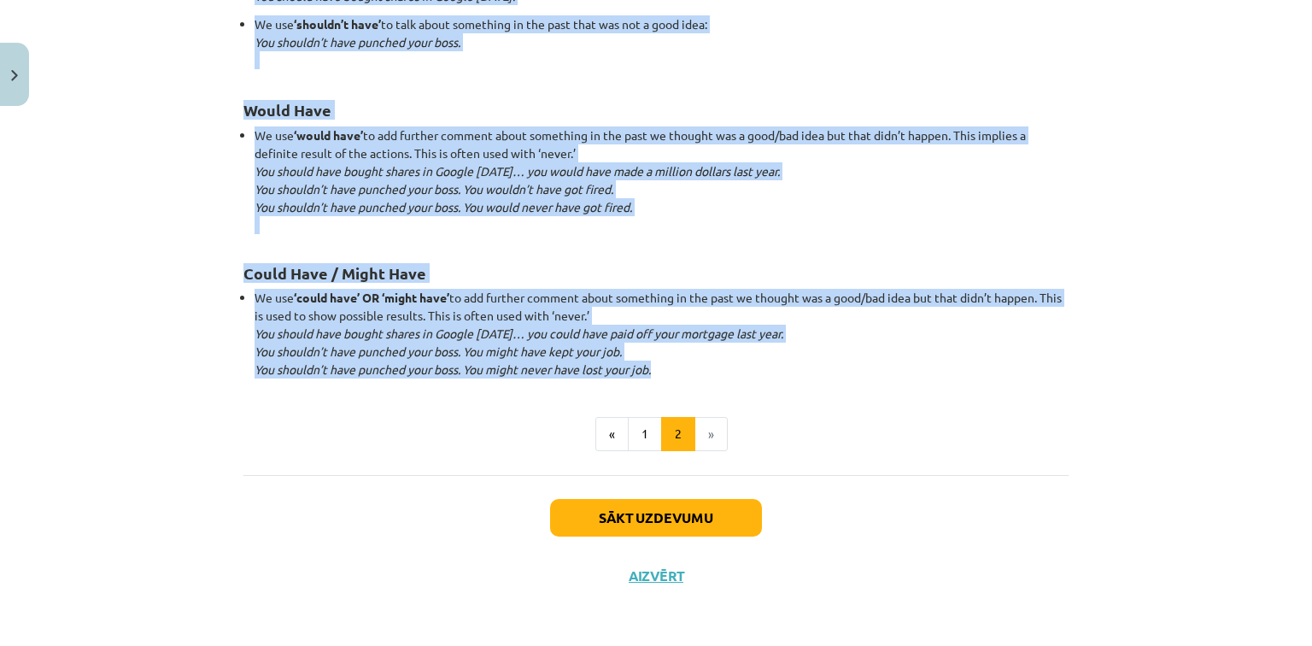
drag, startPoint x: 226, startPoint y: 308, endPoint x: 801, endPoint y: 372, distance: 578.3
click at [801, 372] on div "Mācību tēma: Angļu valodas i - 11. klases 1. ieskaites mācību materiāls #4 📝 To…" at bounding box center [656, 323] width 1312 height 646
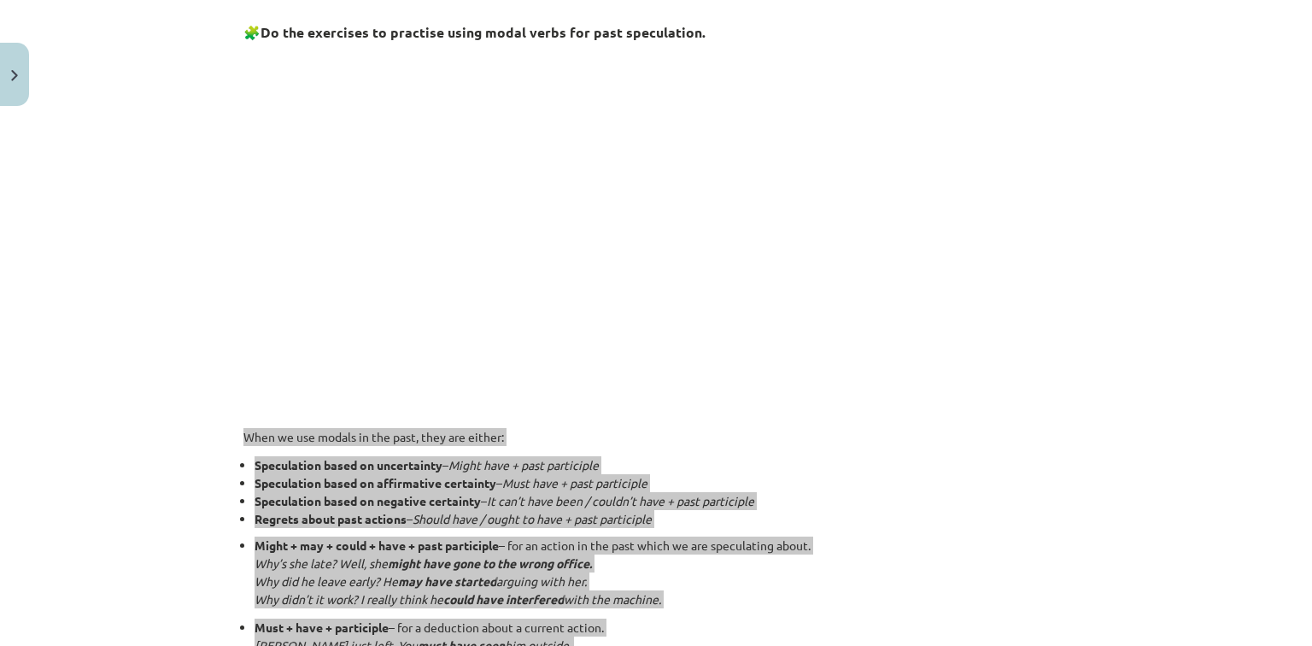
scroll to position [966, 0]
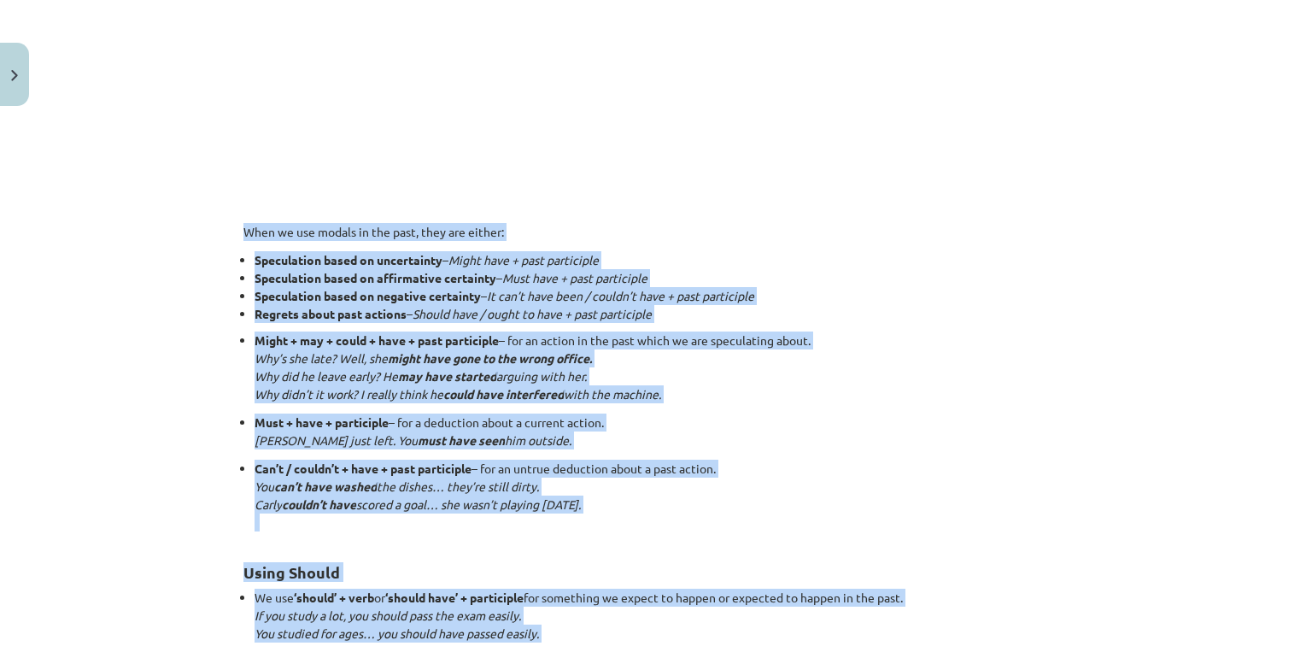
click at [217, 239] on div "Mācību tēma: Angļu valodas i - 11. klases 1. ieskaites mācību materiāls #4 📝 To…" at bounding box center [656, 323] width 1312 height 646
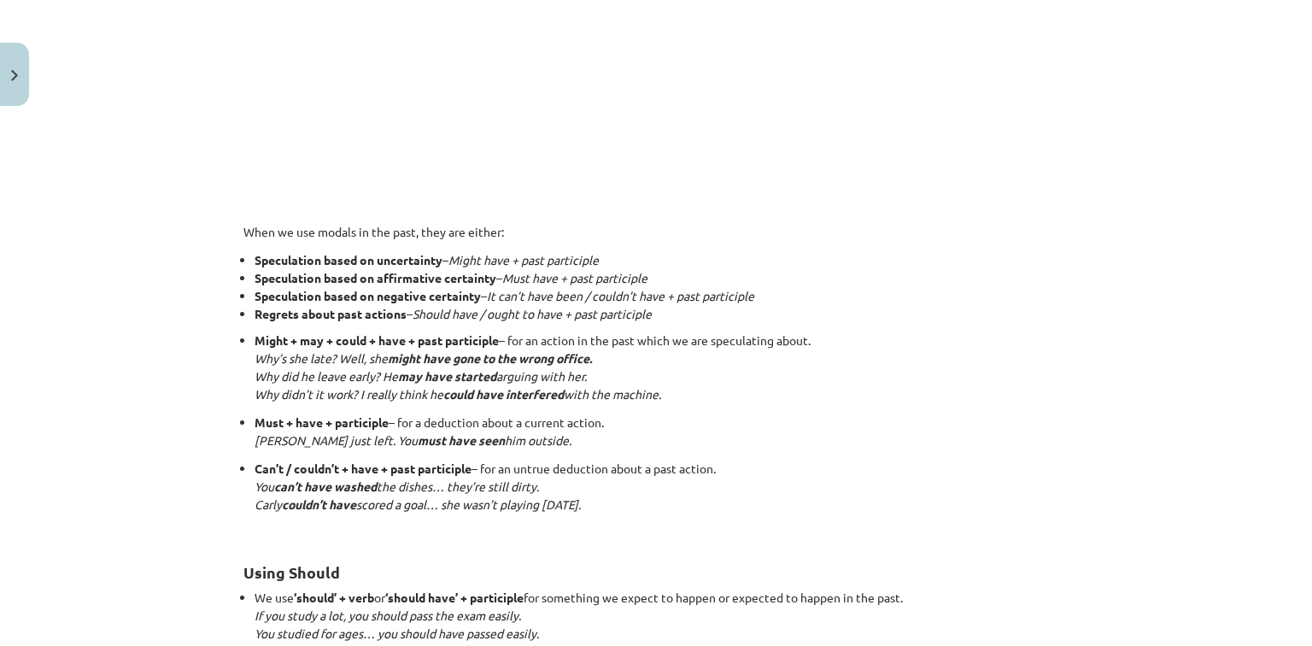
drag, startPoint x: 234, startPoint y: 226, endPoint x: 746, endPoint y: 505, distance: 583.1
click at [746, 505] on div "15 XP Saņemsi Viegls 530 pilda Apraksts Uzdevums Palīdzība Talking About the Pa…" at bounding box center [655, 218] width 845 height 2140
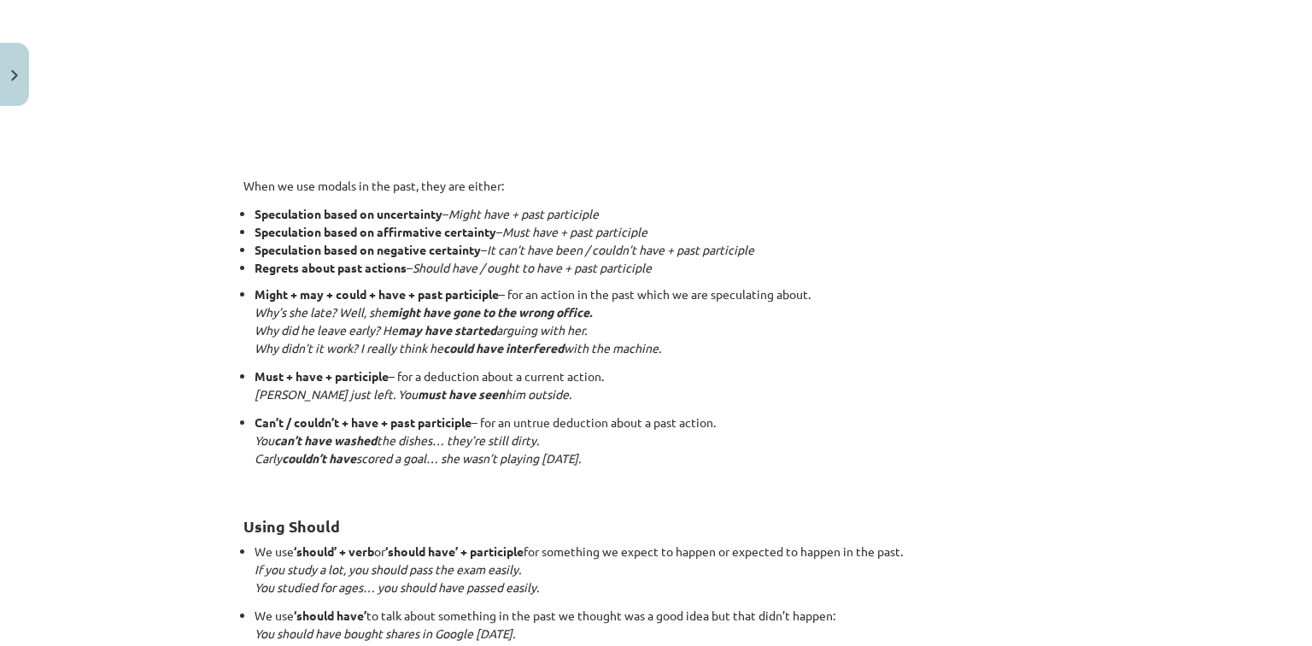
scroll to position [1034, 0]
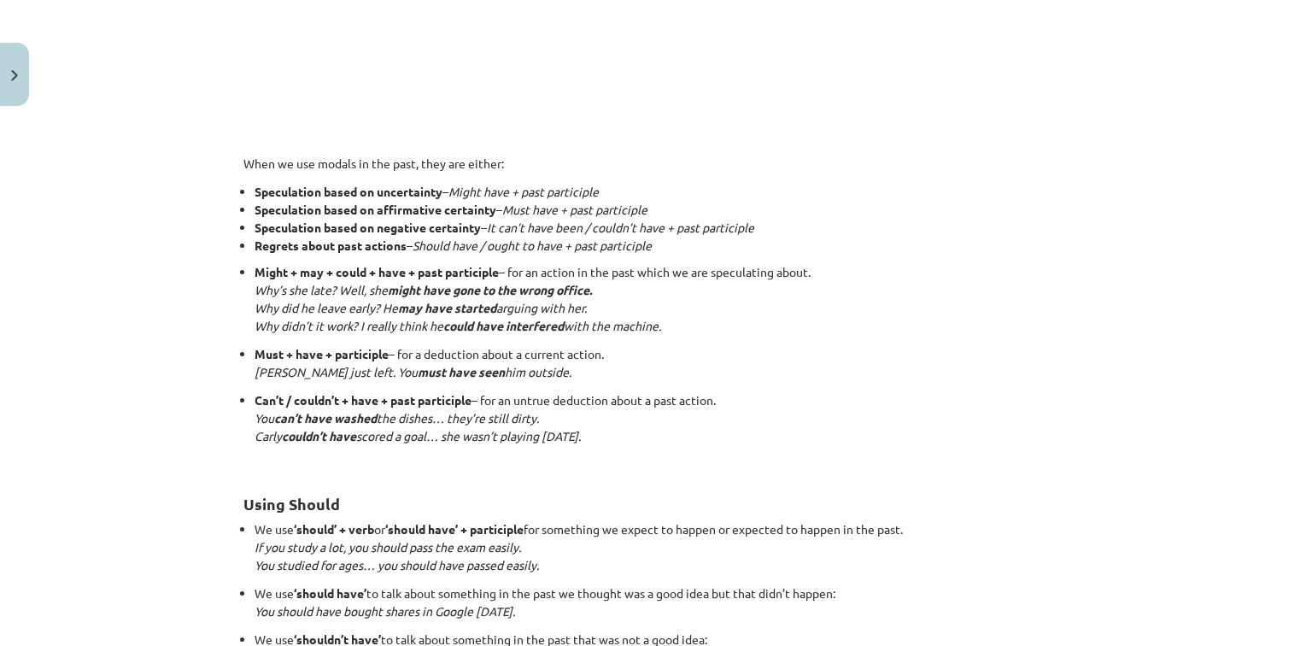
click at [848, 402] on p "Can’t / couldn’t + have + past participle – for an untrue deduction about a pas…" at bounding box center [661, 427] width 814 height 72
click at [810, 426] on p "Can’t / couldn’t + have + past participle – for an untrue deduction about a pas…" at bounding box center [661, 427] width 814 height 72
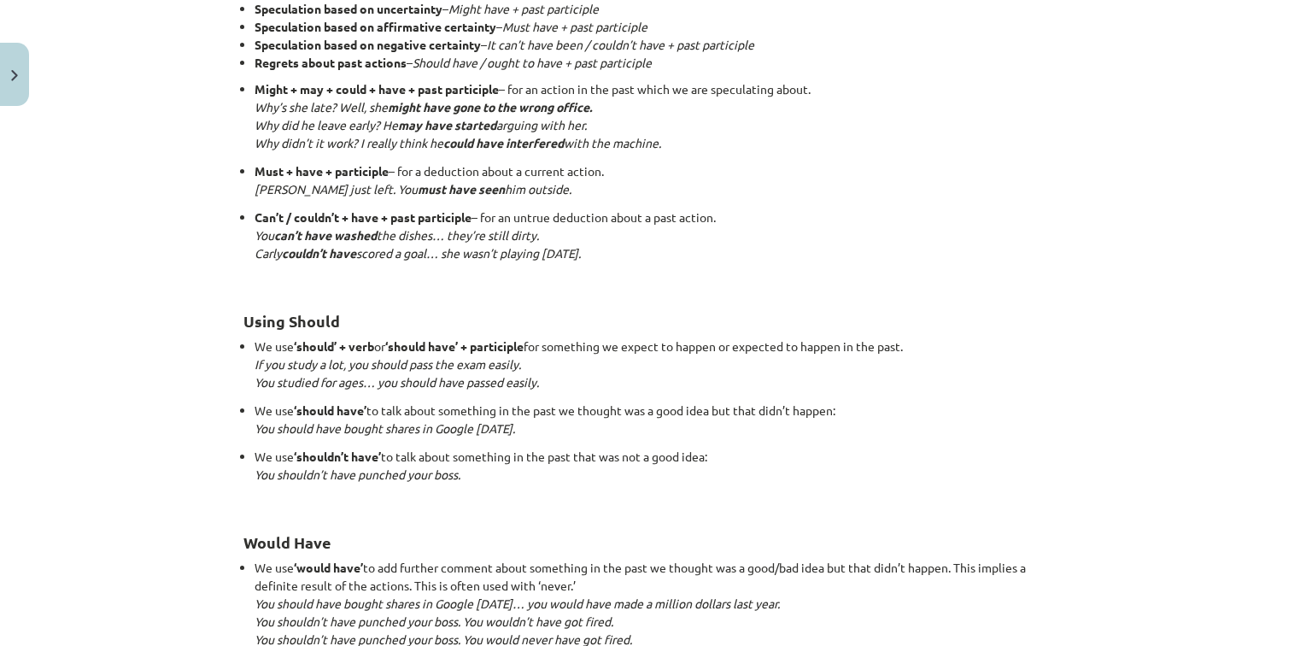
scroll to position [1239, 0]
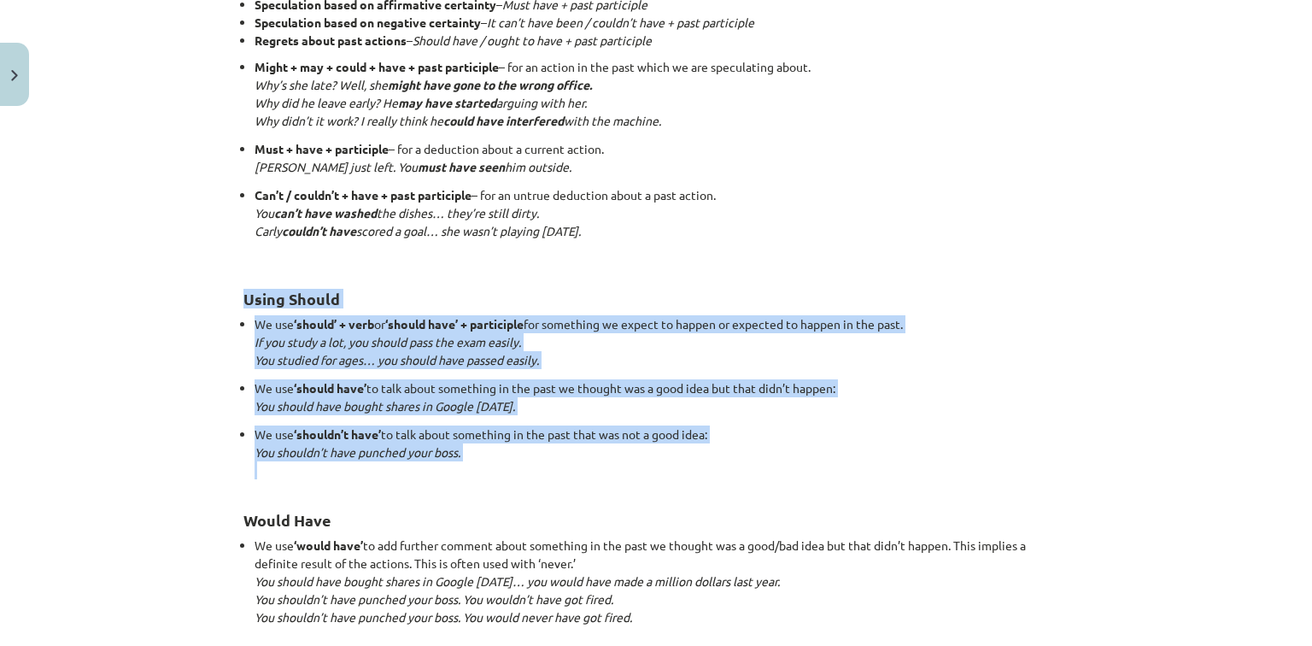
drag, startPoint x: 229, startPoint y: 295, endPoint x: 688, endPoint y: 465, distance: 489.8
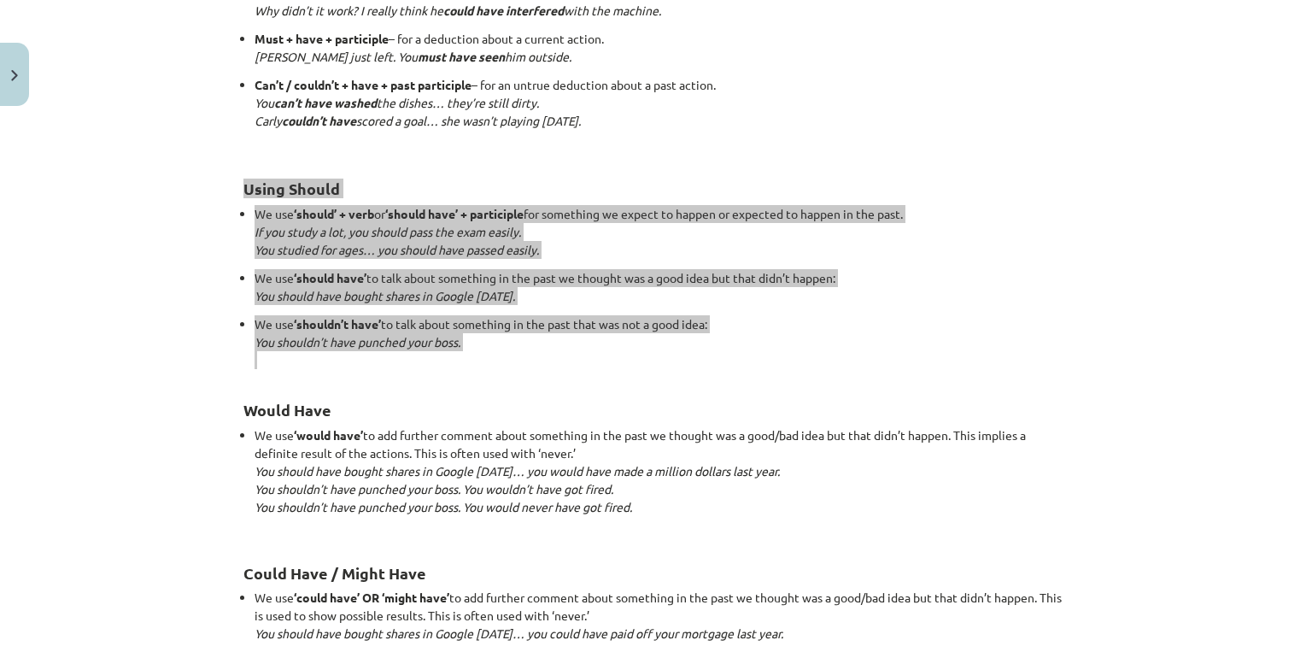
scroll to position [1376, 0]
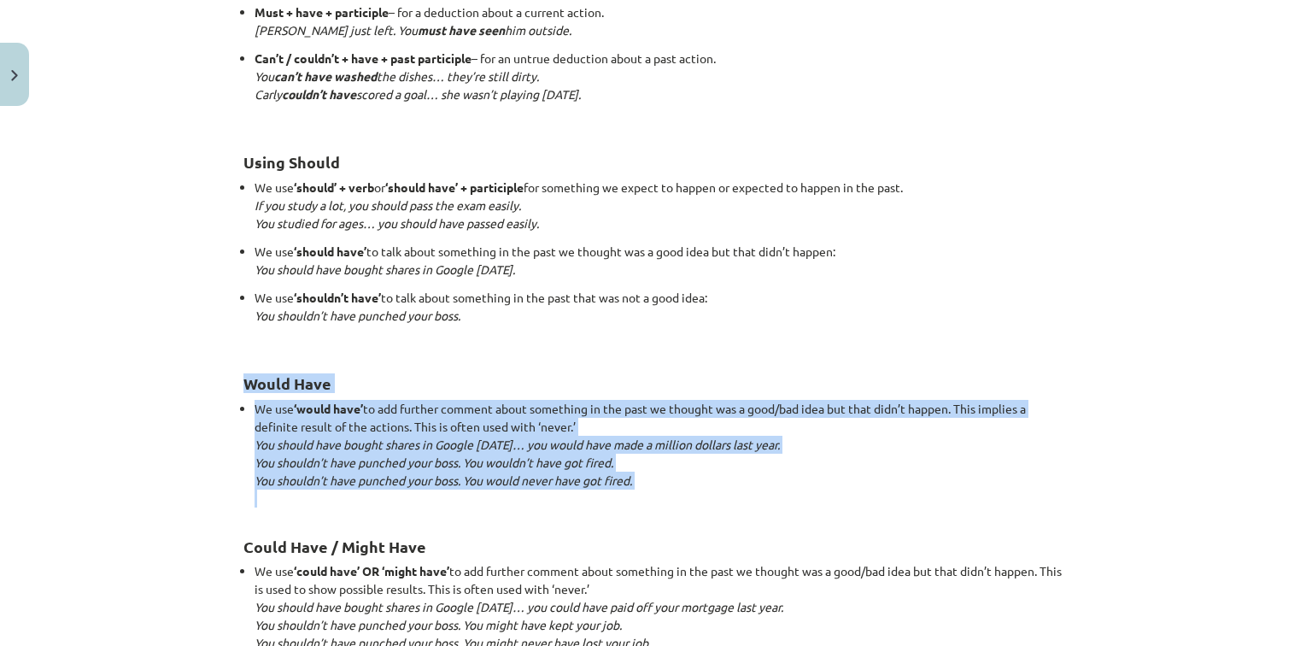
drag, startPoint x: 229, startPoint y: 377, endPoint x: 561, endPoint y: 485, distance: 349.2
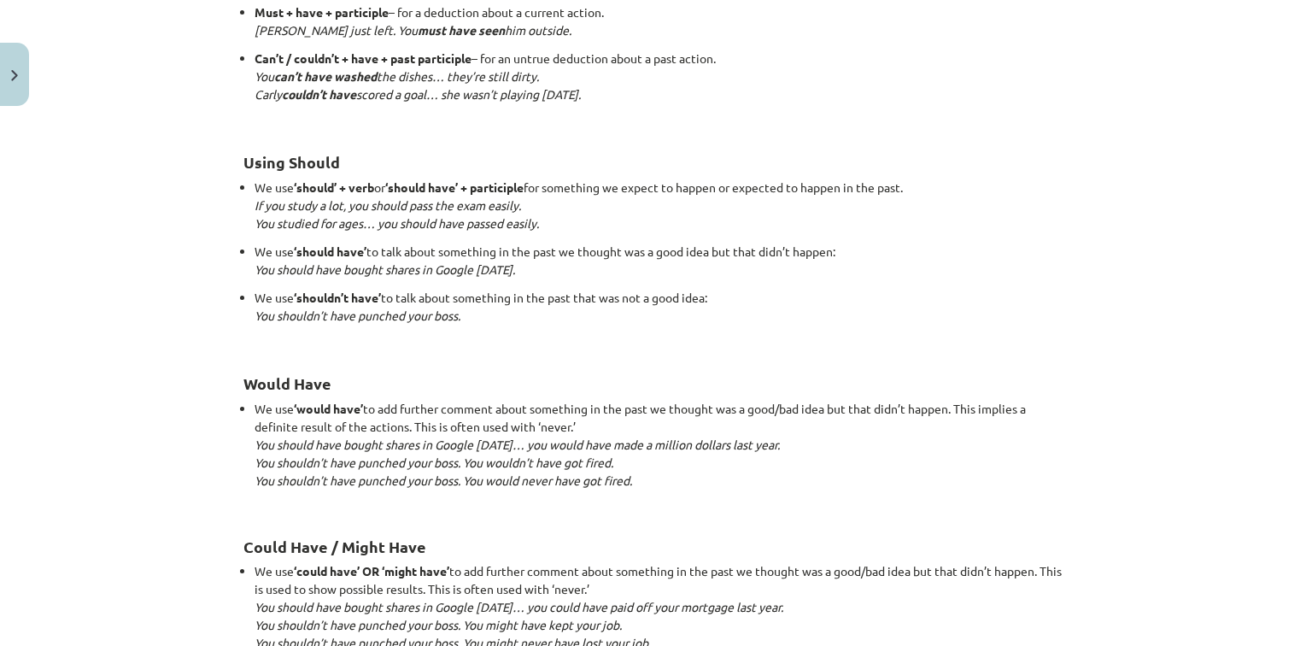
drag, startPoint x: 525, startPoint y: 453, endPoint x: 157, endPoint y: 492, distance: 370.0
click at [102, 506] on div "Mācību tēma: Angļu valodas i - 11. klases 1. ieskaites mācību materiāls #4 📝 To…" at bounding box center [656, 323] width 1312 height 646
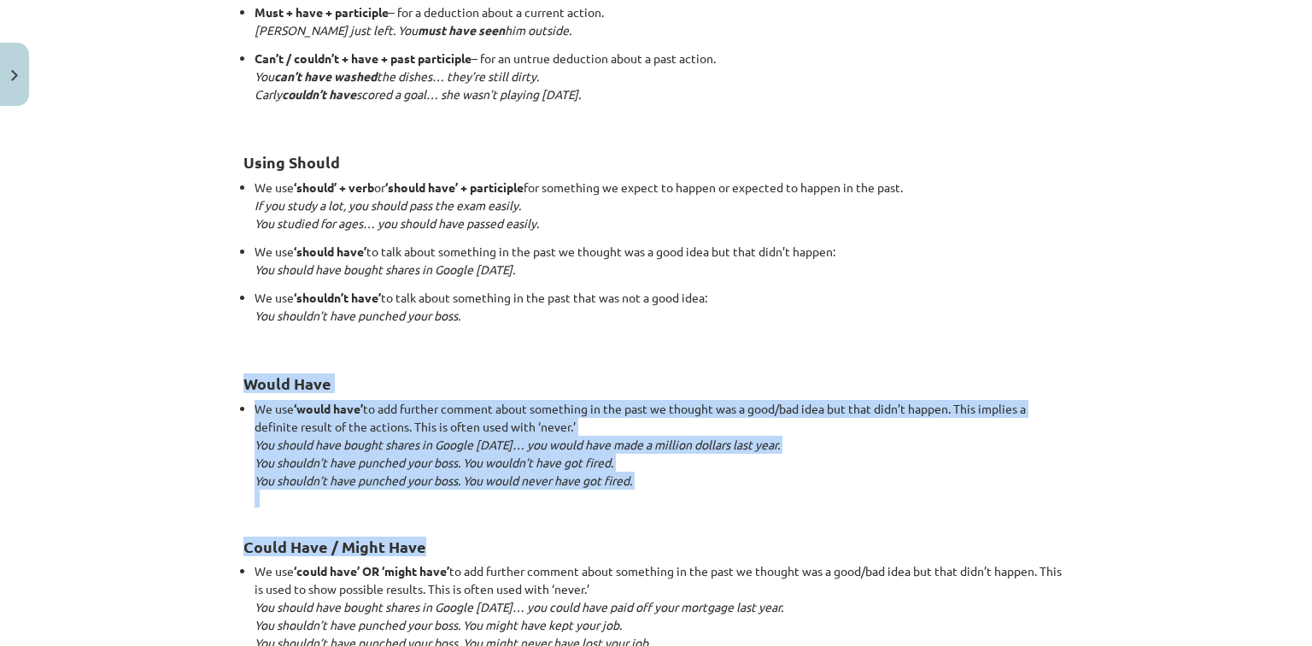
drag, startPoint x: 232, startPoint y: 377, endPoint x: 741, endPoint y: 509, distance: 525.7
click at [659, 505] on li "We use ‘would have’ to add further comment about something in the past we thoug…" at bounding box center [661, 454] width 814 height 108
drag, startPoint x: 645, startPoint y: 481, endPoint x: 163, endPoint y: 385, distance: 491.0
click at [163, 385] on div "Mācību tēma: Angļu valodas i - 11. klases 1. ieskaites mācību materiāls #4 📝 To…" at bounding box center [656, 323] width 1312 height 646
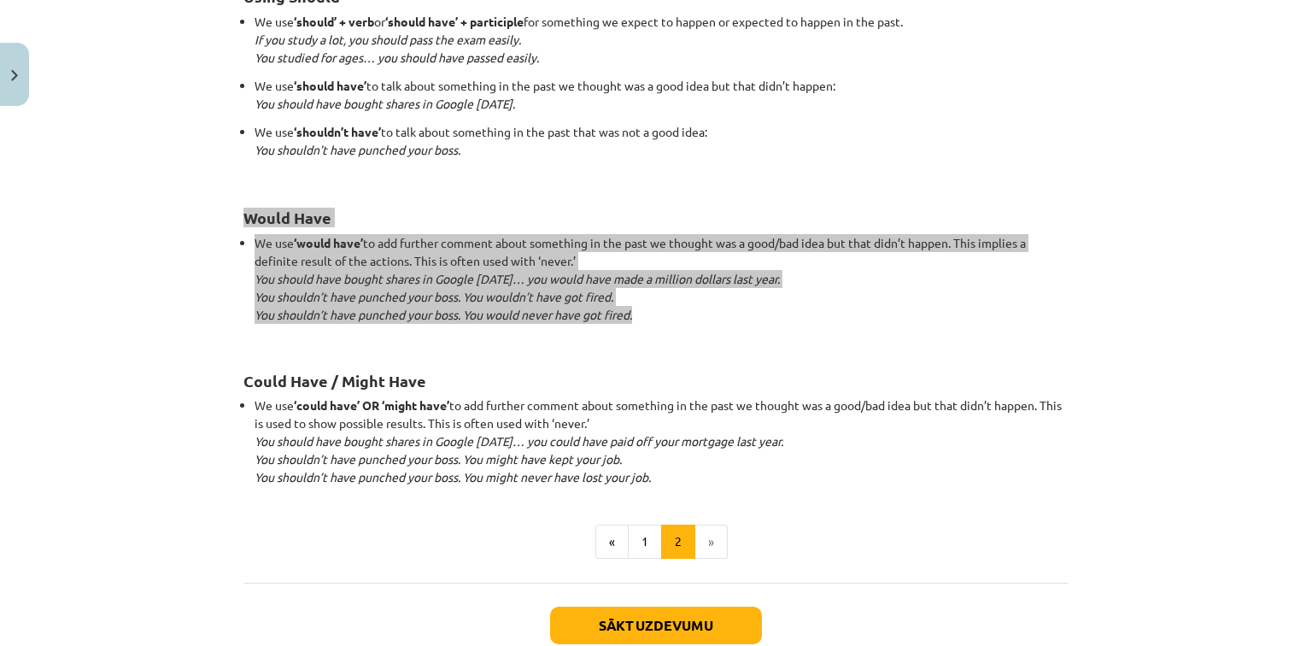
scroll to position [1581, 0]
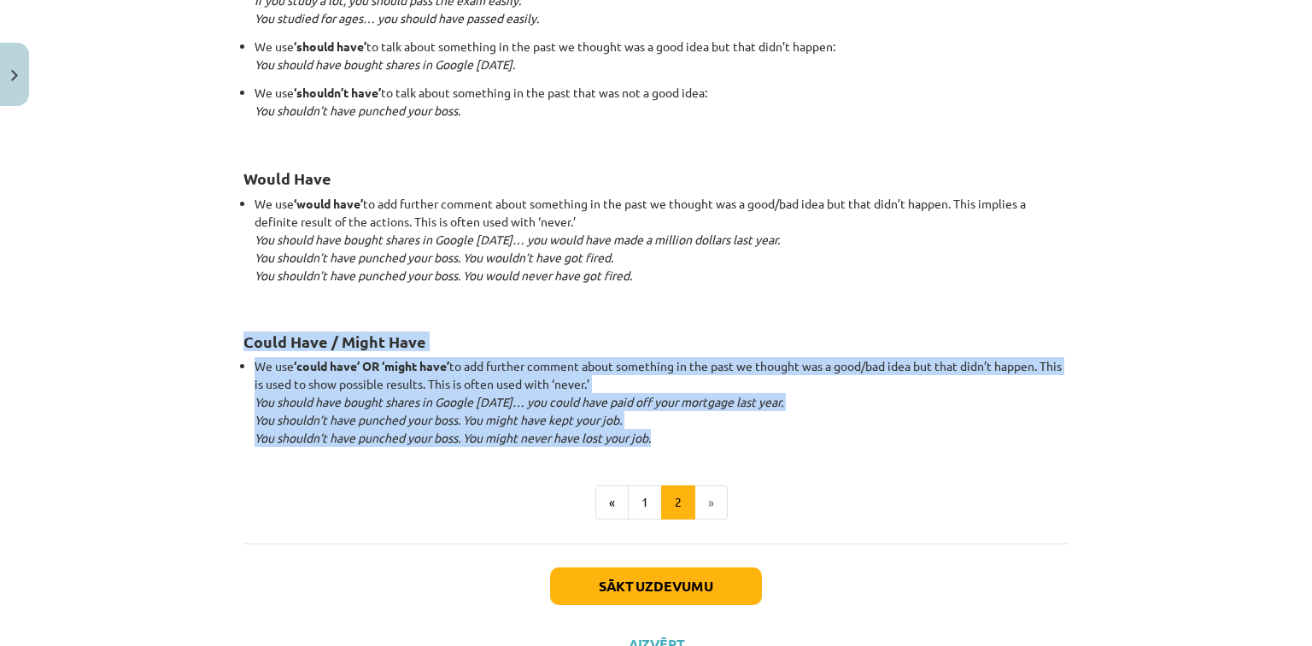
drag, startPoint x: 229, startPoint y: 342, endPoint x: 660, endPoint y: 444, distance: 443.2
click at [639, 593] on button "Sākt uzdevumu" at bounding box center [656, 586] width 212 height 38
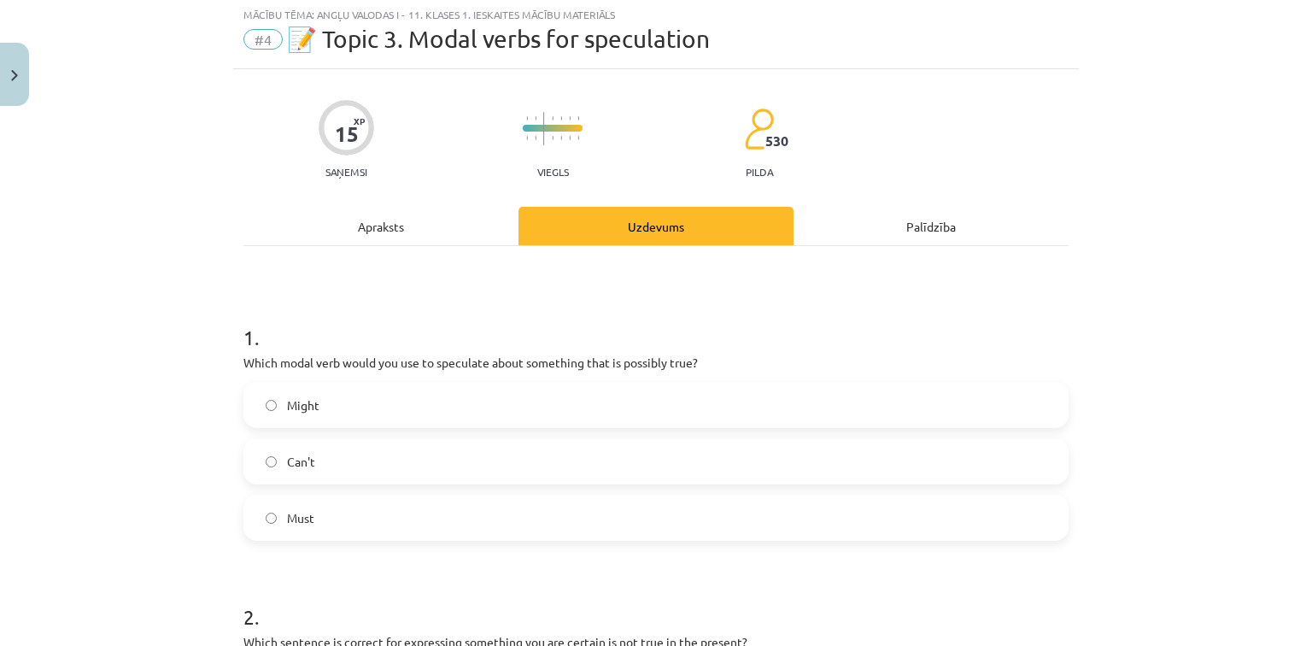
scroll to position [43, 0]
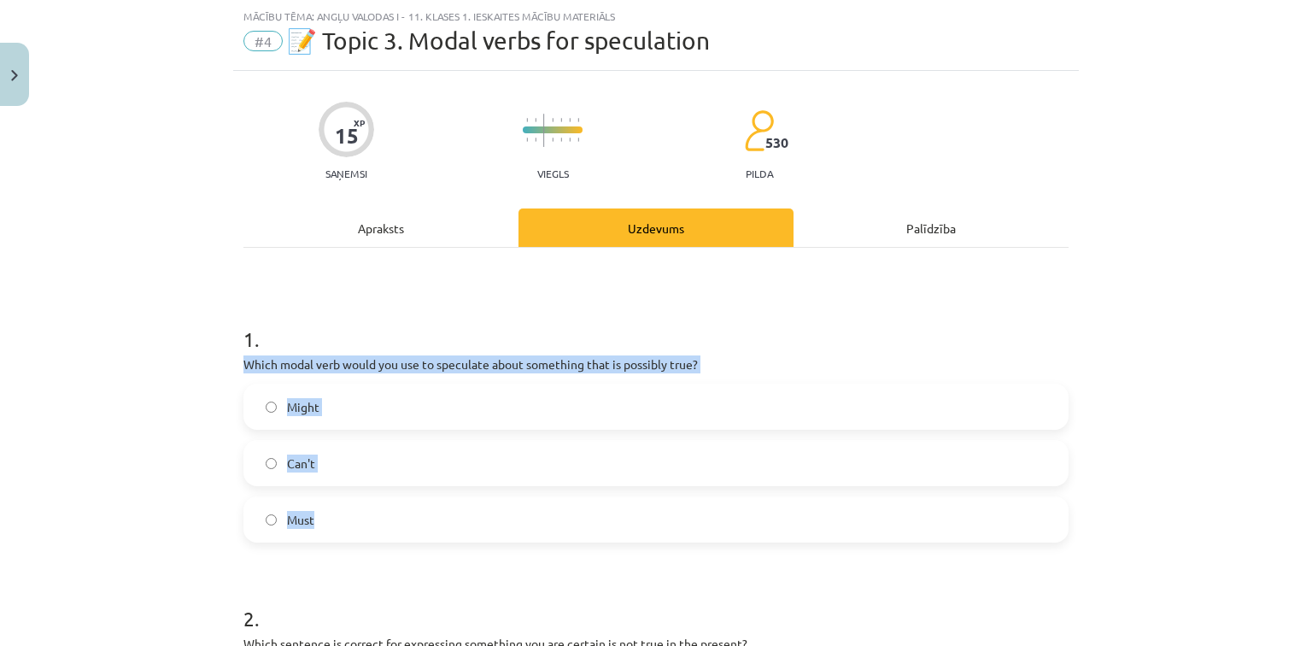
drag, startPoint x: 237, startPoint y: 354, endPoint x: 488, endPoint y: 523, distance: 302.7
click at [488, 523] on div "1 . Which modal verb would you use to speculate about something that is possibl…" at bounding box center [655, 419] width 825 height 245
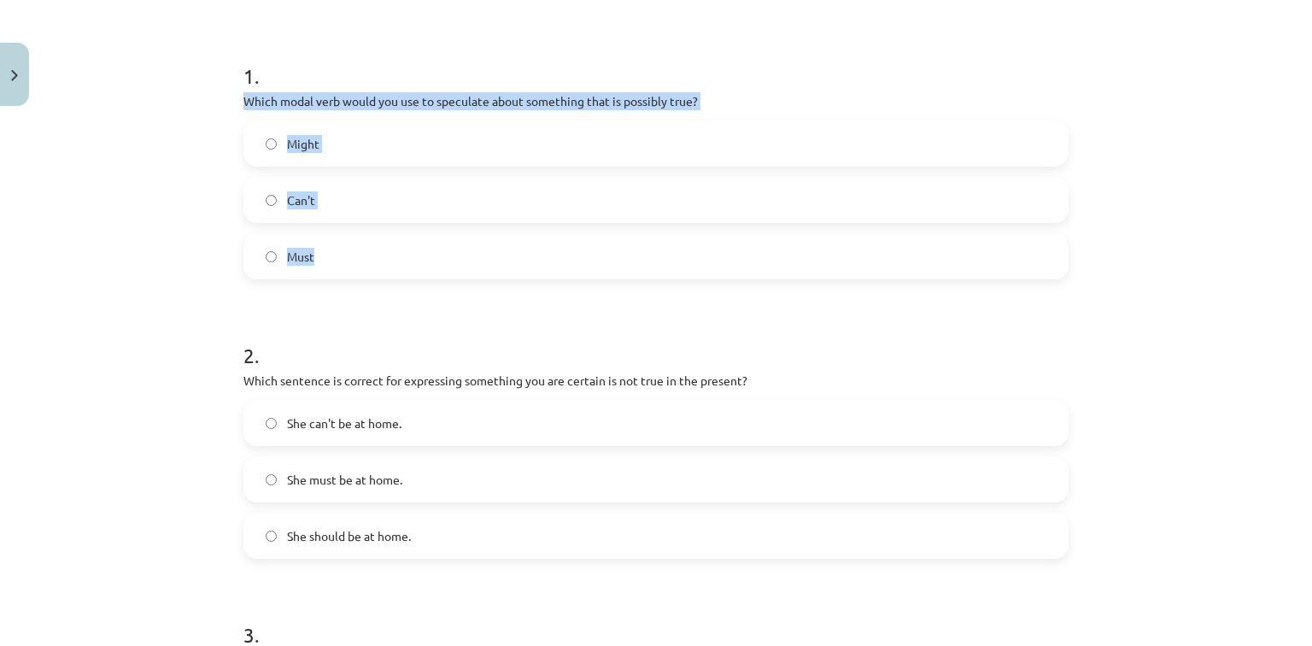
scroll to position [316, 0]
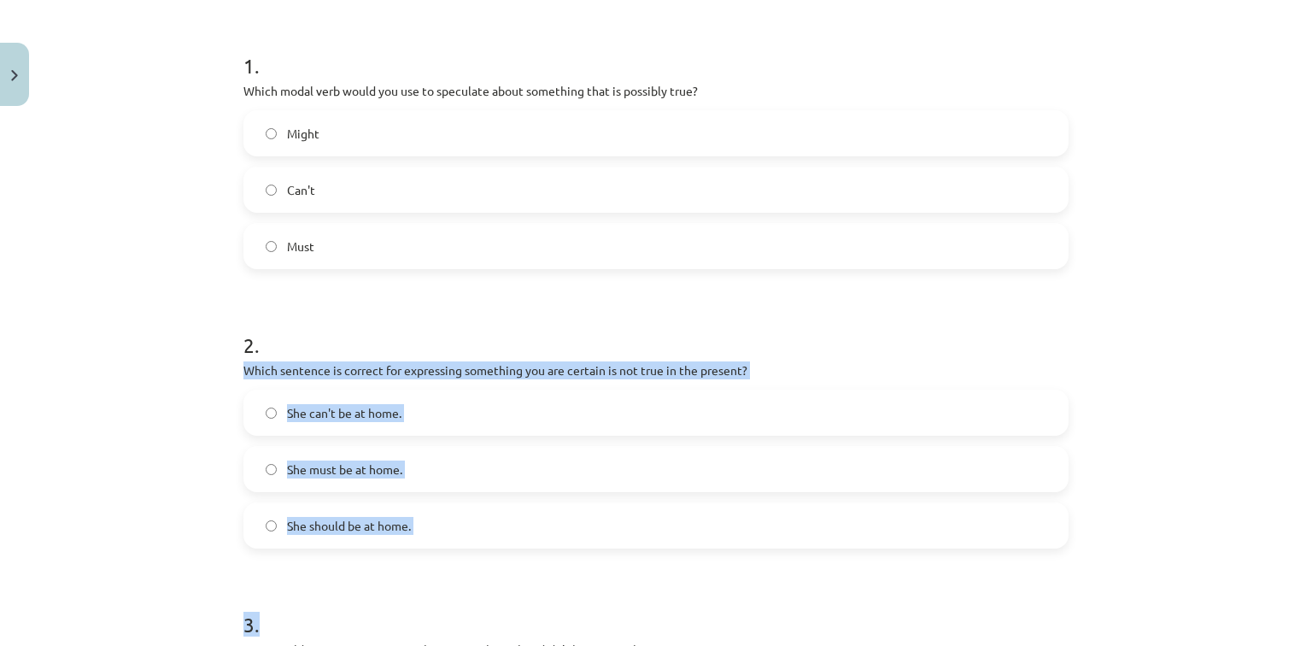
drag, startPoint x: 231, startPoint y: 365, endPoint x: 446, endPoint y: 549, distance: 282.2
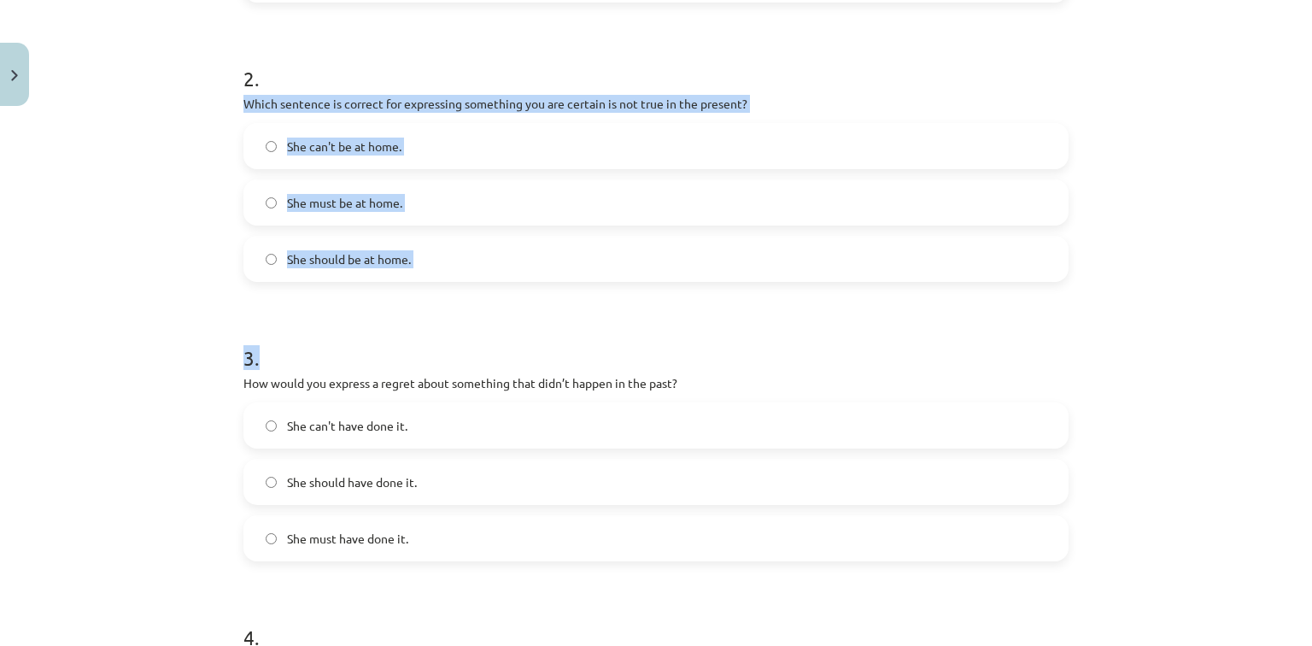
scroll to position [658, 0]
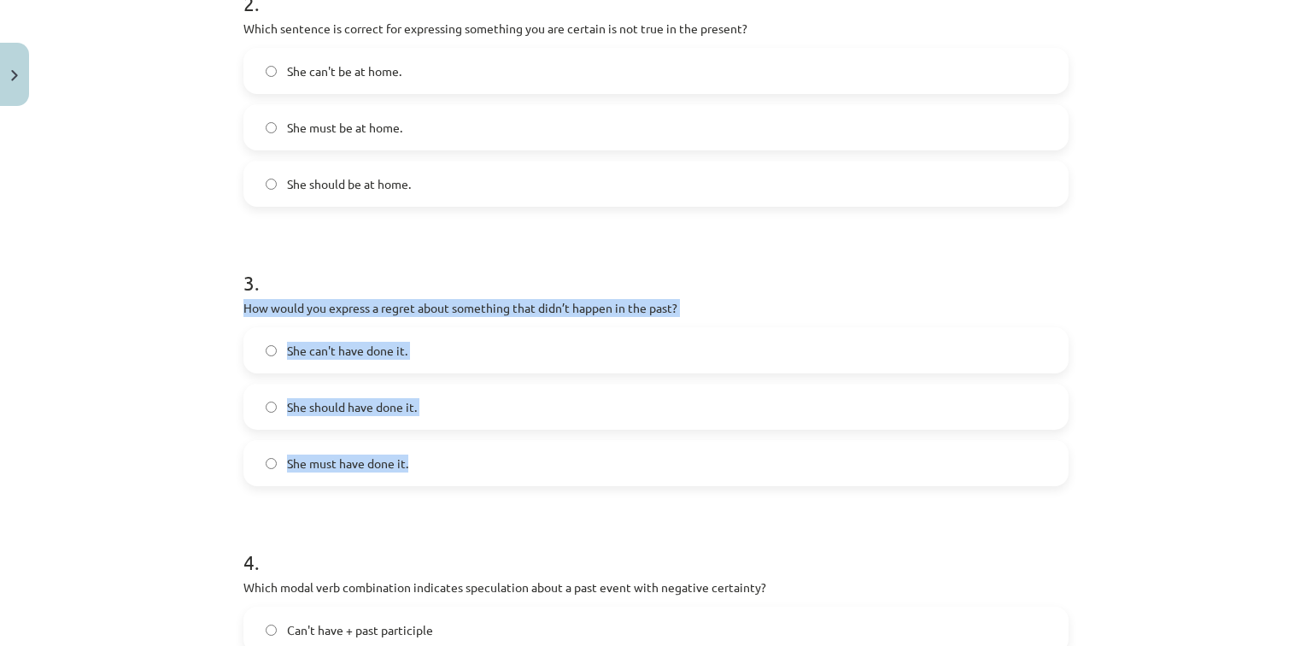
drag, startPoint x: 236, startPoint y: 308, endPoint x: 451, endPoint y: 465, distance: 266.5
click at [451, 465] on div "15 XP Saņemsi Viegls 530 pilda Apraksts Uzdevums Palīdzība 1 . Which modal verb…" at bounding box center [655, 328] width 845 height 1744
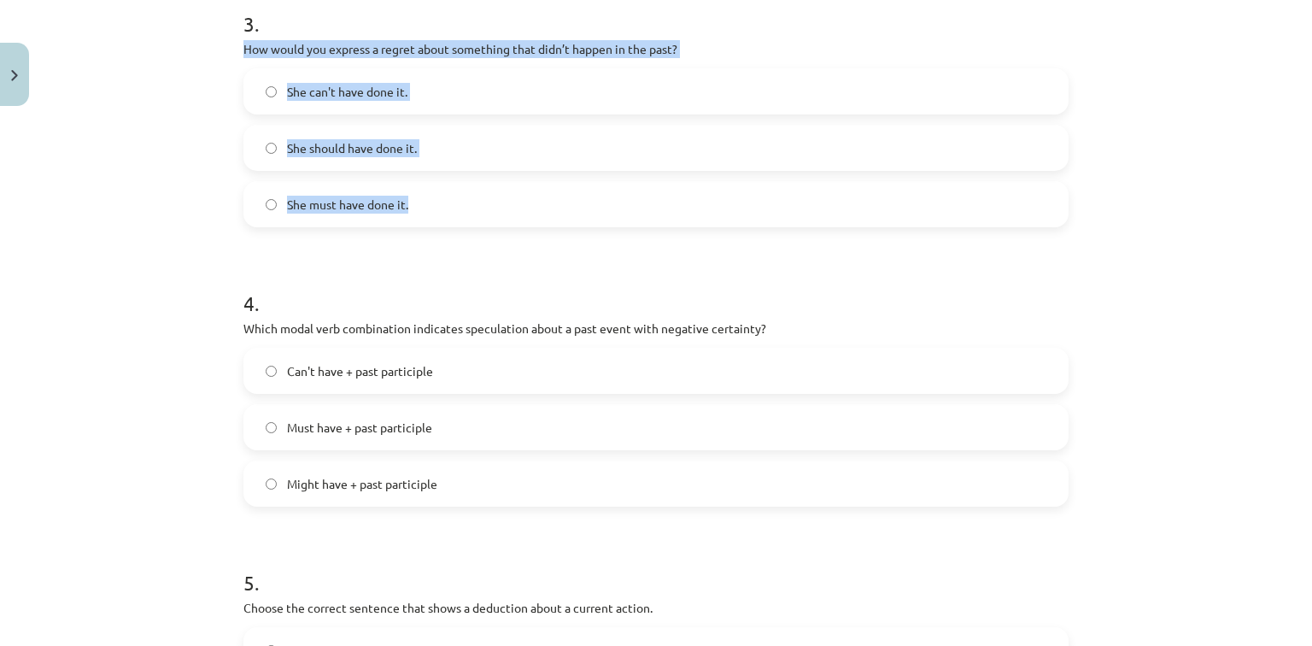
scroll to position [931, 0]
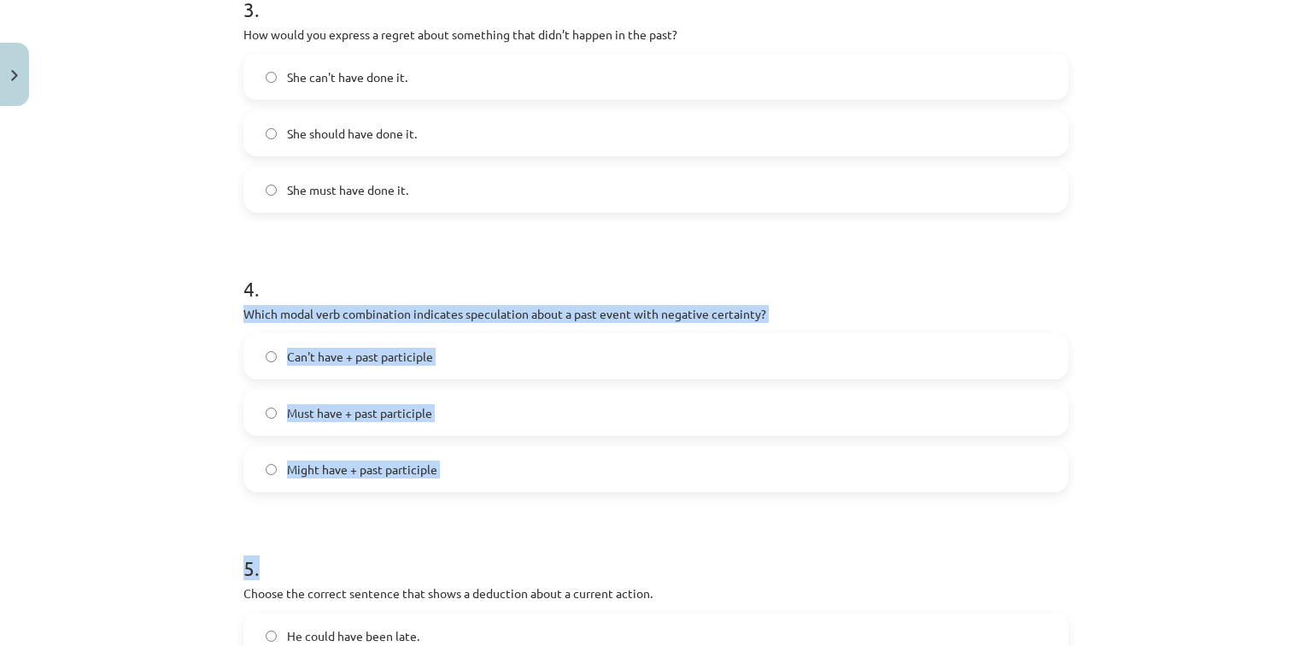
drag, startPoint x: 236, startPoint y: 313, endPoint x: 450, endPoint y: 502, distance: 286.1
click at [447, 502] on div "15 XP Saņemsi Viegls 530 pilda Apraksts Uzdevums Palīdzība 1 . Which modal verb…" at bounding box center [655, 55] width 845 height 1744
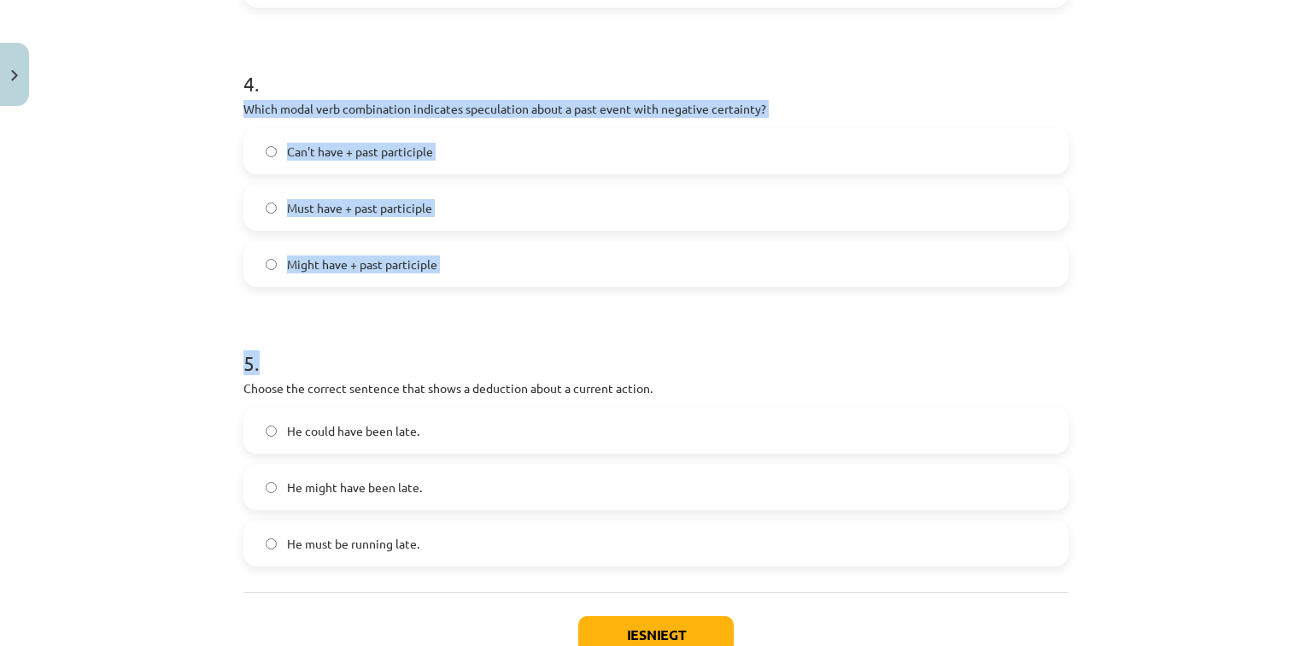
scroll to position [1254, 0]
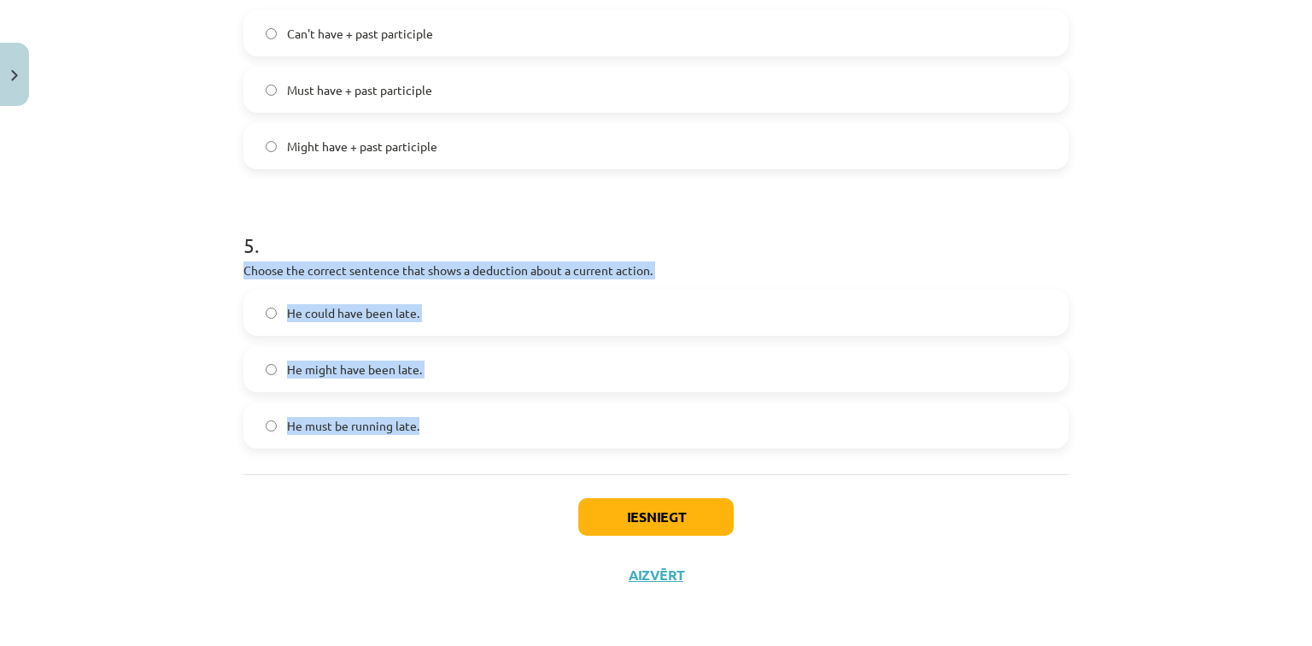
drag, startPoint x: 237, startPoint y: 270, endPoint x: 499, endPoint y: 406, distance: 295.6
click at [659, 510] on button "Iesniegt" at bounding box center [655, 517] width 155 height 38
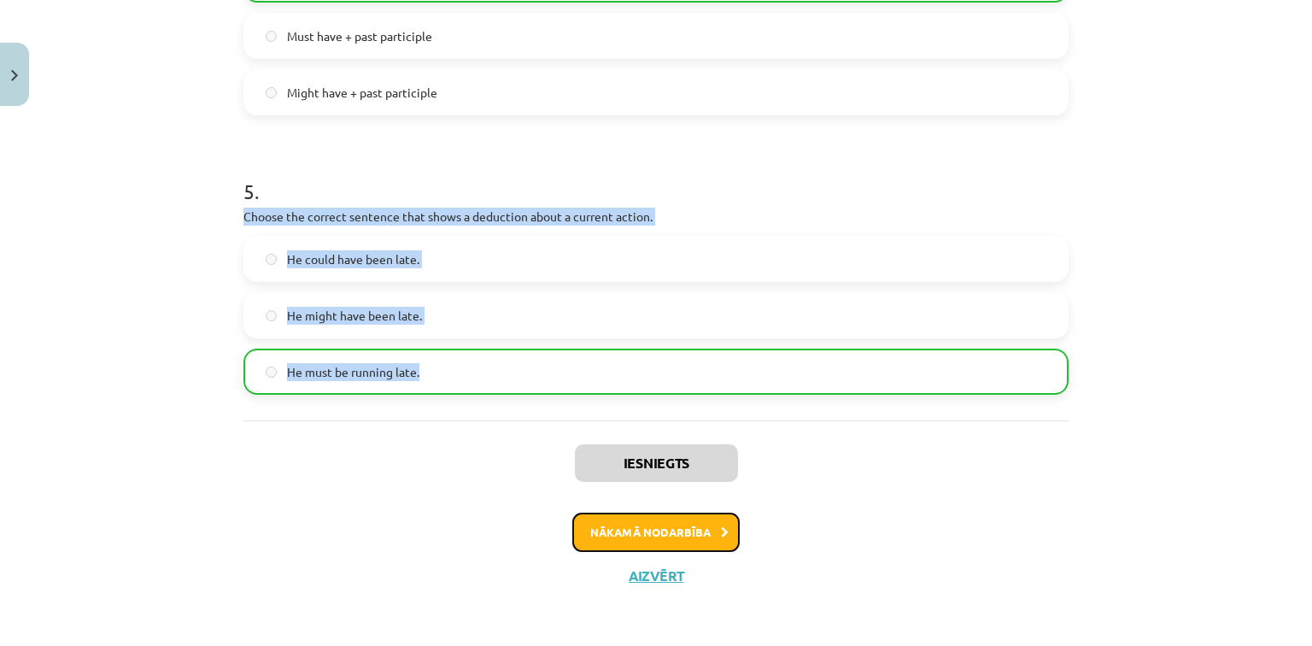
click at [662, 536] on button "Nākamā nodarbība" at bounding box center [655, 531] width 167 height 39
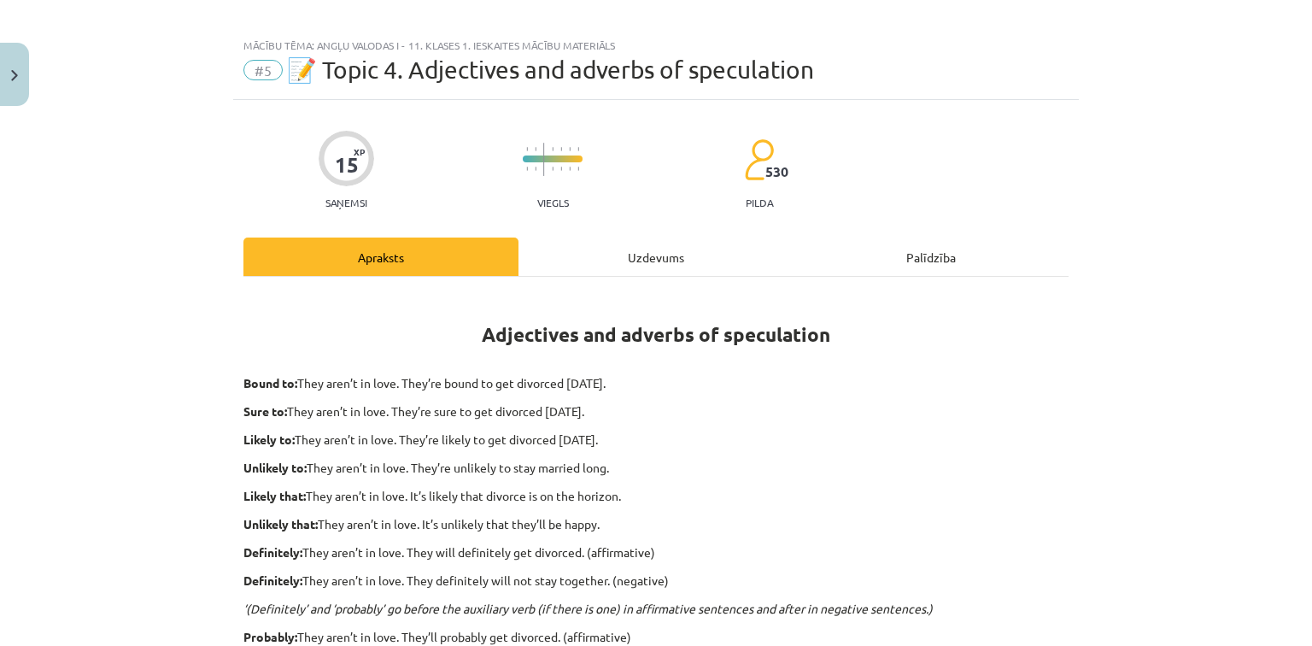
scroll to position [0, 0]
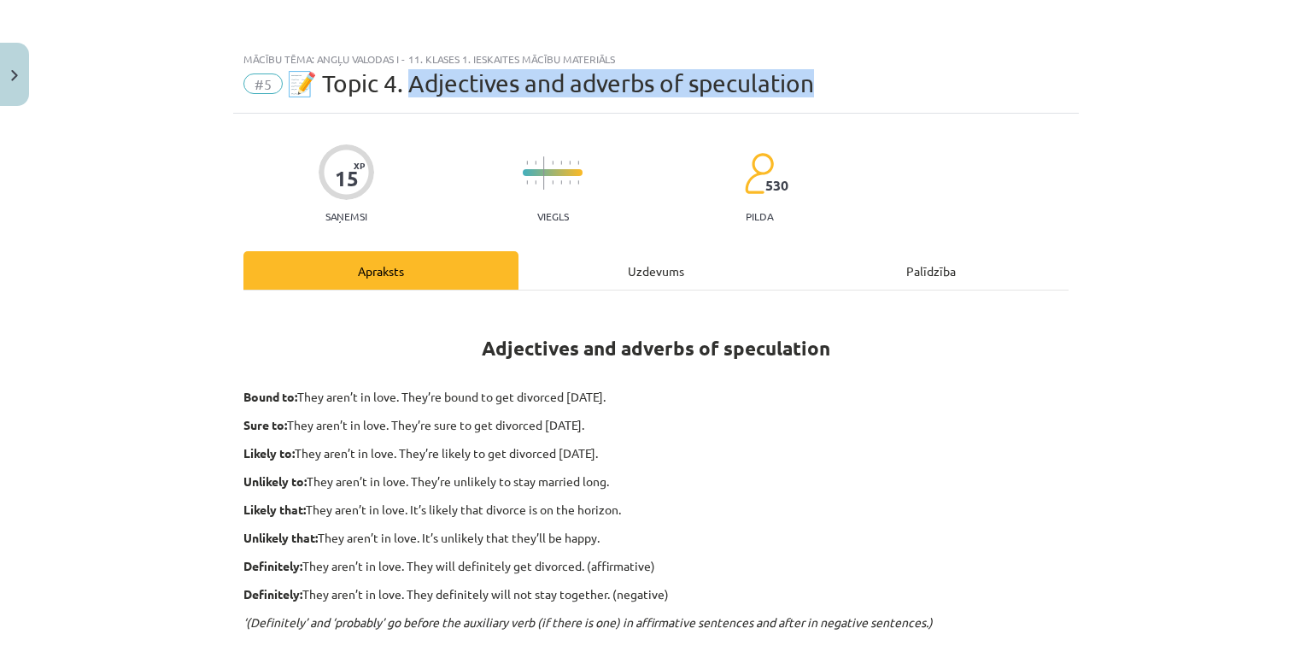
drag, startPoint x: 407, startPoint y: 91, endPoint x: 833, endPoint y: 89, distance: 426.1
click at [833, 89] on div "#5 📝 Topic 4. Adjectives and adverbs of speculation" at bounding box center [655, 83] width 825 height 27
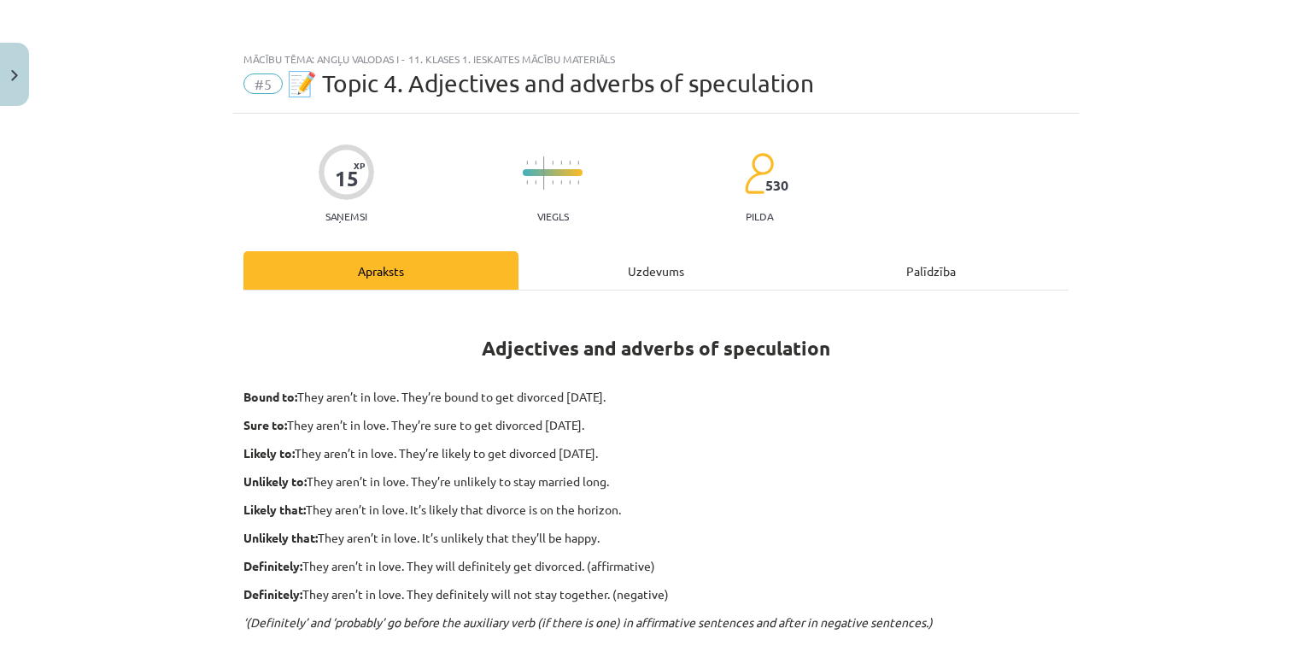
click at [483, 342] on strong "Adjectives and adverbs of speculation" at bounding box center [656, 348] width 348 height 25
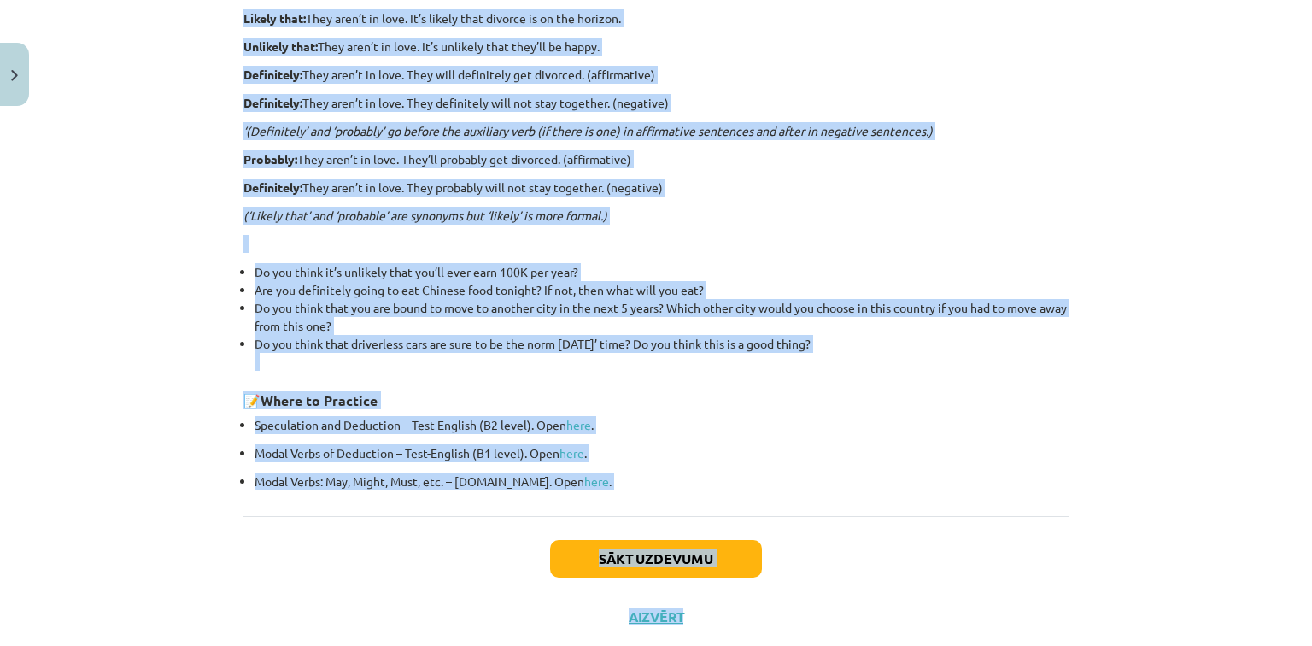
scroll to position [531, 0]
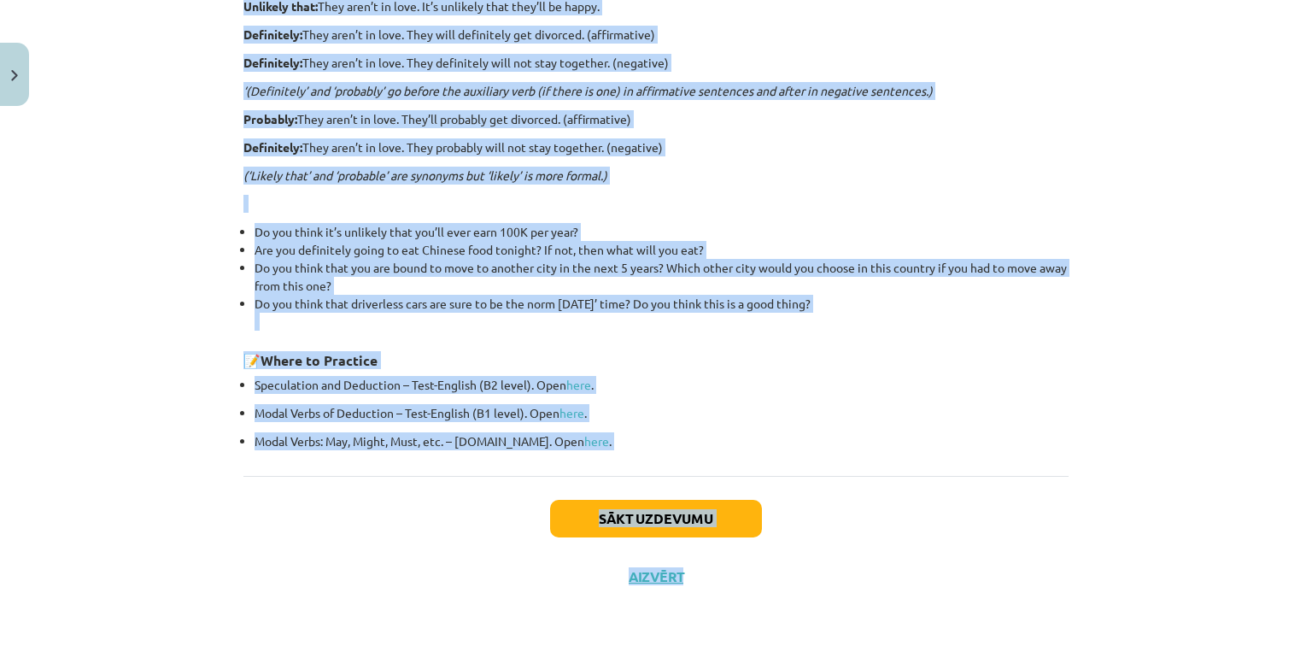
drag, startPoint x: 474, startPoint y: 345, endPoint x: 846, endPoint y: 447, distance: 386.2
click at [846, 447] on div "Adjectives and adverbs of speculation Bound to: They aren’t in love. They’re bo…" at bounding box center [655, 112] width 825 height 675
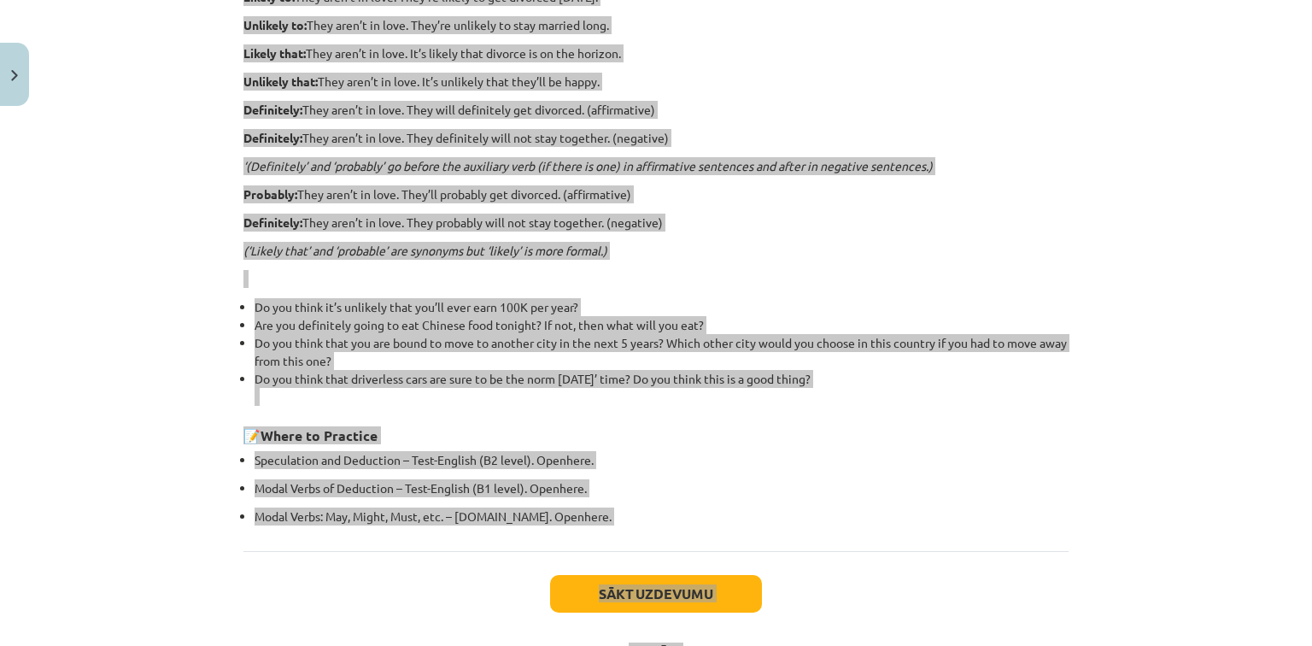
scroll to position [463, 0]
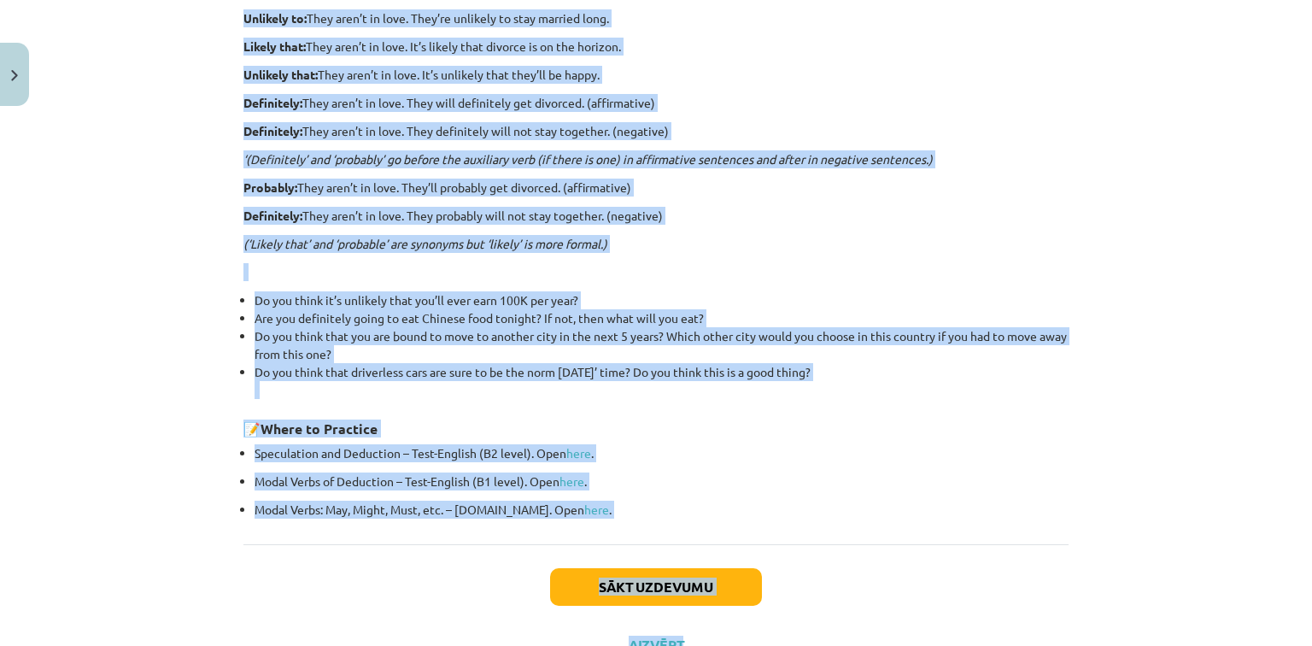
click at [776, 475] on p "Modal Verbs of Deduction – Test-English (B1 level). Open here ." at bounding box center [661, 481] width 814 height 18
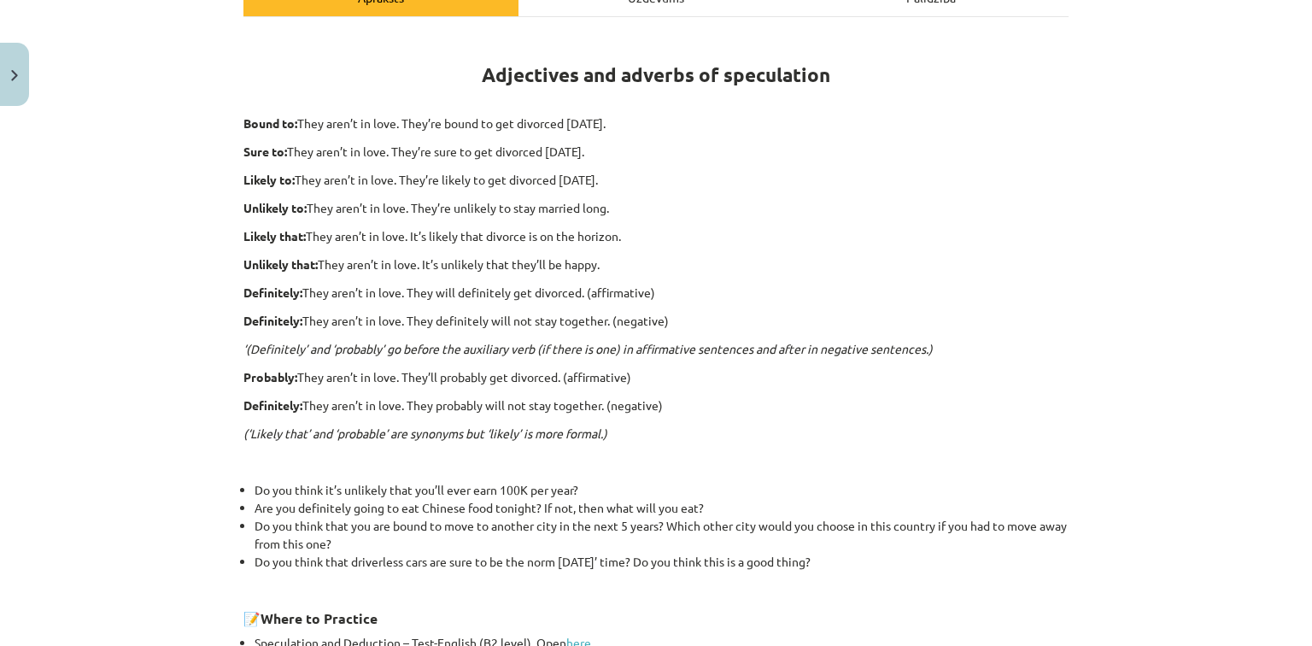
scroll to position [531, 0]
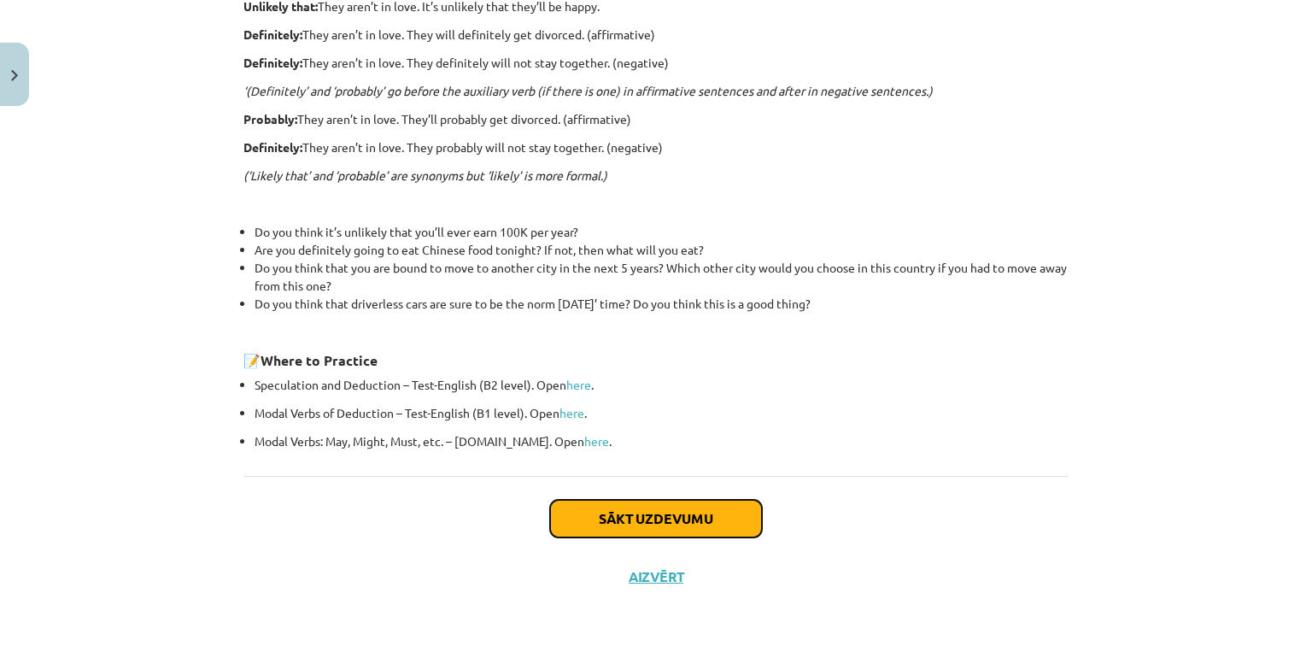
click at [658, 509] on button "Sākt uzdevumu" at bounding box center [656, 519] width 212 height 38
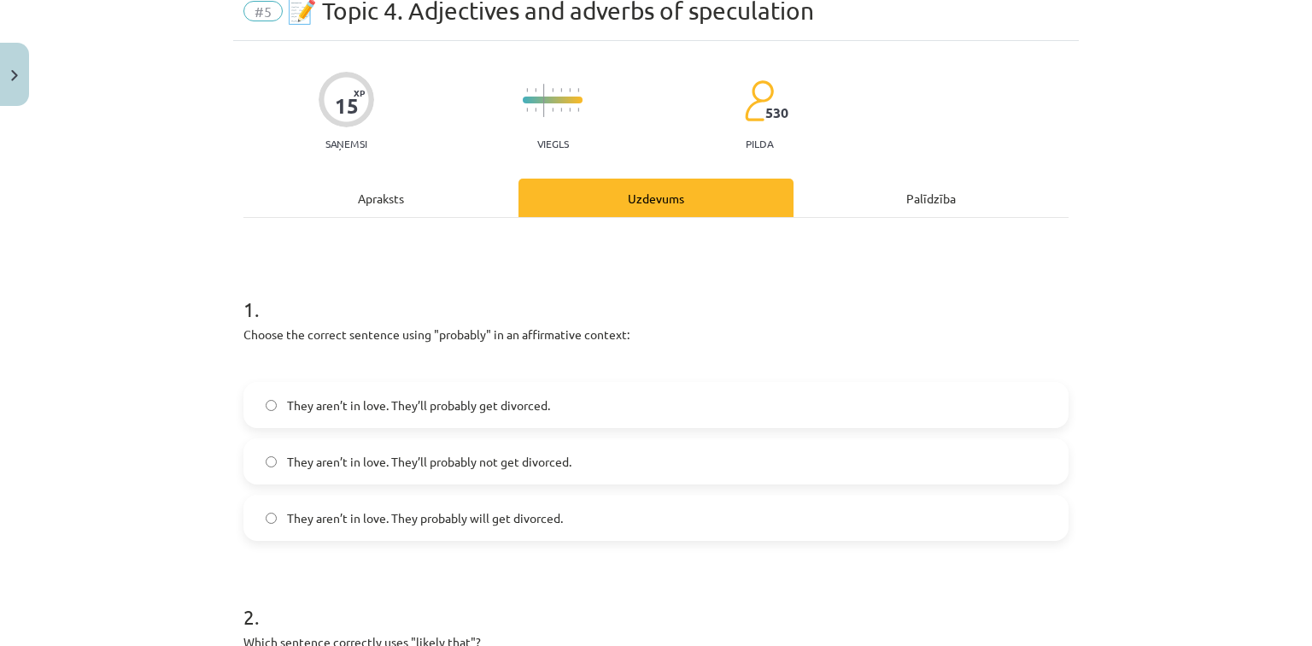
scroll to position [43, 0]
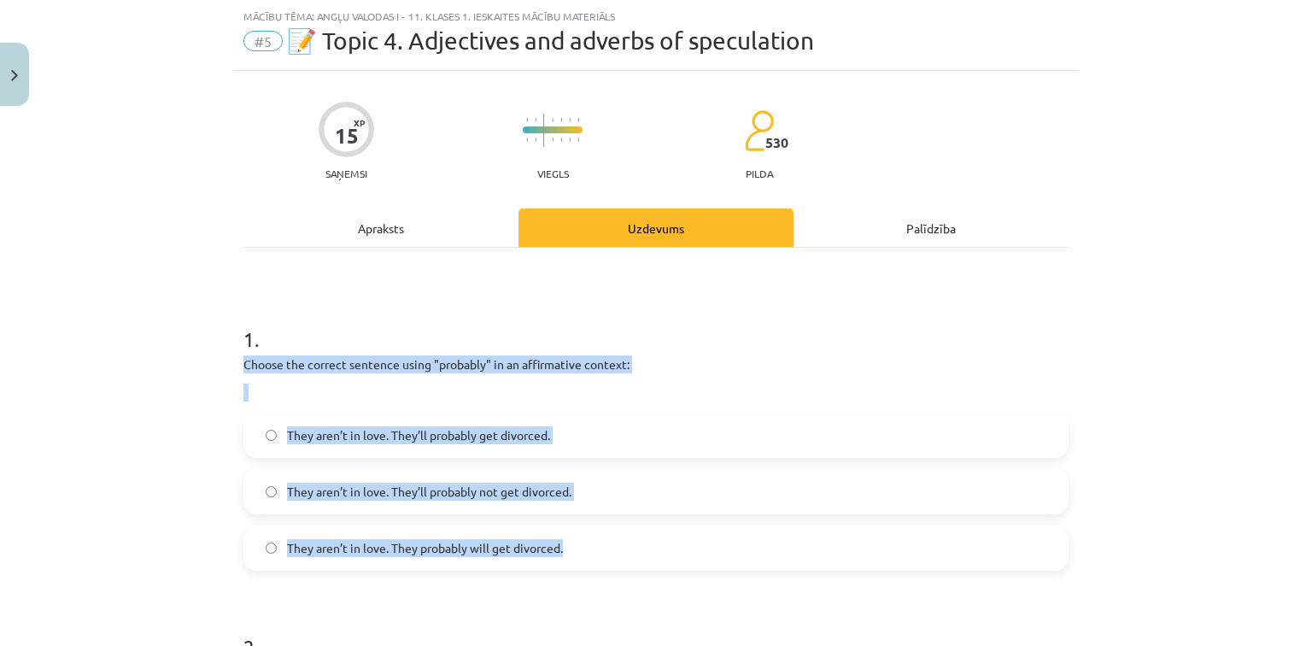
drag, startPoint x: 235, startPoint y: 362, endPoint x: 607, endPoint y: 536, distance: 411.1
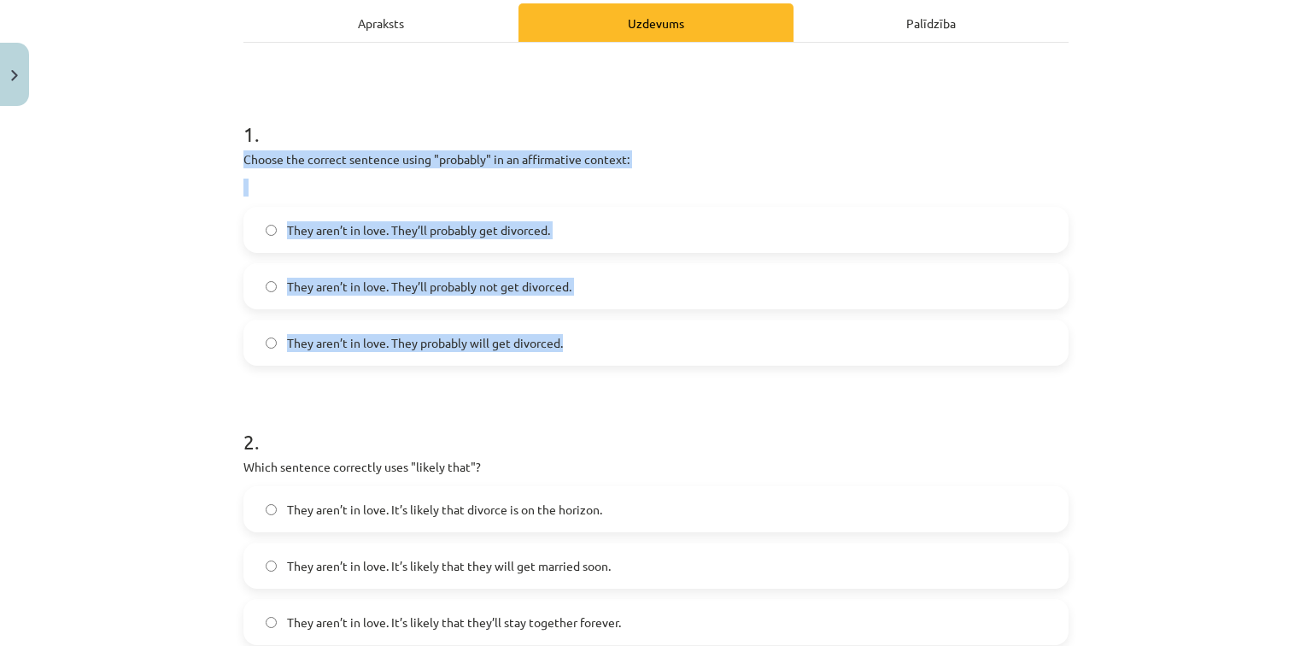
scroll to position [384, 0]
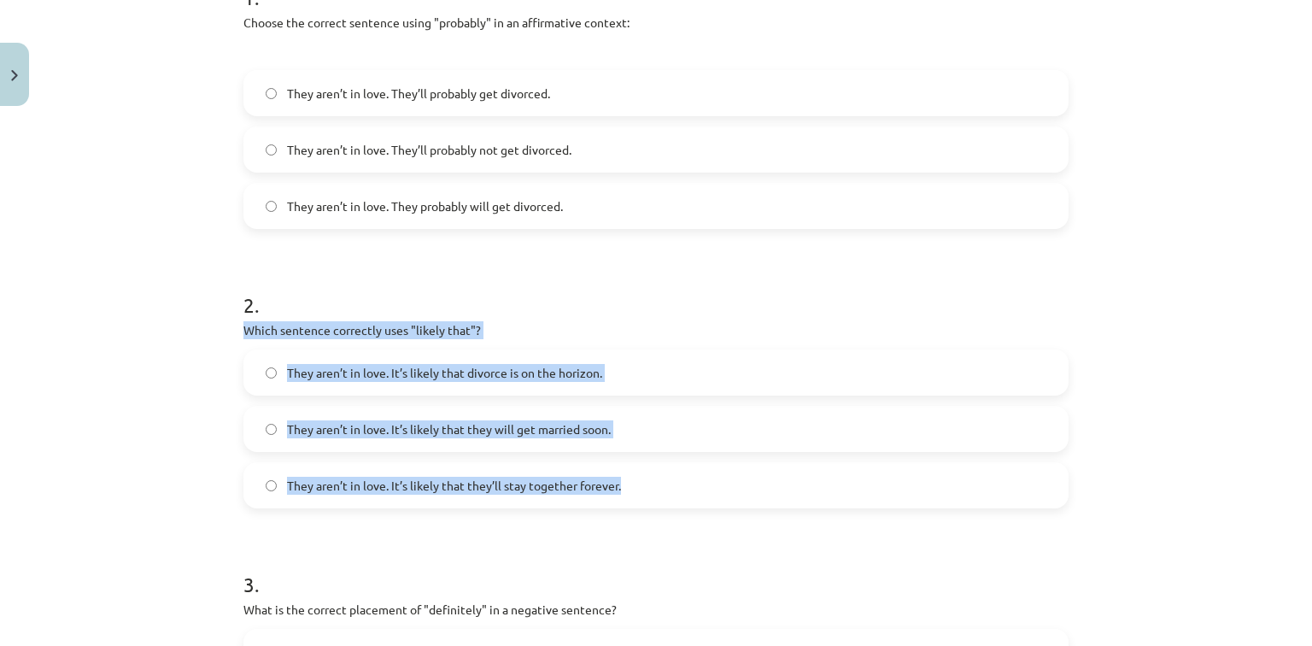
drag, startPoint x: 236, startPoint y: 326, endPoint x: 627, endPoint y: 495, distance: 426.1
click at [627, 495] on div "15 XP Saņemsi Viegls 530 pilda Apraksts Uzdevums Palīdzība 1 . Choose the corre…" at bounding box center [655, 615] width 845 height 1772
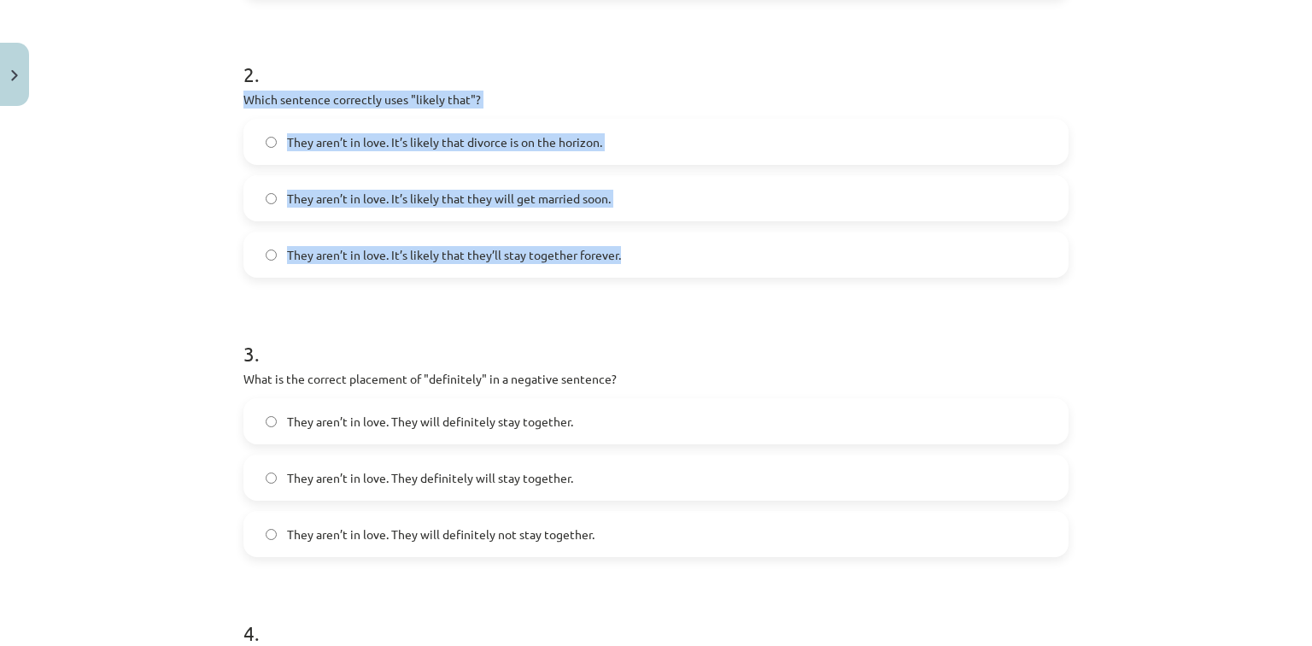
scroll to position [658, 0]
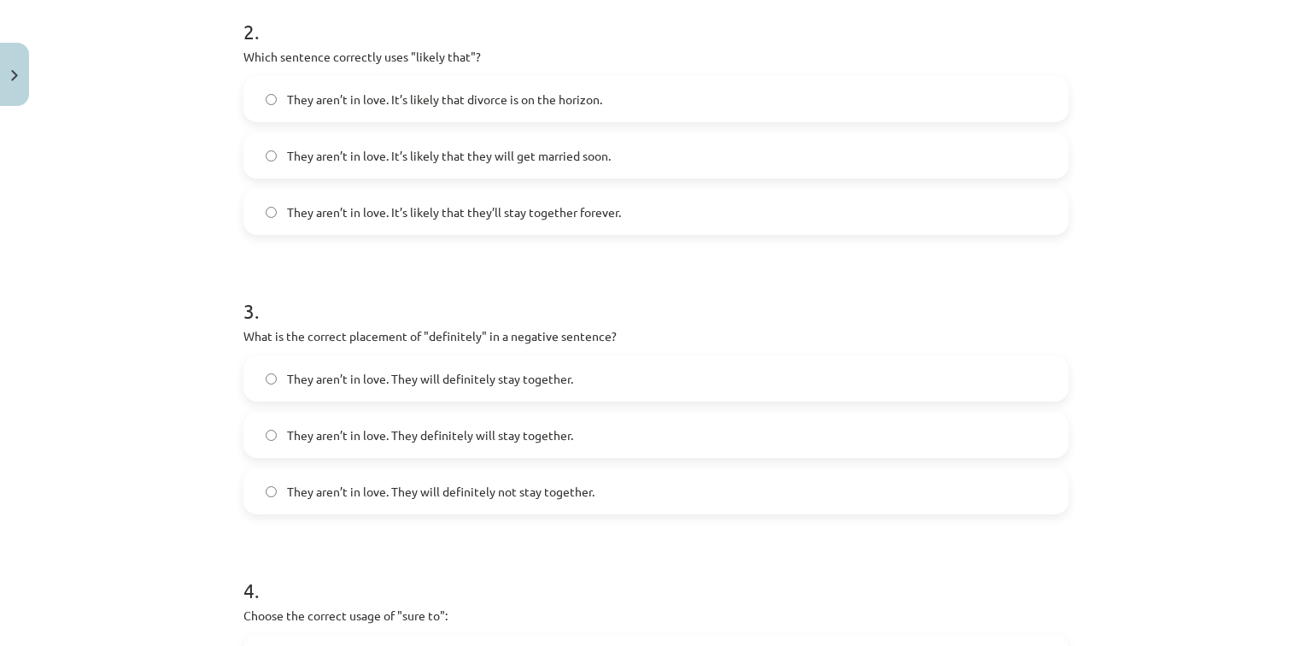
click at [237, 333] on div "15 XP Saņemsi Viegls 530 pilda Apraksts Uzdevums Palīdzība 1 . Choose the corre…" at bounding box center [655, 342] width 845 height 1772
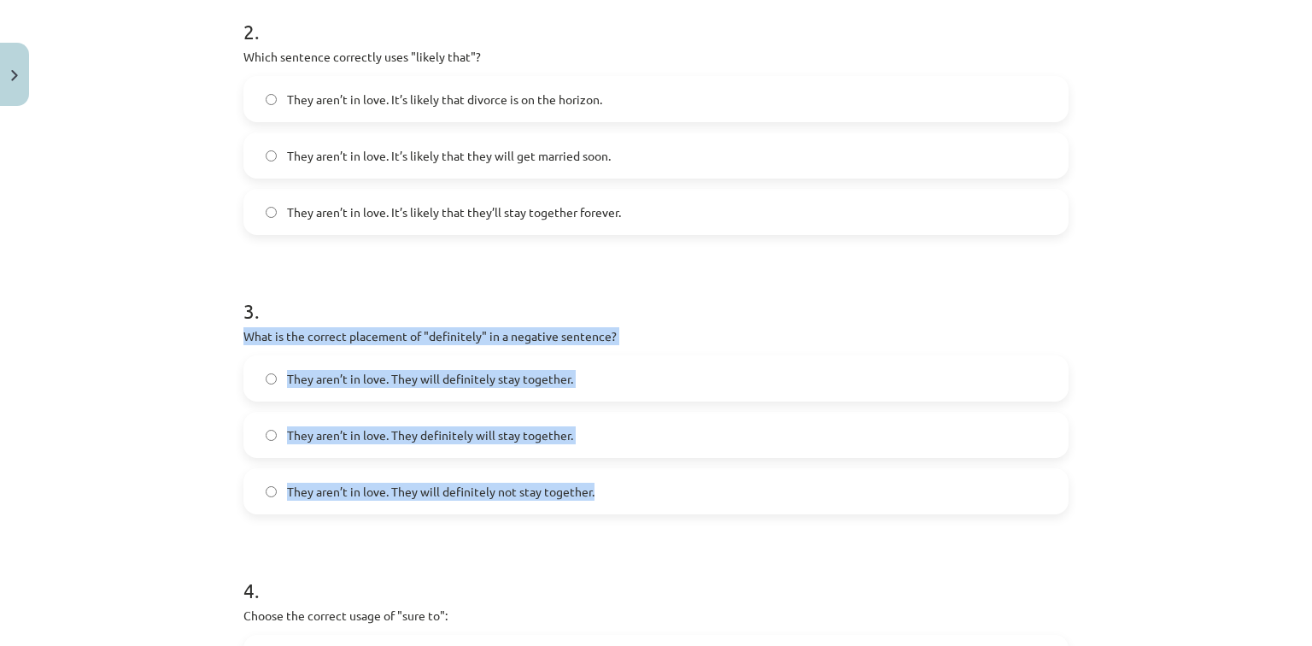
drag, startPoint x: 237, startPoint y: 333, endPoint x: 610, endPoint y: 495, distance: 406.9
click at [610, 495] on div "15 XP Saņemsi Viegls 530 pilda Apraksts Uzdevums Palīdzība 1 . Choose the corre…" at bounding box center [655, 342] width 845 height 1772
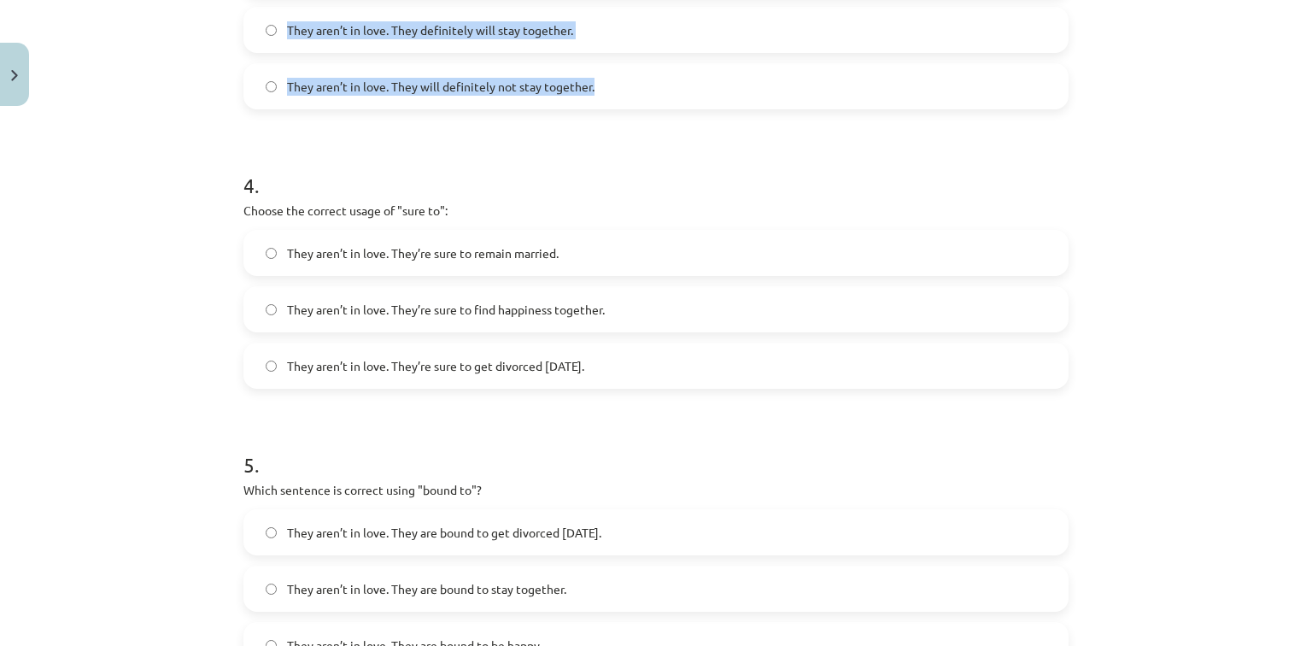
scroll to position [1067, 0]
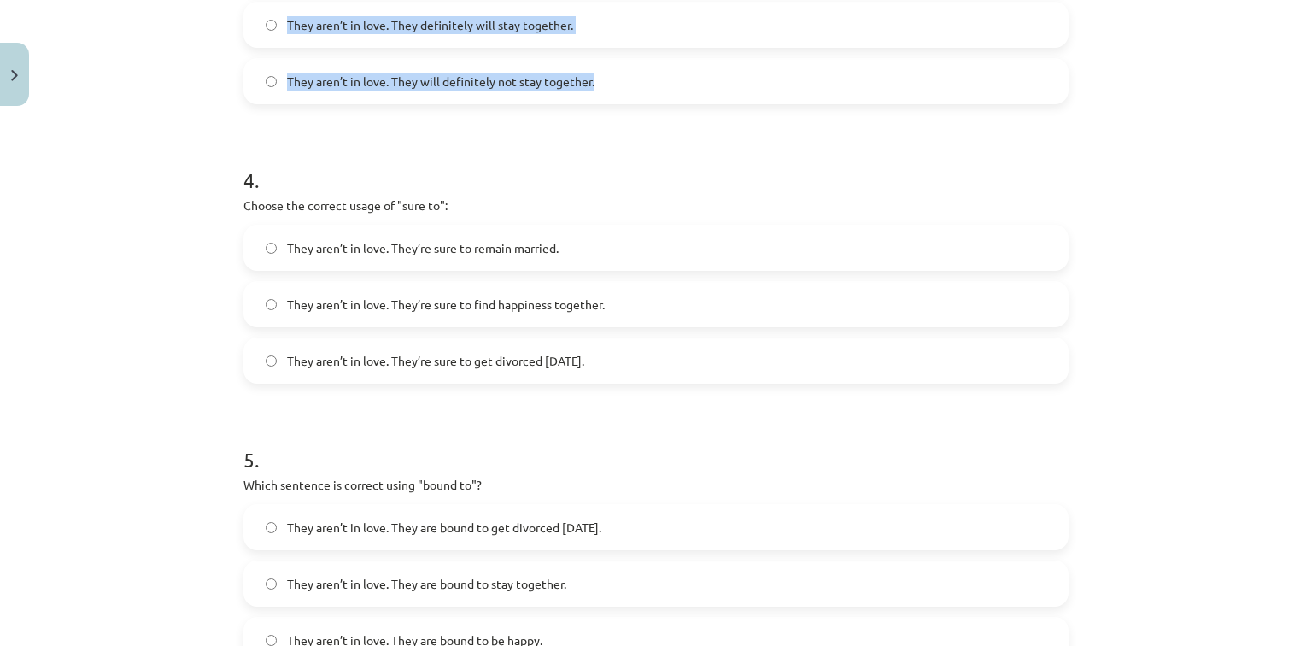
drag, startPoint x: 241, startPoint y: 199, endPoint x: 652, endPoint y: 369, distance: 444.5
click at [652, 369] on div "4 . Choose the correct usage of "sure to": They aren’t in love. They’re sure to…" at bounding box center [655, 260] width 825 height 245
click at [167, 389] on div "Mācību tēma: Angļu valodas i - 11. klases 1. ieskaites mācību materiāls #5 📝 To…" at bounding box center [656, 323] width 1312 height 646
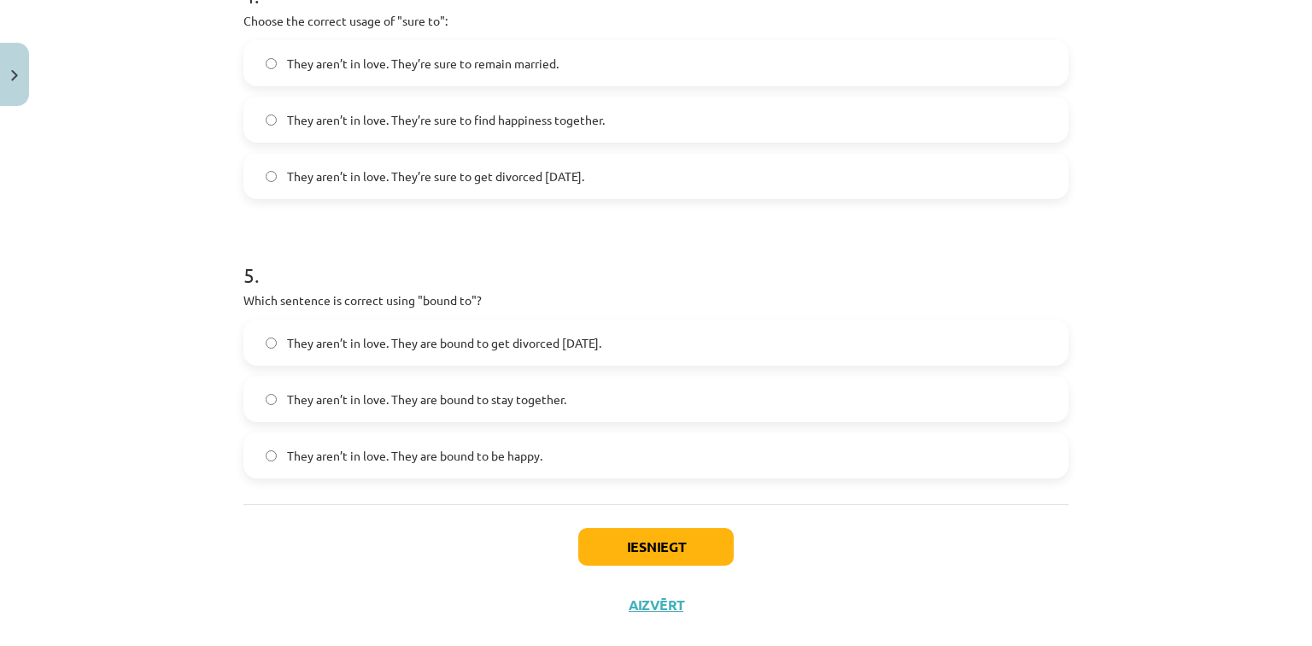
scroll to position [1282, 0]
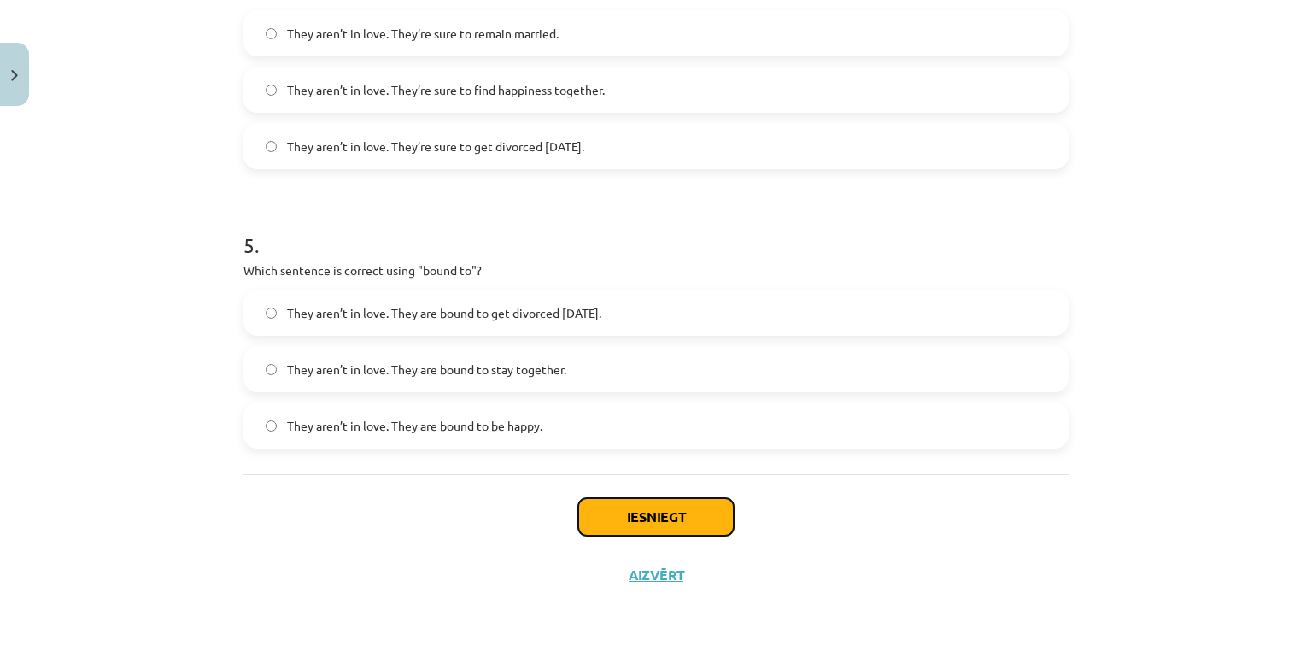
click at [627, 521] on button "Iesniegt" at bounding box center [655, 517] width 155 height 38
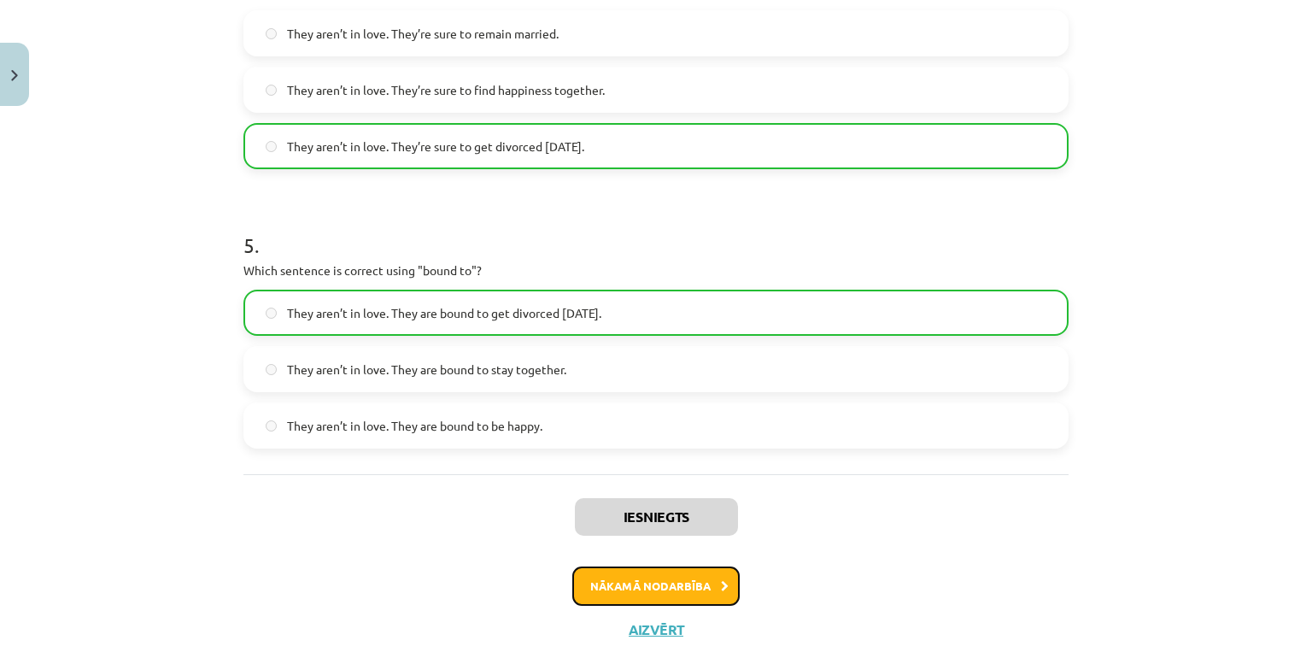
click at [689, 582] on button "Nākamā nodarbība" at bounding box center [655, 585] width 167 height 39
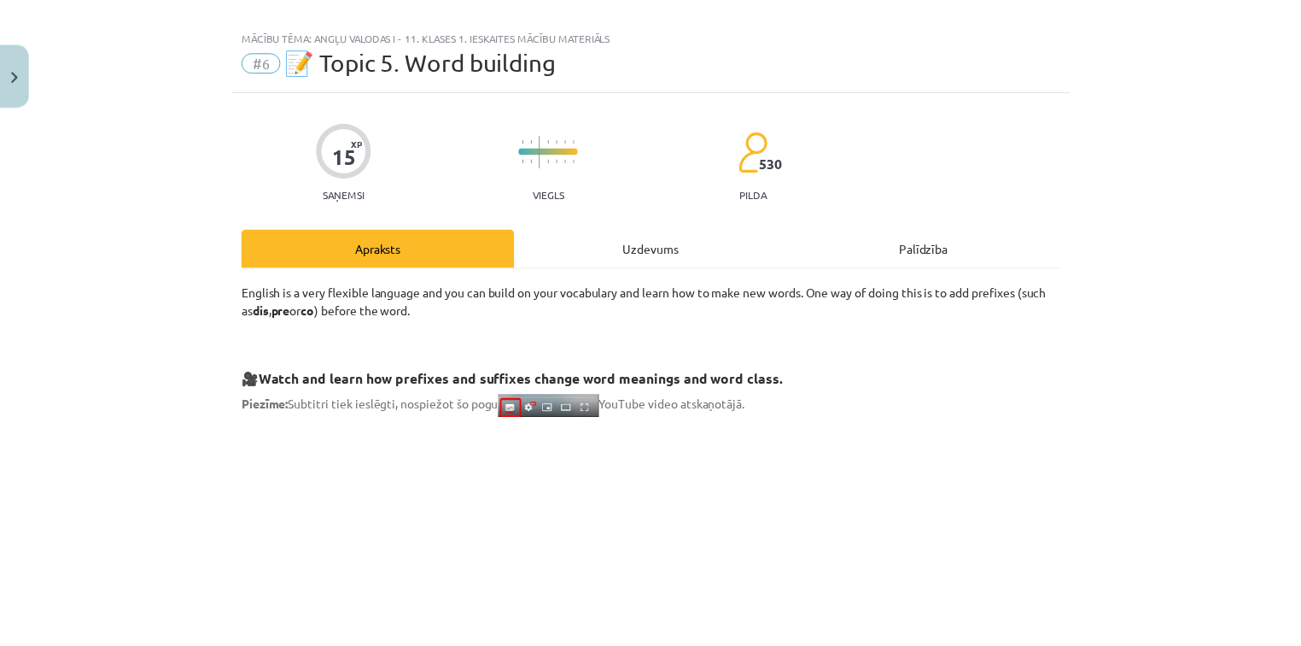
scroll to position [0, 0]
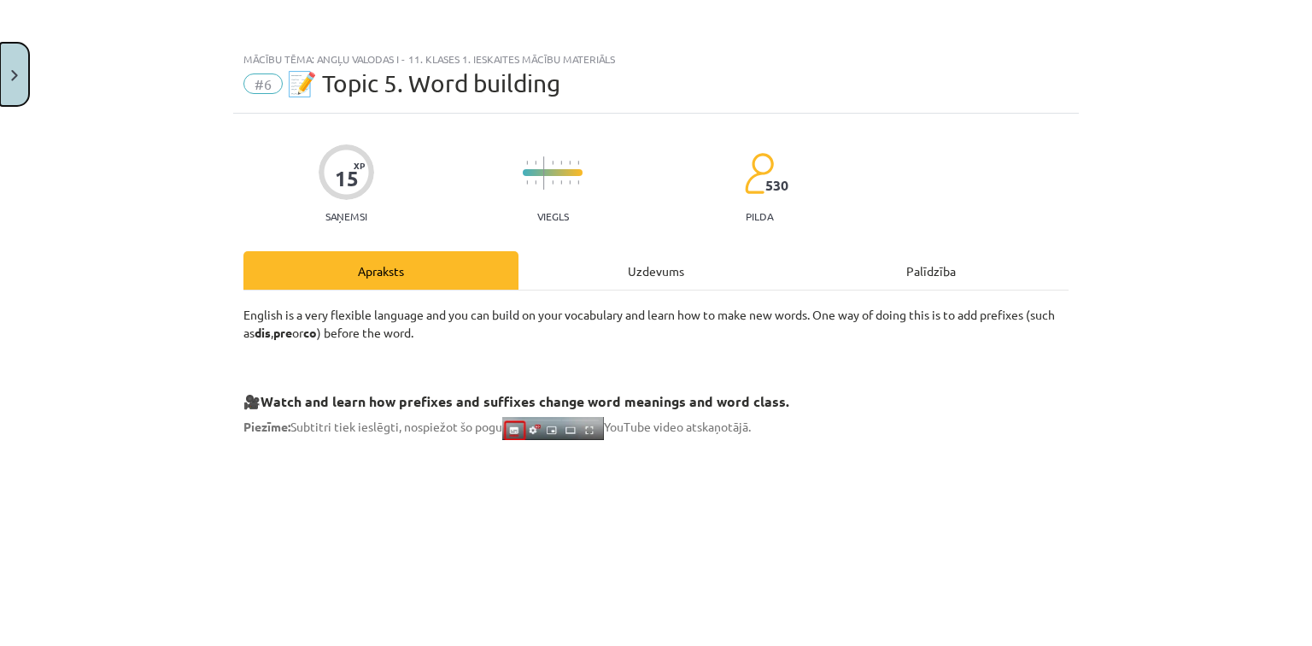
click at [27, 69] on button "Close" at bounding box center [14, 74] width 29 height 63
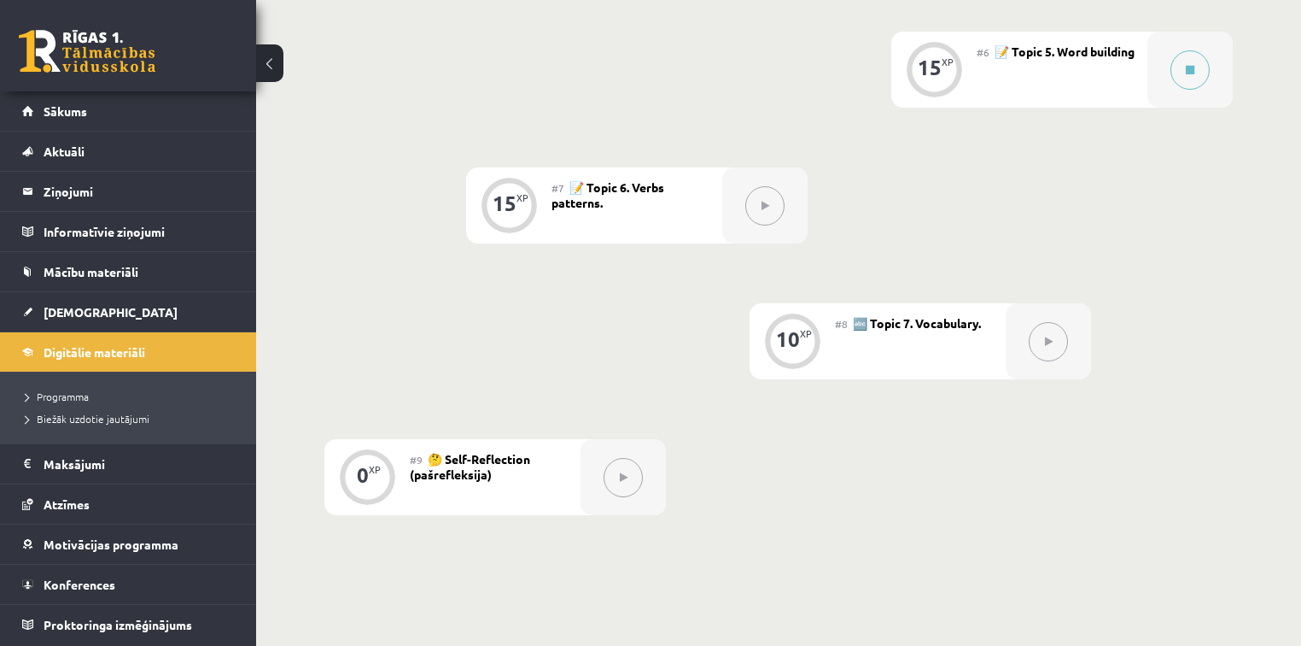
scroll to position [1091, 0]
